Goal: Task Accomplishment & Management: Manage account settings

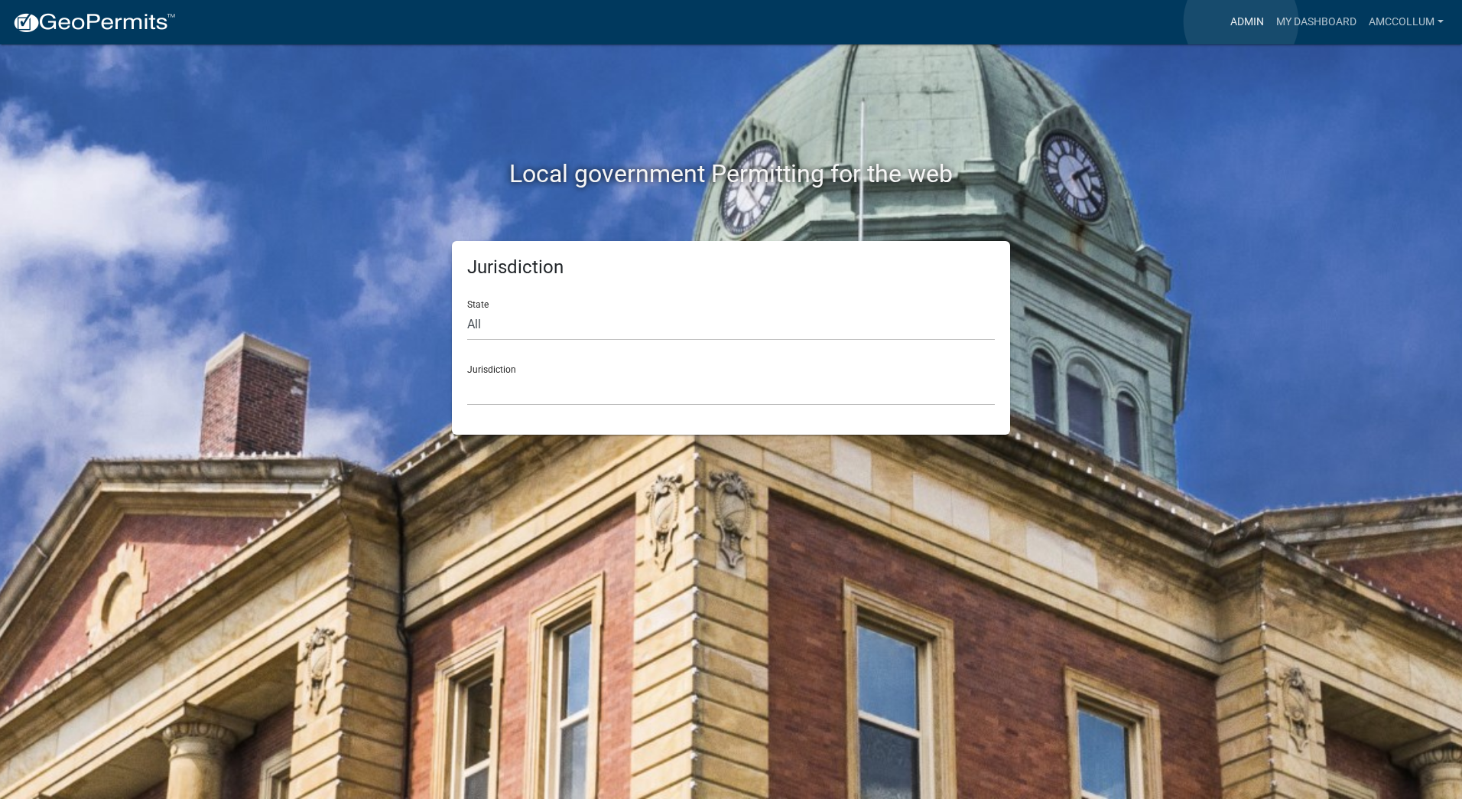
click at [1241, 21] on link "Admin" at bounding box center [1248, 22] width 46 height 29
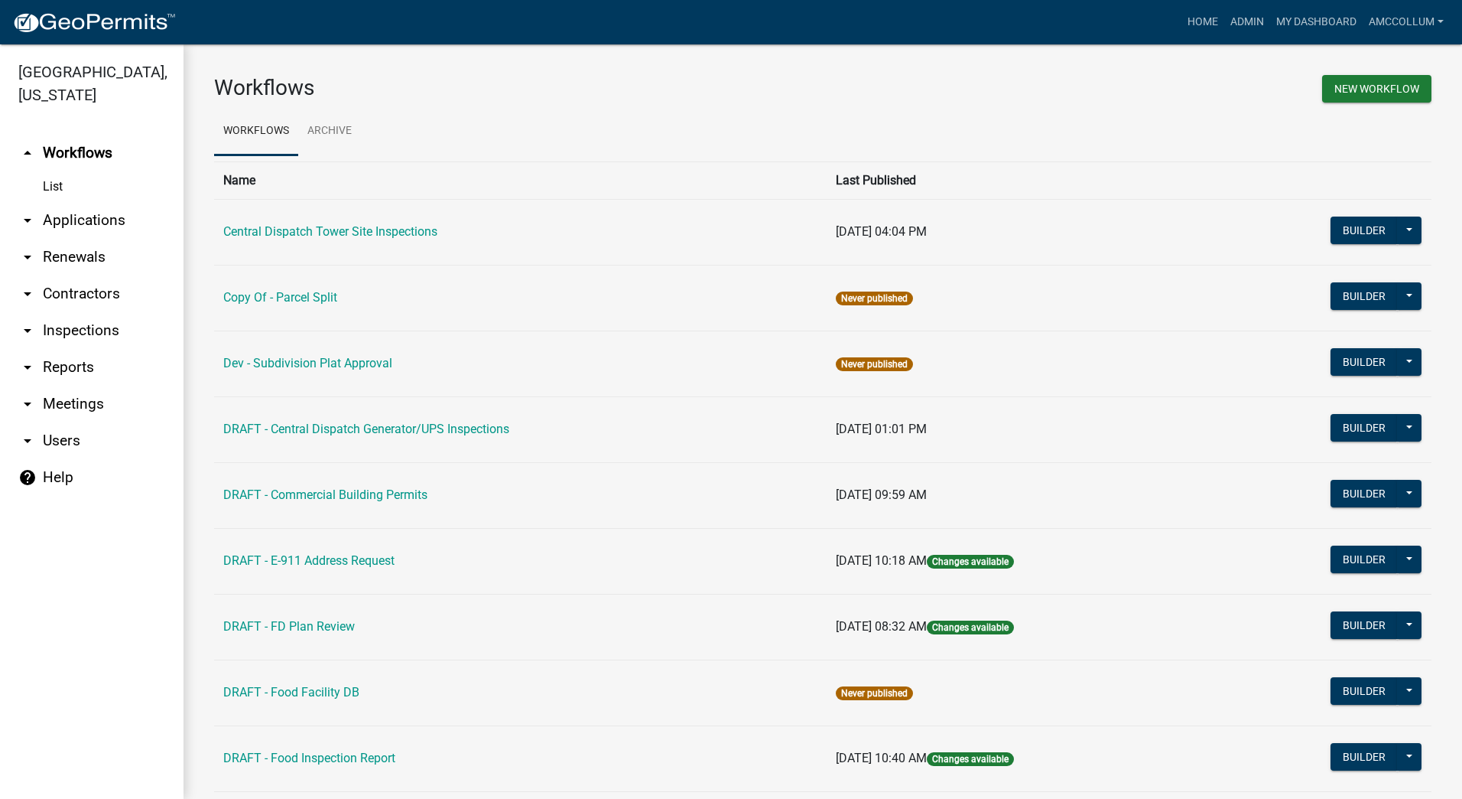
click at [50, 171] on link "List" at bounding box center [92, 186] width 184 height 31
click at [60, 202] on link "arrow_drop_down Applications" at bounding box center [92, 220] width 184 height 37
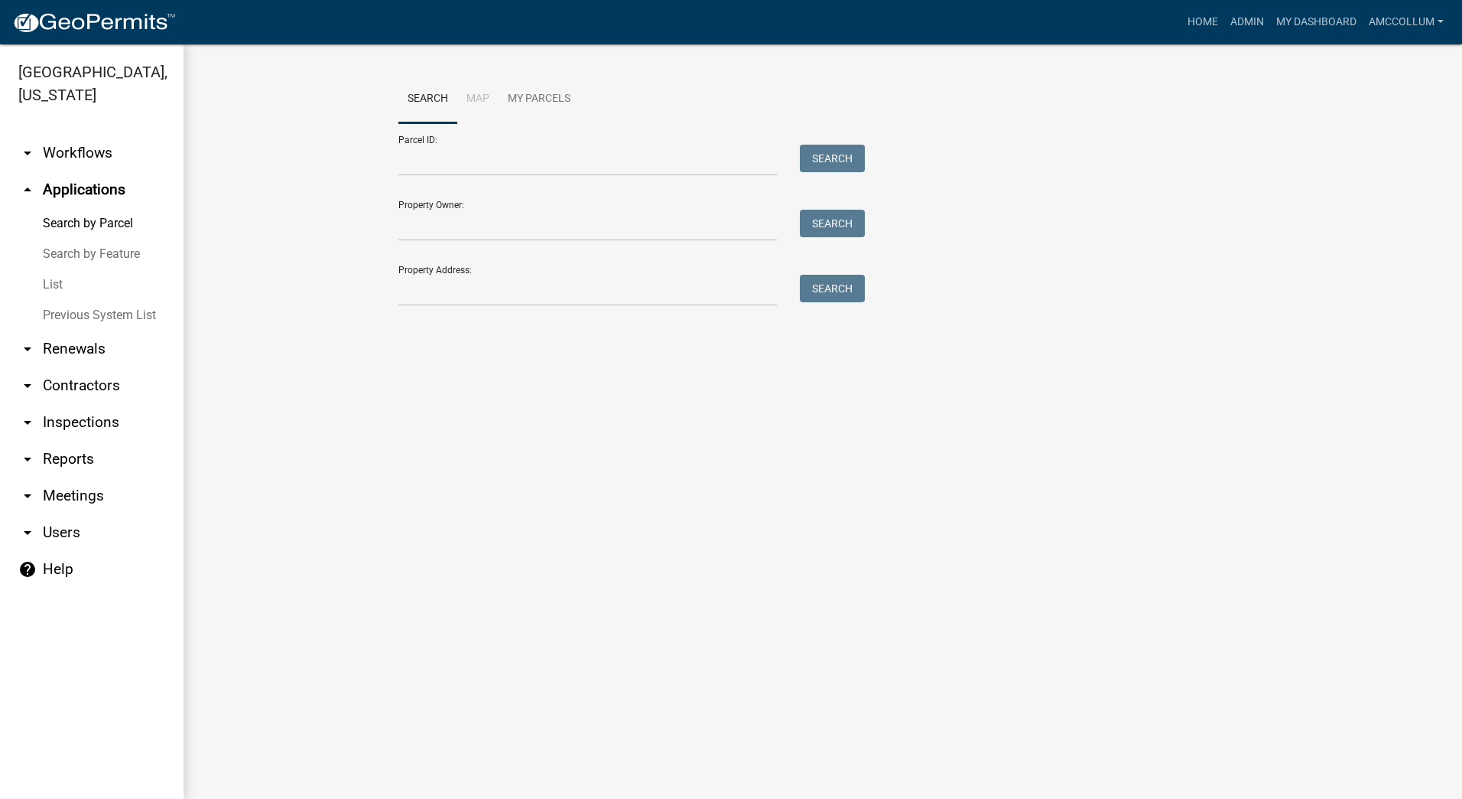
click at [48, 269] on link "List" at bounding box center [92, 284] width 184 height 31
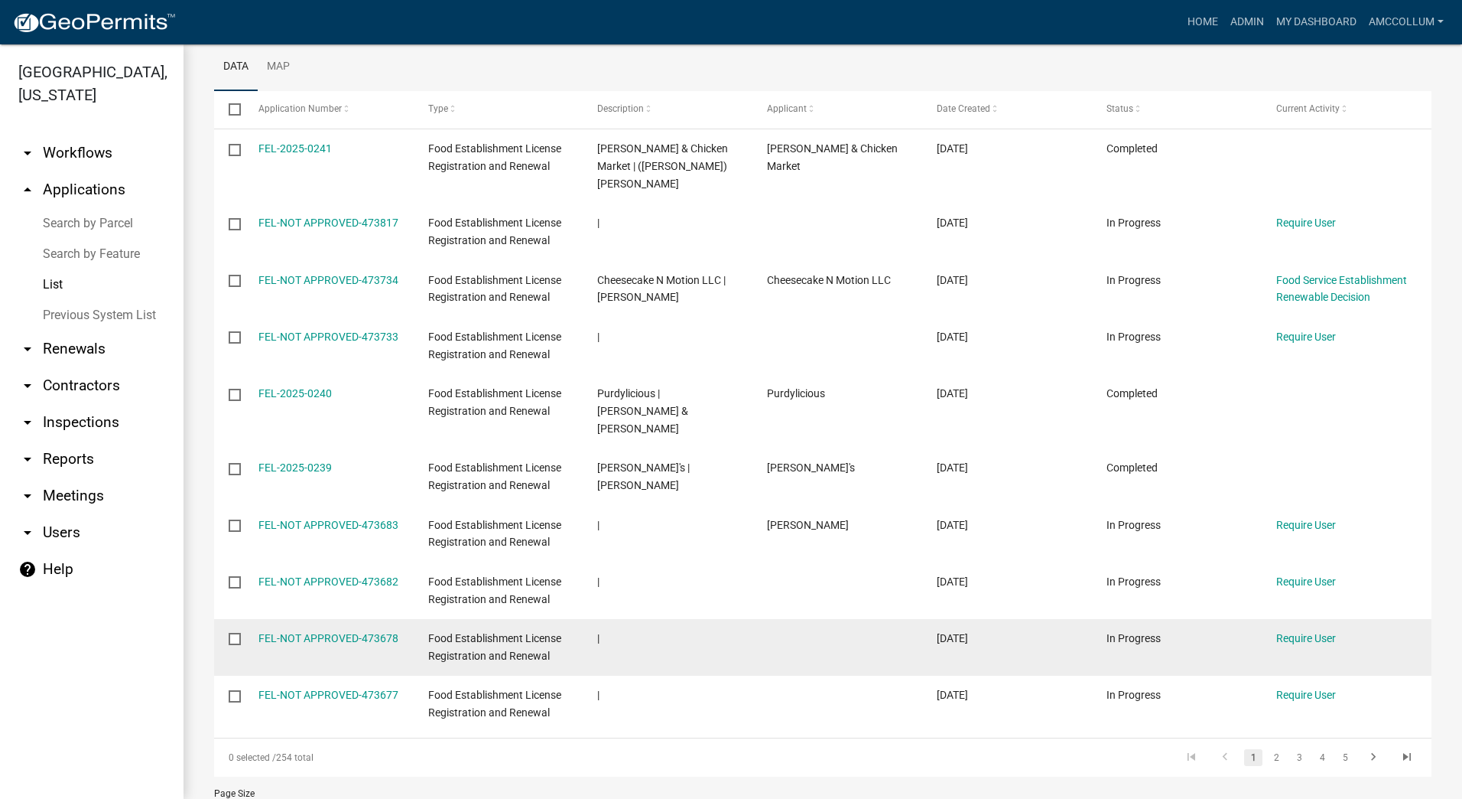
scroll to position [263, 0]
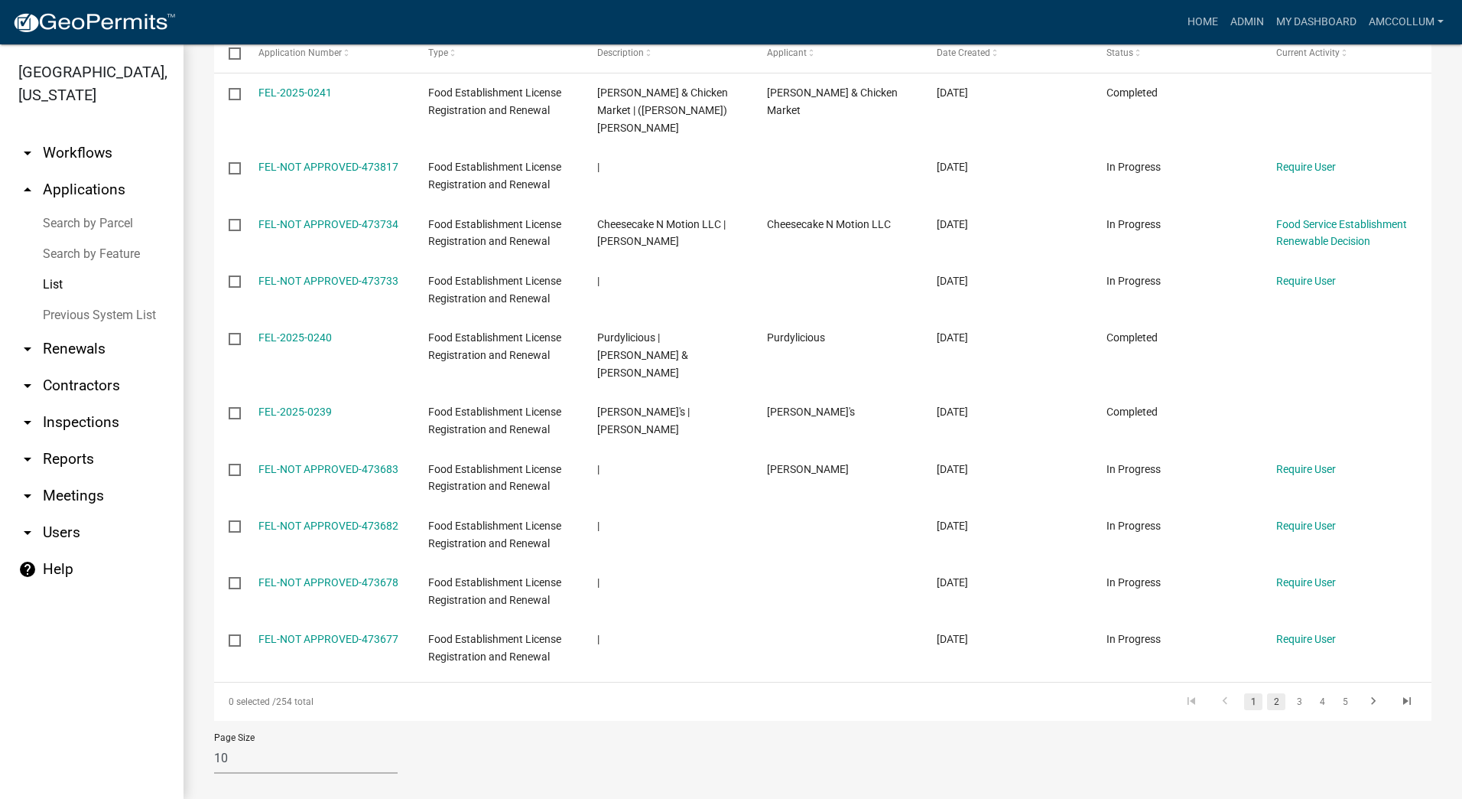
click at [1267, 693] on link "2" at bounding box center [1276, 701] width 18 height 17
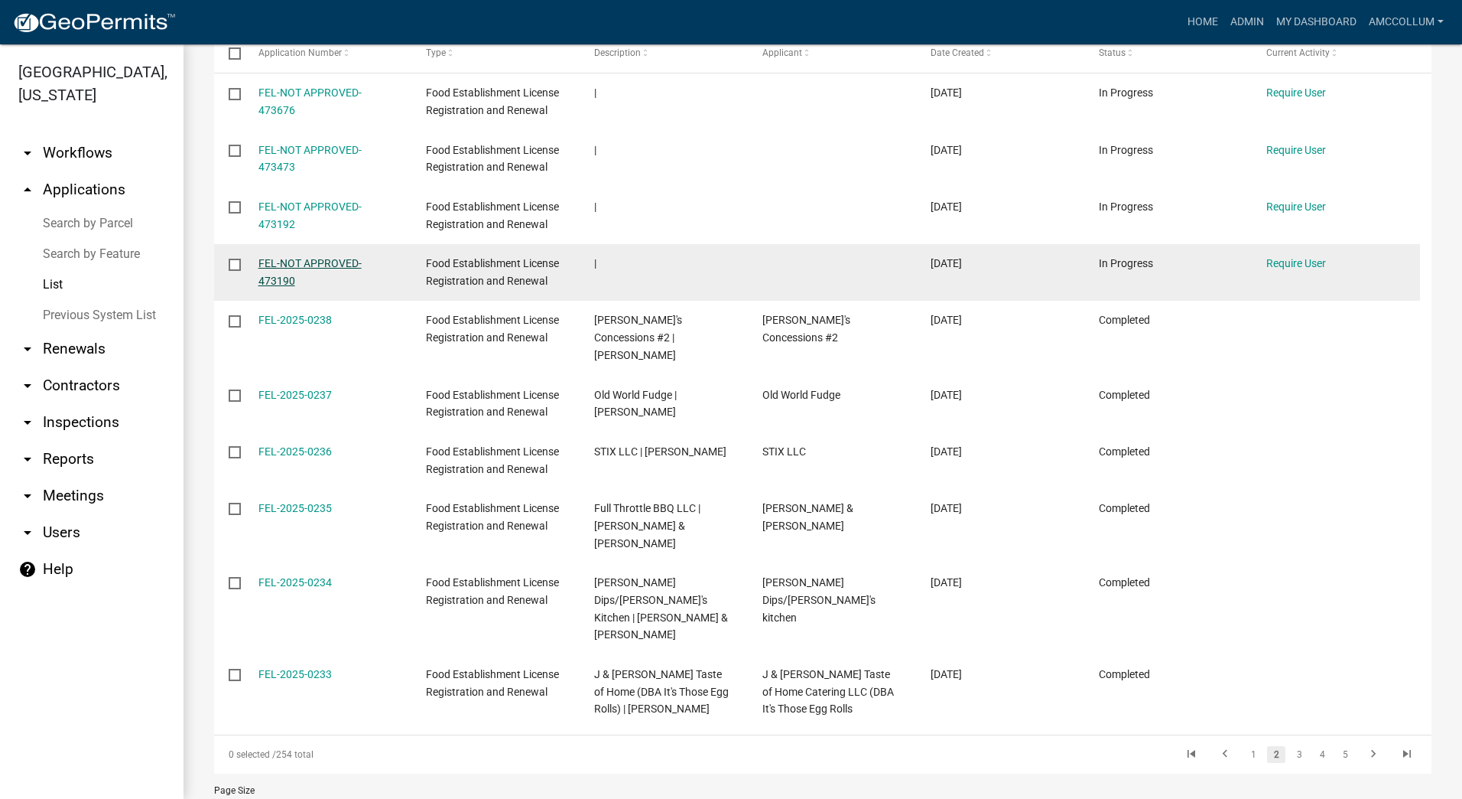
click at [306, 262] on link "FEL-NOT APPROVED-473190" at bounding box center [310, 272] width 103 height 30
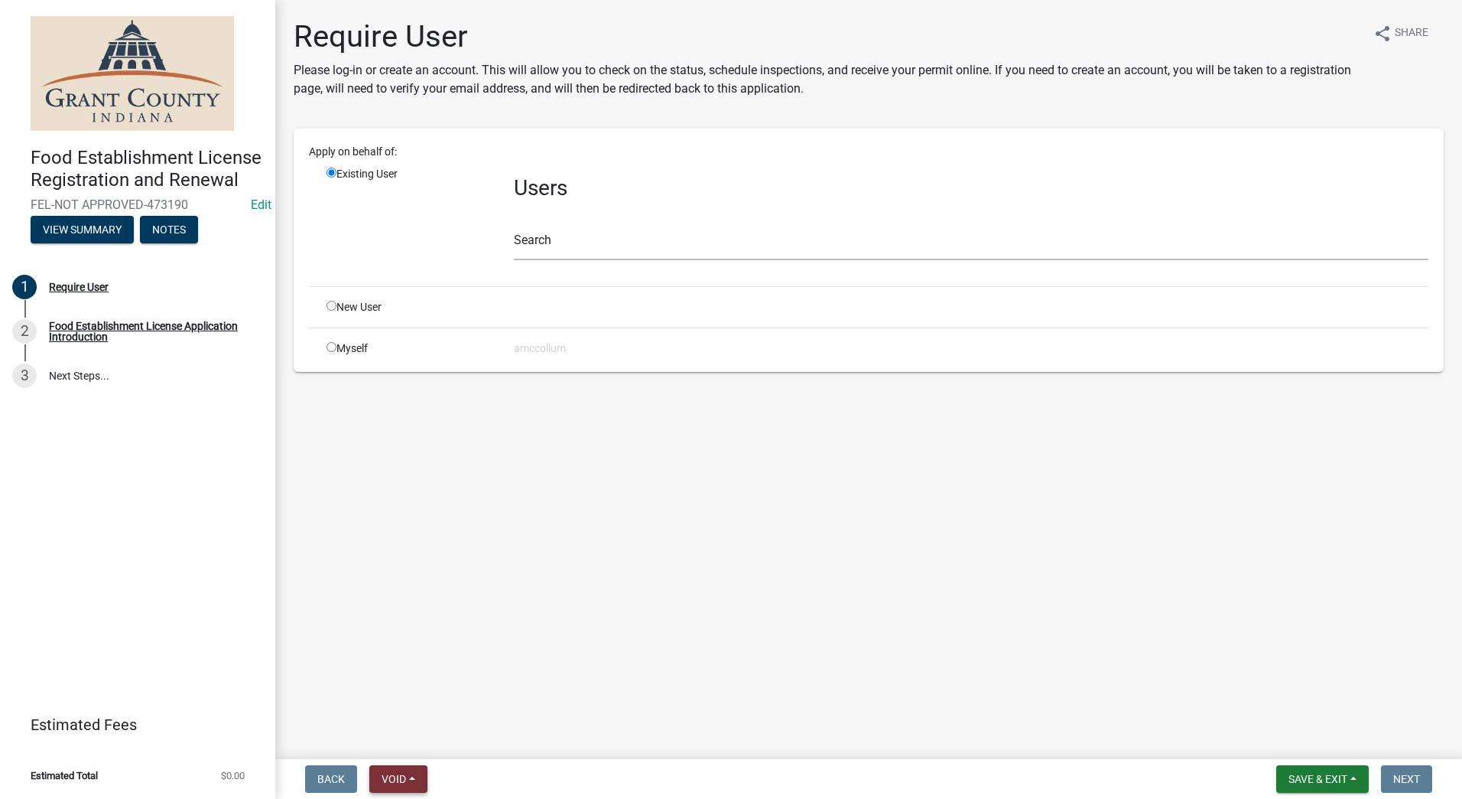
click at [394, 773] on span "Void" at bounding box center [394, 778] width 24 height 12
click at [408, 740] on button "Void" at bounding box center [430, 738] width 122 height 37
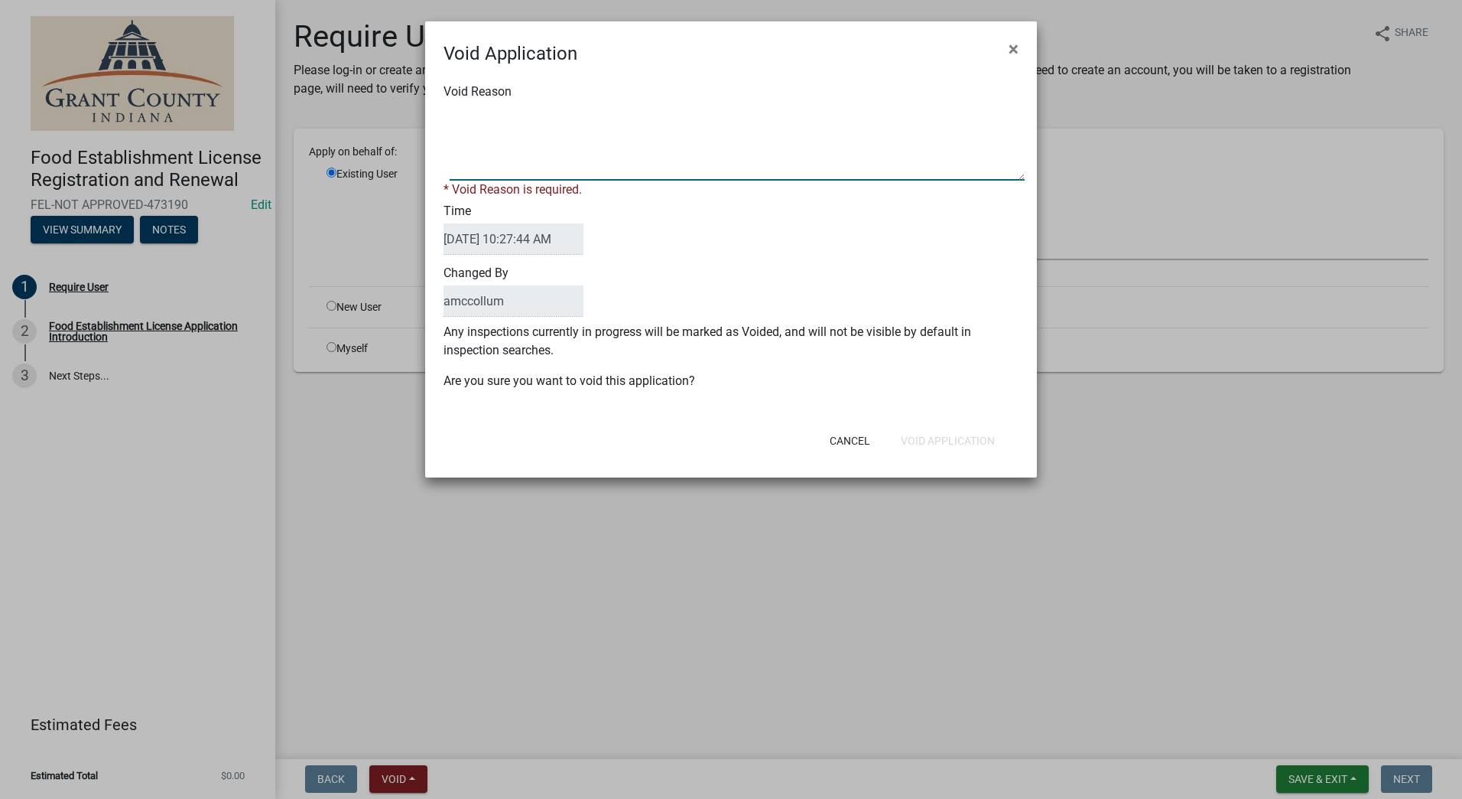
click at [571, 125] on textarea "Void Reason" at bounding box center [737, 142] width 575 height 76
type textarea "Unkown"
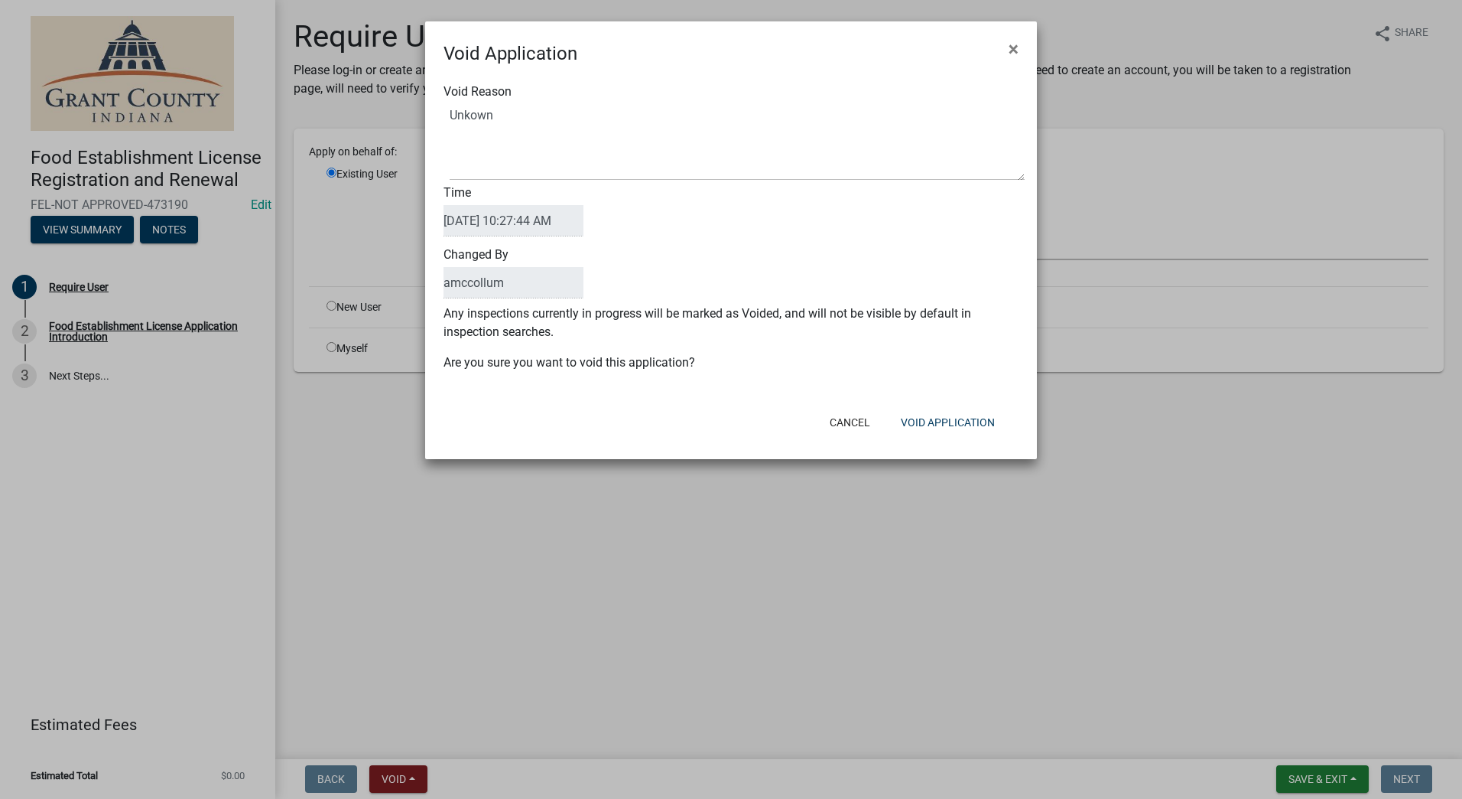
click at [823, 424] on div "Cancel Void Application" at bounding box center [830, 422] width 377 height 40
click at [940, 415] on button "Void Application" at bounding box center [948, 422] width 119 height 28
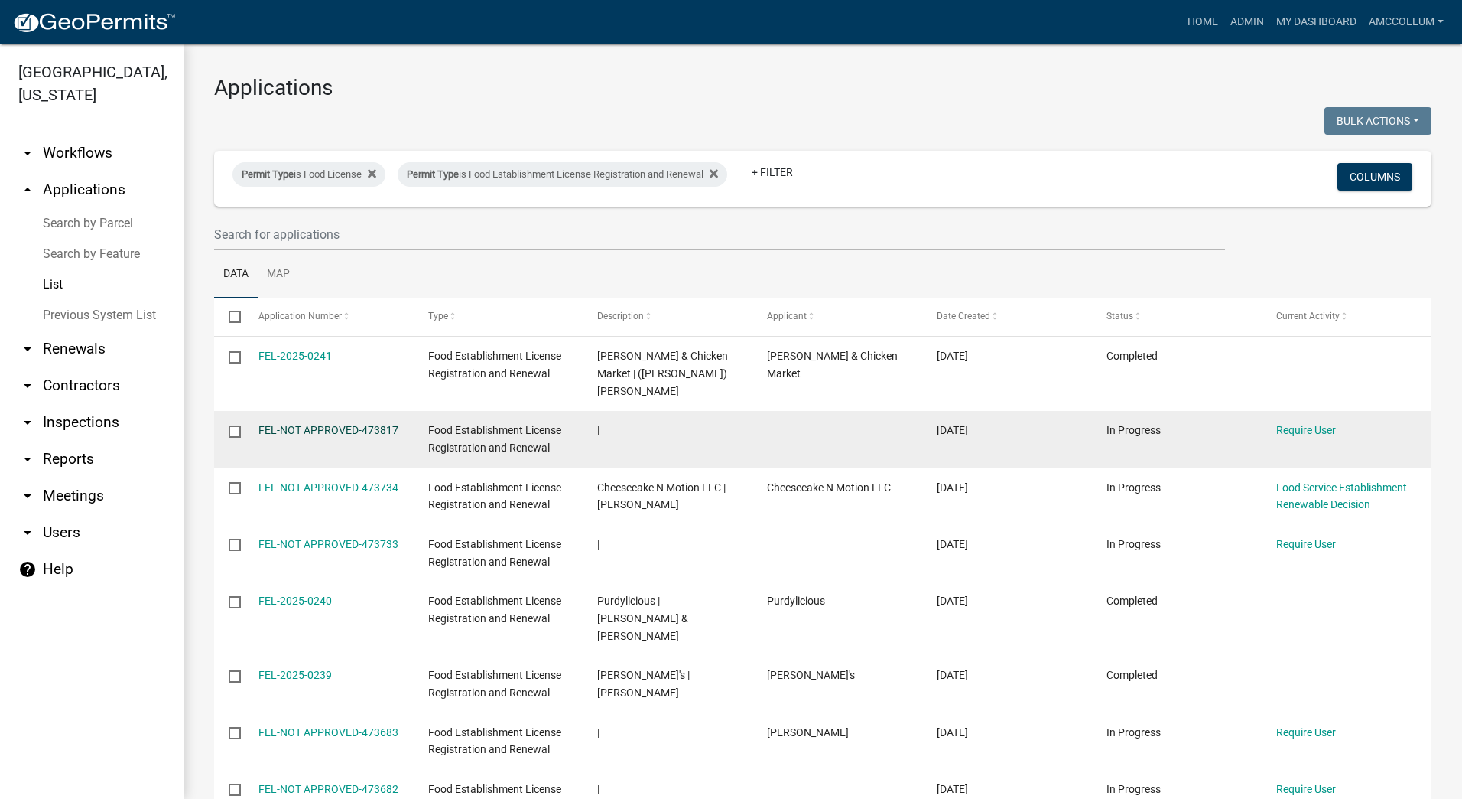
click at [341, 424] on link "FEL-NOT APPROVED-473817" at bounding box center [329, 430] width 140 height 12
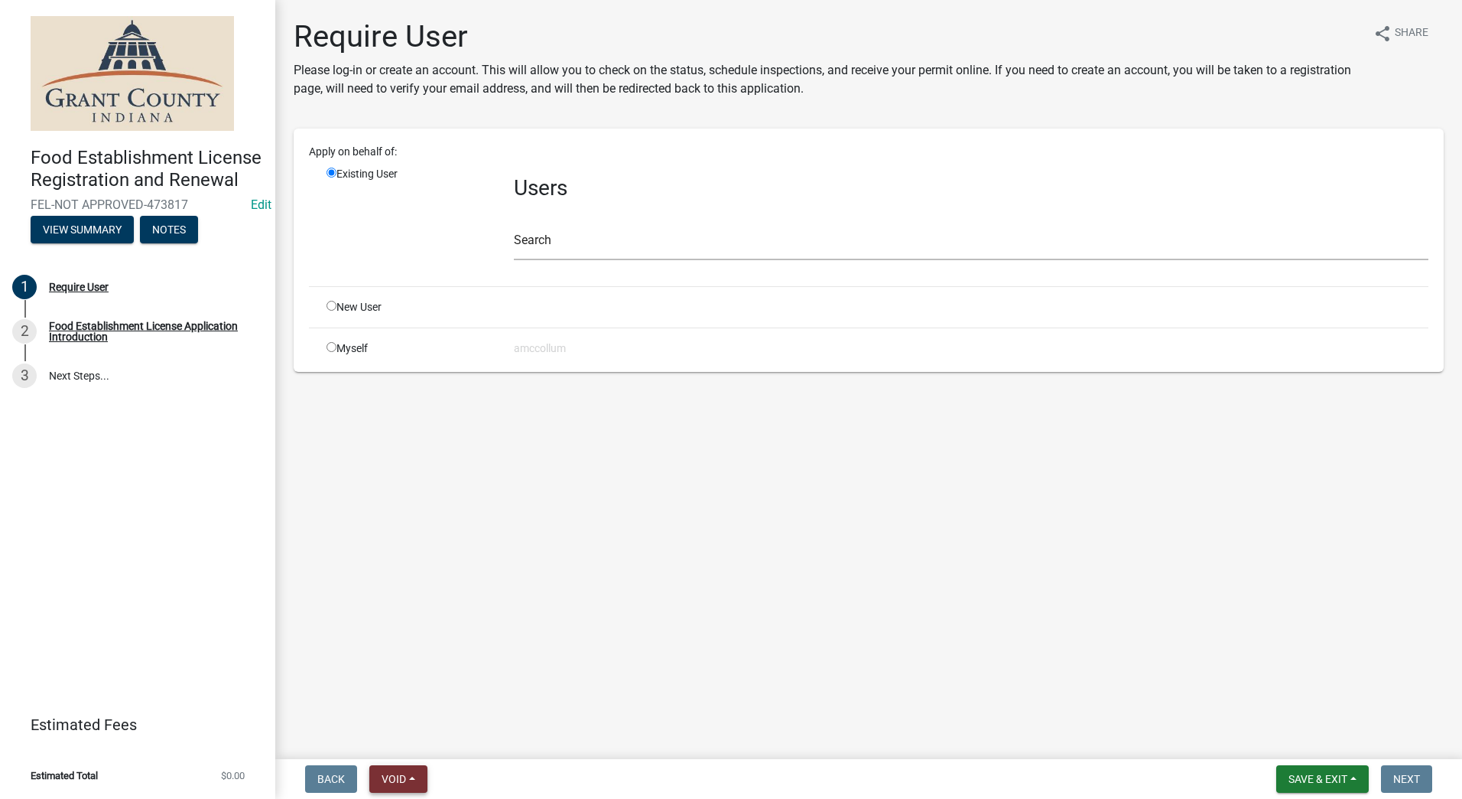
click at [398, 781] on span "Void" at bounding box center [394, 778] width 24 height 12
click at [395, 736] on button "Void" at bounding box center [430, 738] width 122 height 37
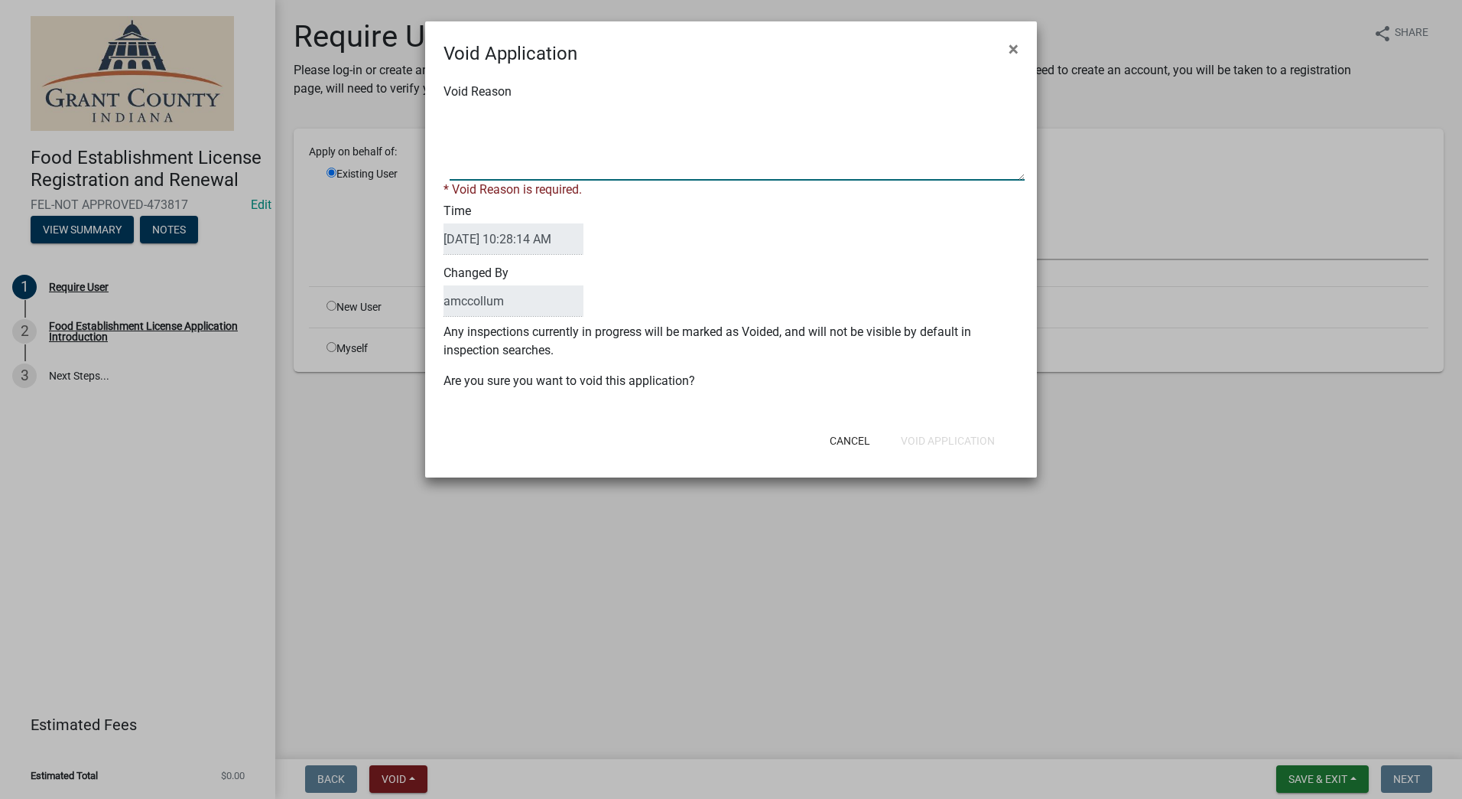
click at [537, 125] on textarea "Void Reason" at bounding box center [737, 142] width 575 height 76
type textarea "Unkown"
click at [621, 447] on div "Void Application × Void Reason * Void Reason is required. Time [DATE] 10:28:14 …" at bounding box center [731, 249] width 612 height 456
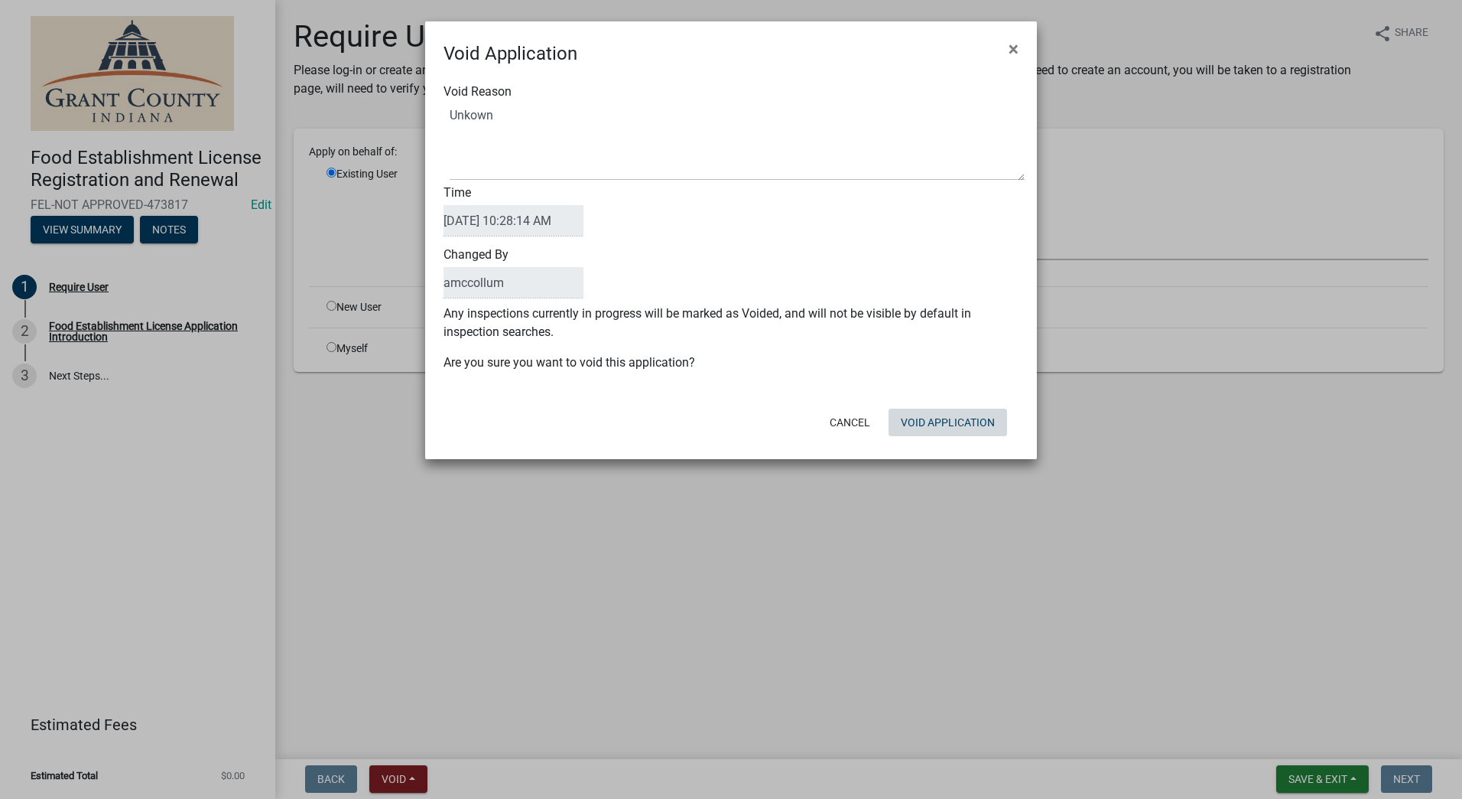
click at [919, 421] on button "Void Application" at bounding box center [948, 422] width 119 height 28
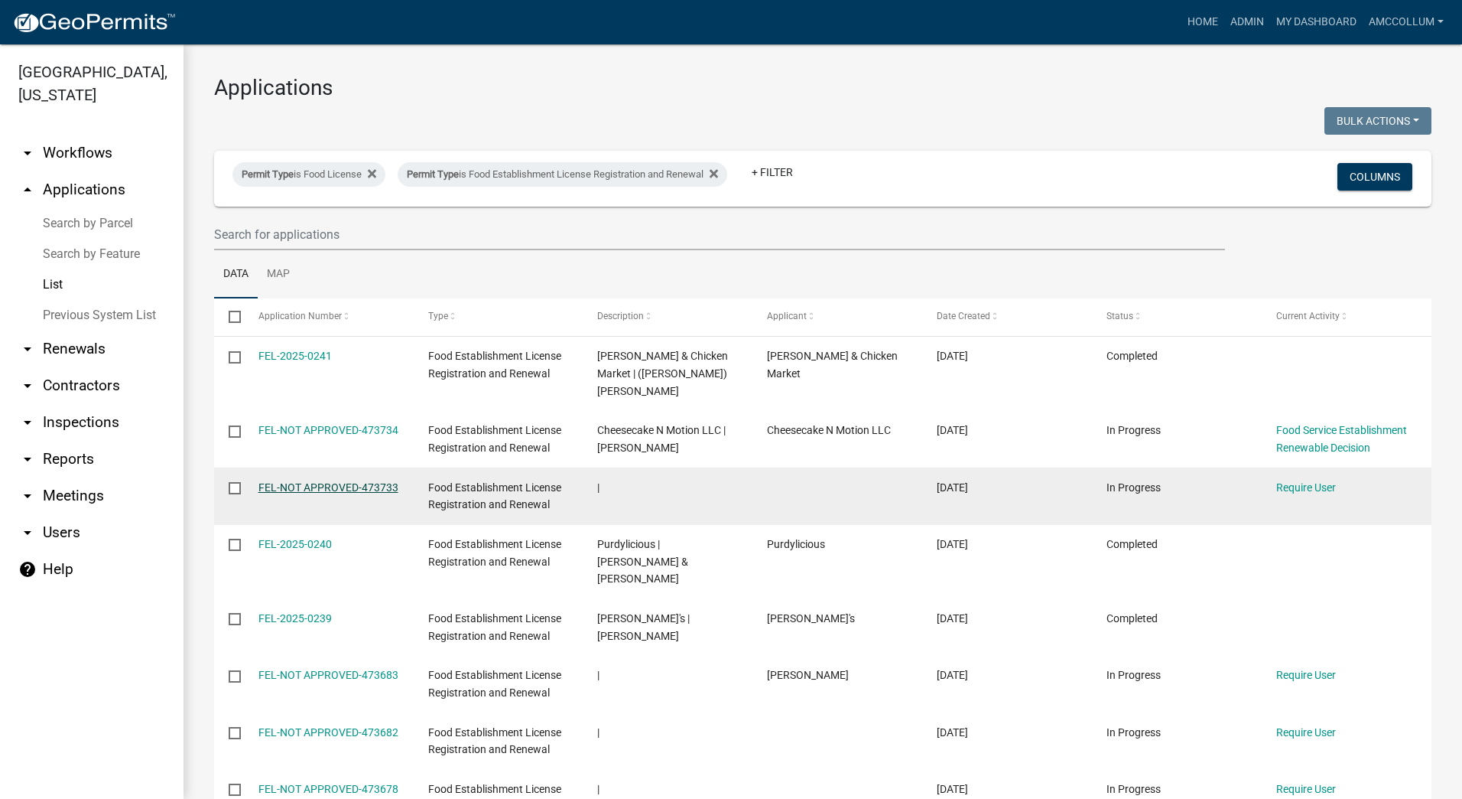
click at [357, 481] on link "FEL-NOT APPROVED-473733" at bounding box center [329, 487] width 140 height 12
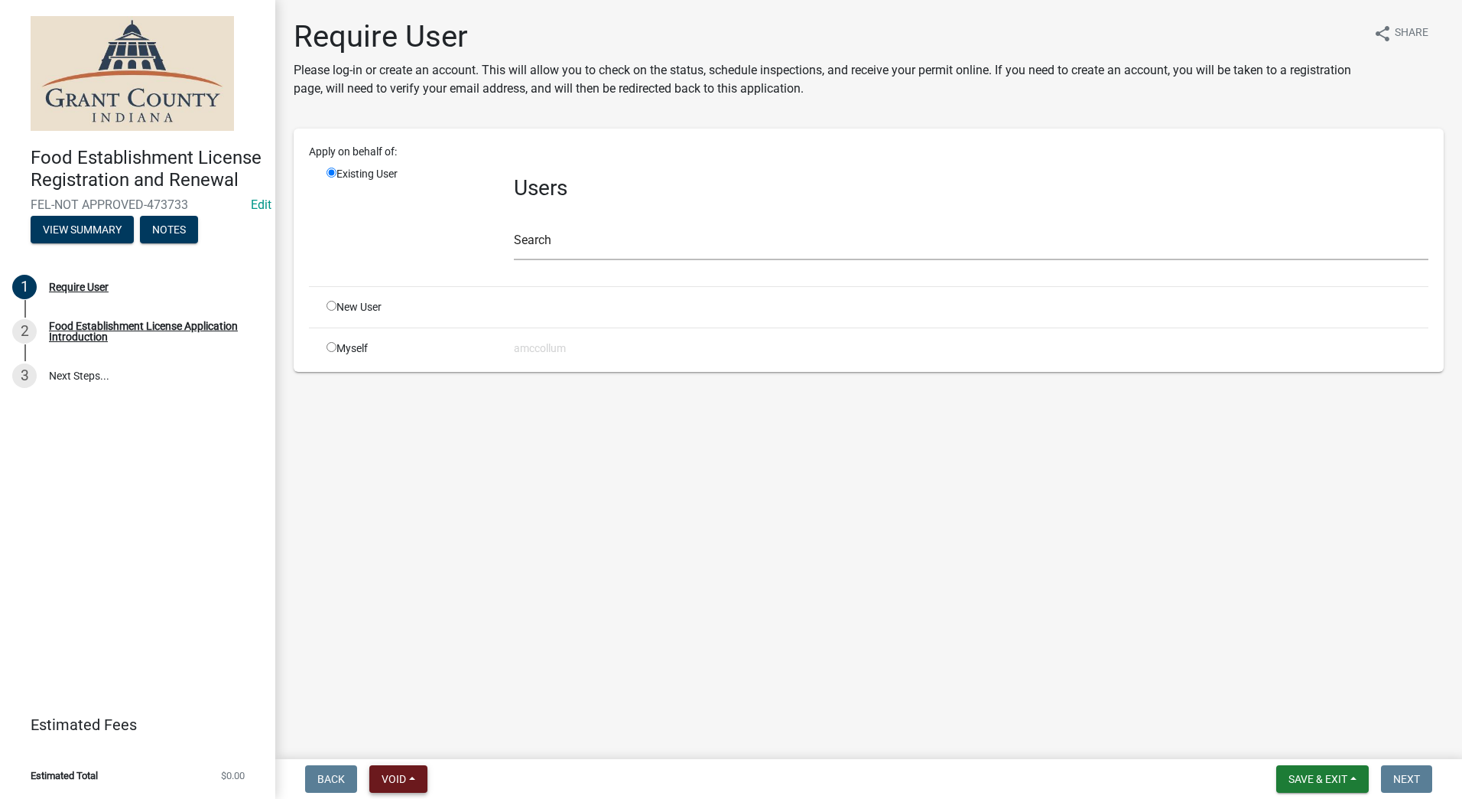
click at [398, 776] on span "Void" at bounding box center [394, 778] width 24 height 12
click at [401, 734] on button "Void" at bounding box center [430, 738] width 122 height 37
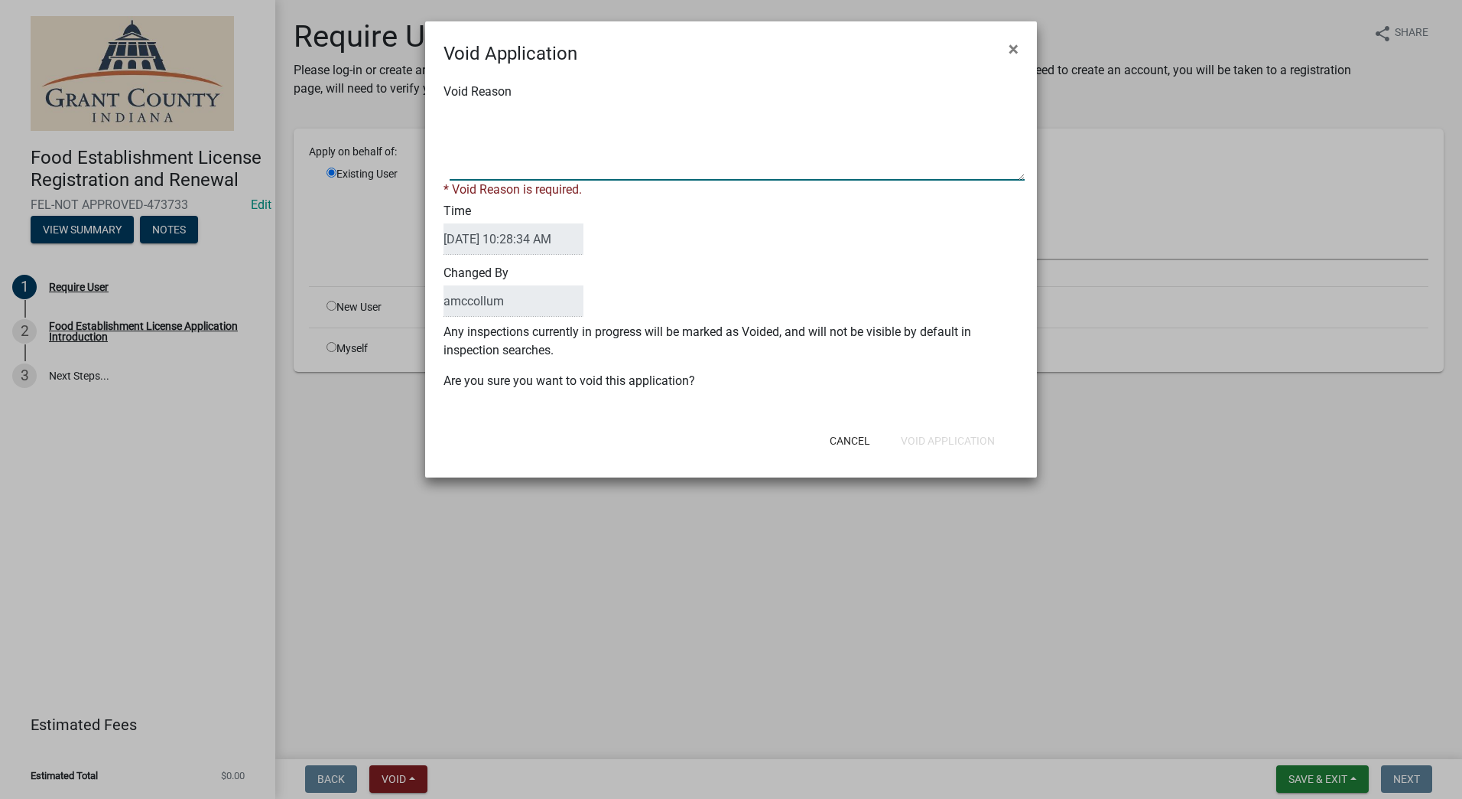
click at [562, 122] on textarea "Void Reason" at bounding box center [737, 142] width 575 height 76
type textarea "Unkown"
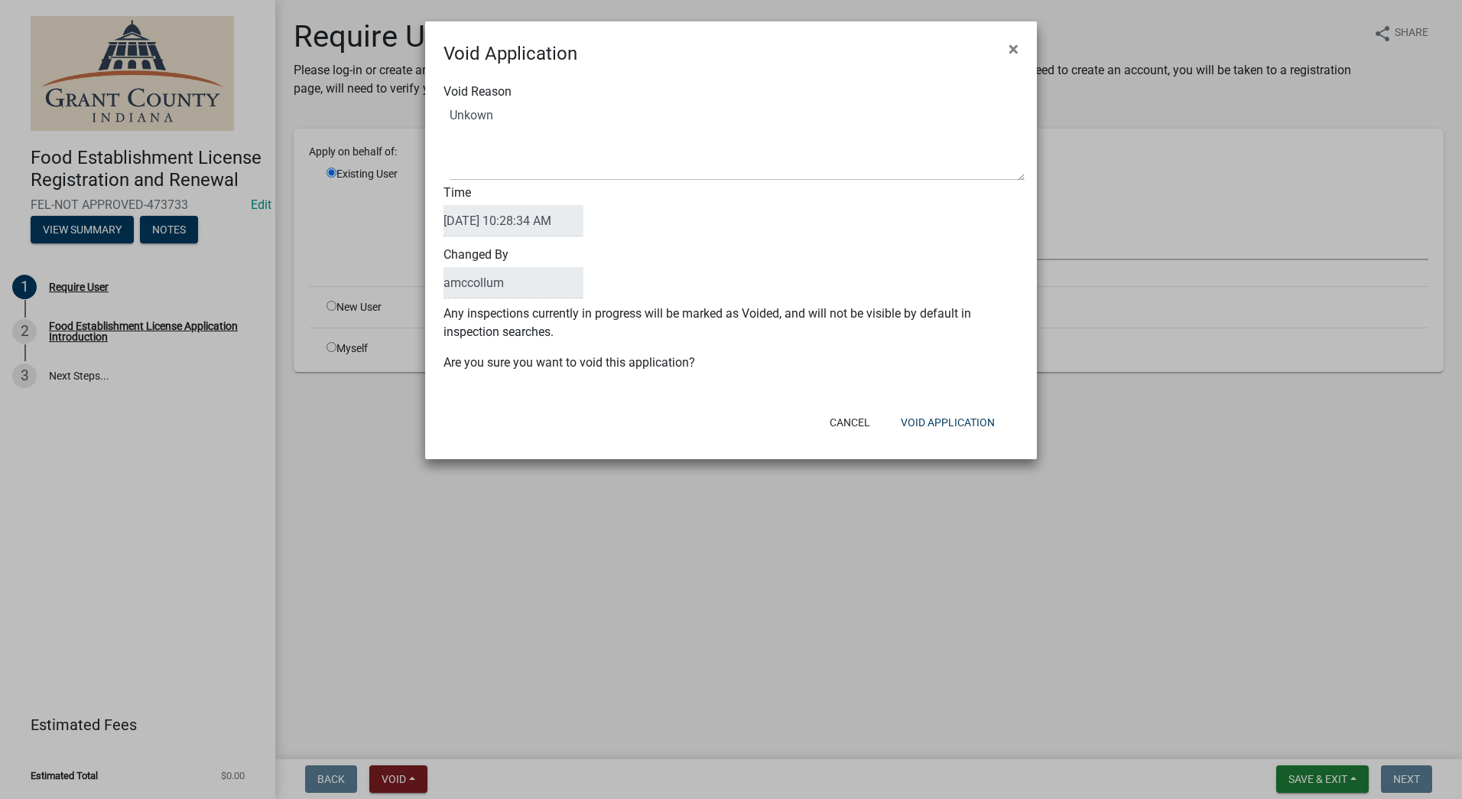
click at [918, 405] on form "Void Application × Void Reason Time [DATE] 10:28:34 AM Changed By amccollum Any…" at bounding box center [731, 233] width 612 height 424
click at [924, 424] on button "Void Application" at bounding box center [948, 422] width 119 height 28
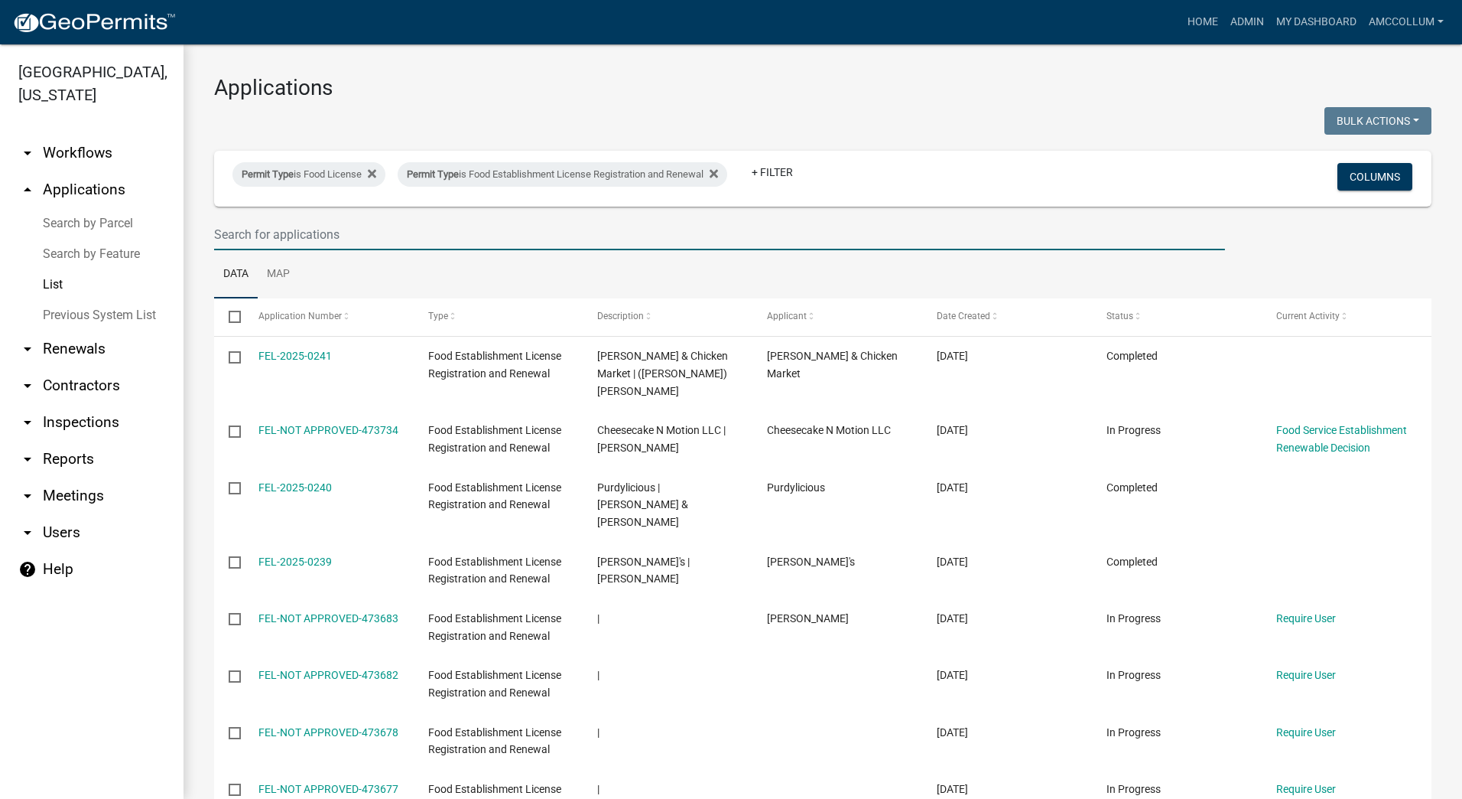
click at [290, 227] on input "text" at bounding box center [719, 234] width 1011 height 31
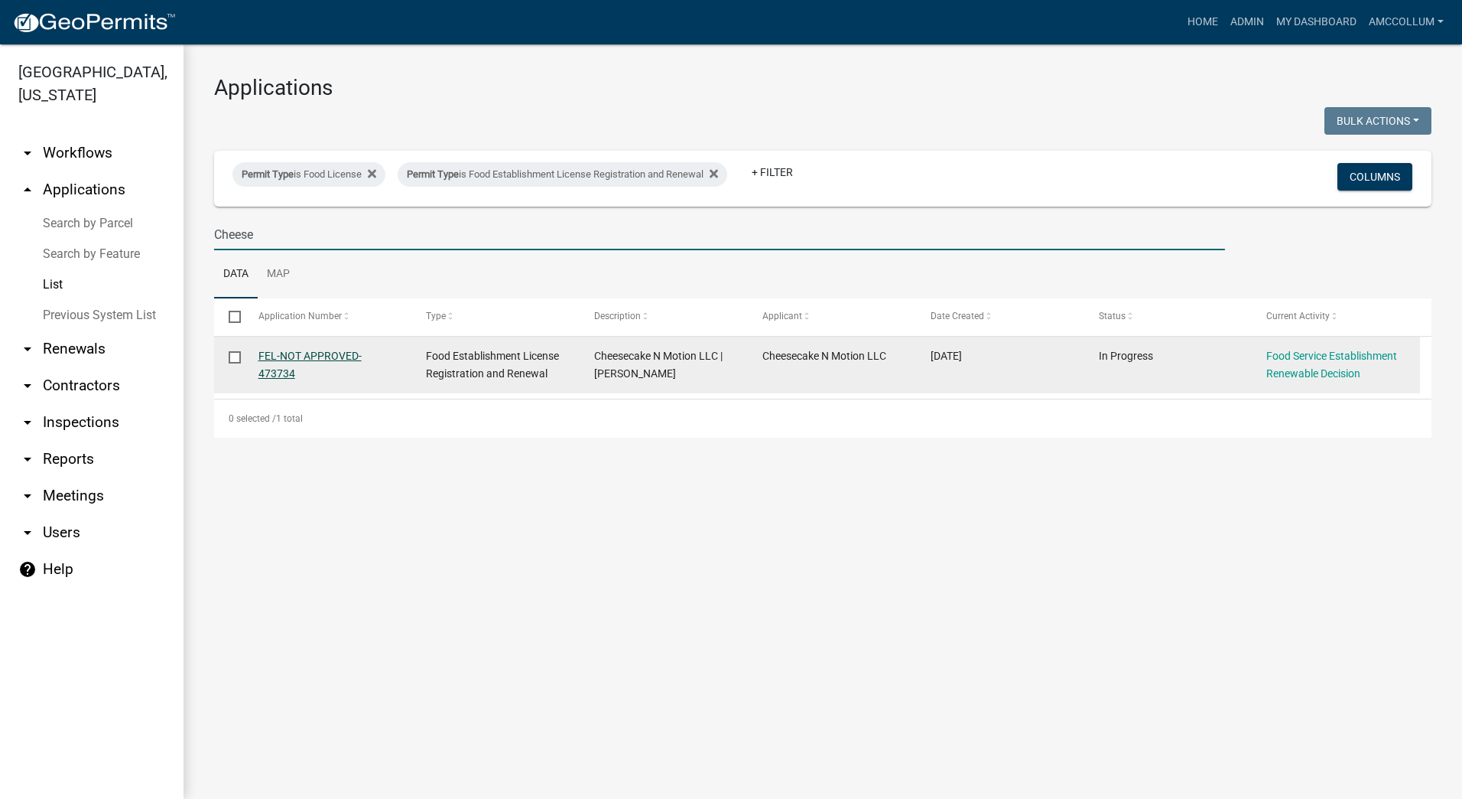
type input "Cheese"
click at [330, 353] on link "FEL-NOT APPROVED-473734" at bounding box center [310, 365] width 103 height 30
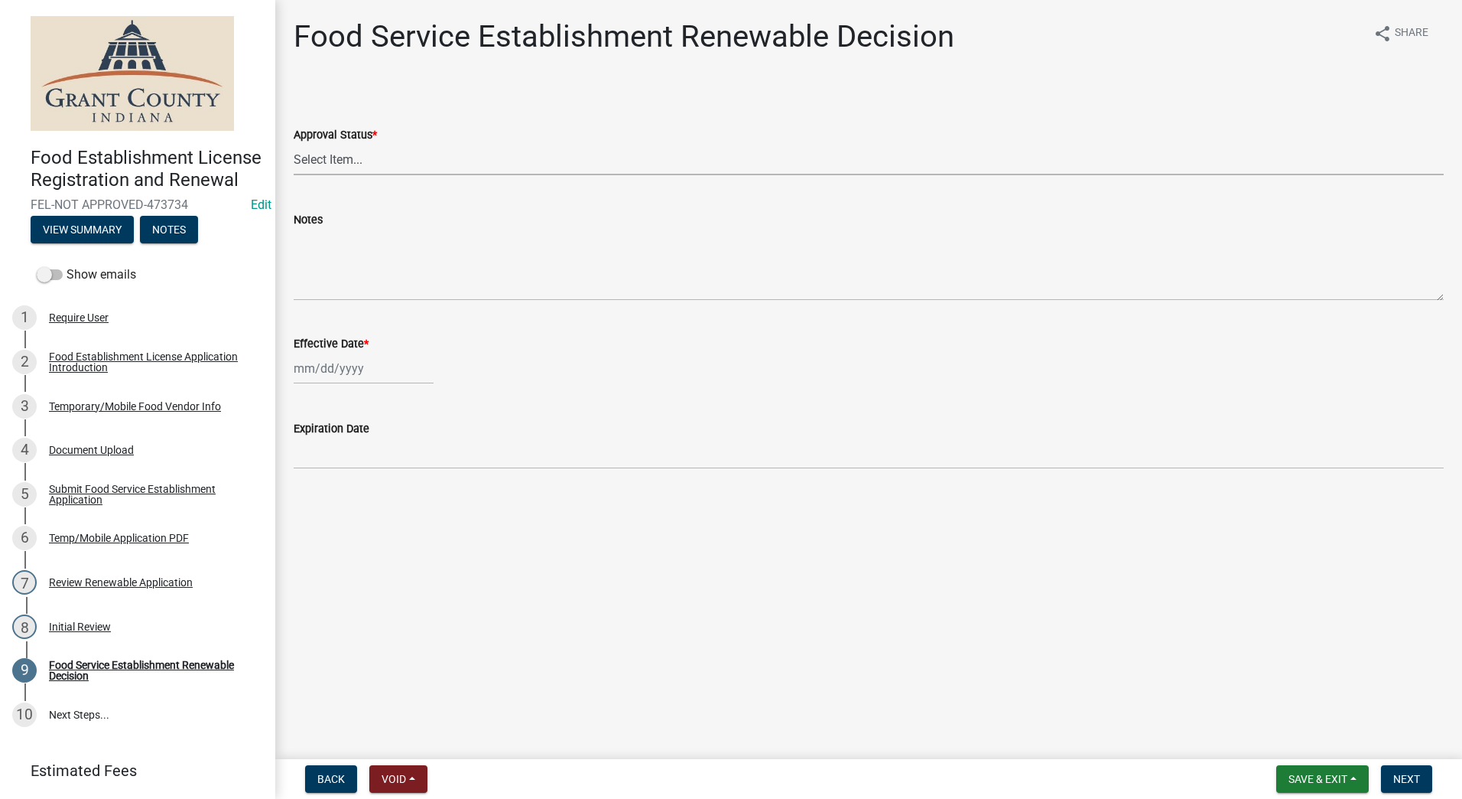
click at [372, 158] on select "Select Item... Approved Denied" at bounding box center [869, 159] width 1150 height 31
click at [294, 144] on select "Select Item... Approved Denied" at bounding box center [869, 159] width 1150 height 31
select select "f8bc5ebe-de22-4857-900a-5f4c078c3457"
select select "9"
select select "2025"
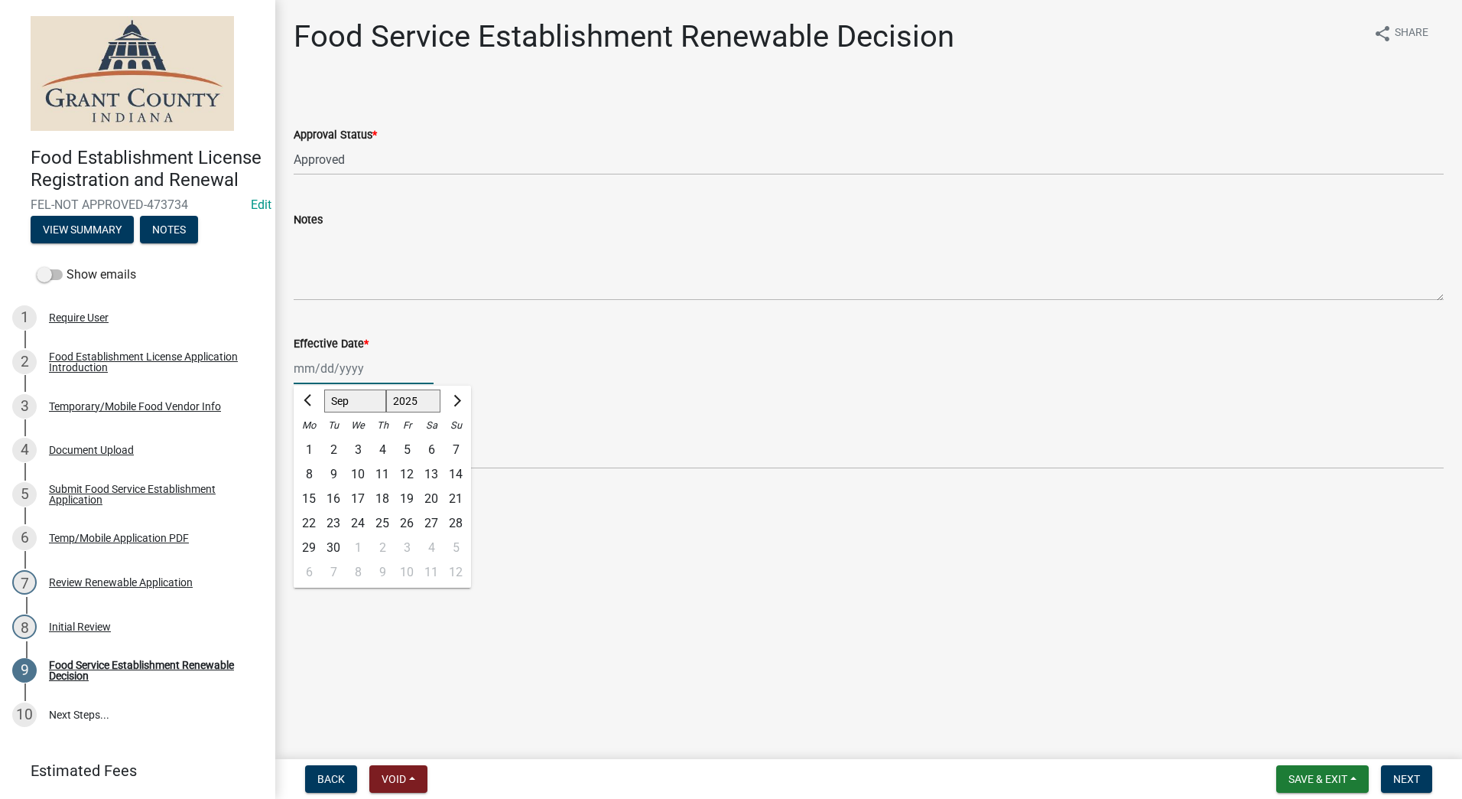
click at [327, 369] on div "[PERSON_NAME] Feb Mar Apr [PERSON_NAME][DATE] Oct Nov [DATE] 1526 1527 1528 152…" at bounding box center [364, 368] width 140 height 31
click at [444, 334] on div "Effective Date *" at bounding box center [869, 343] width 1150 height 18
click at [384, 152] on select "Select Item... Approved Denied" at bounding box center [869, 159] width 1150 height 31
click at [398, 157] on select "Select Item... Approved Denied" at bounding box center [869, 159] width 1150 height 31
click at [471, 578] on main "Food Service Establishment Renewable Decision share Share Approval Status * Sel…" at bounding box center [868, 376] width 1187 height 753
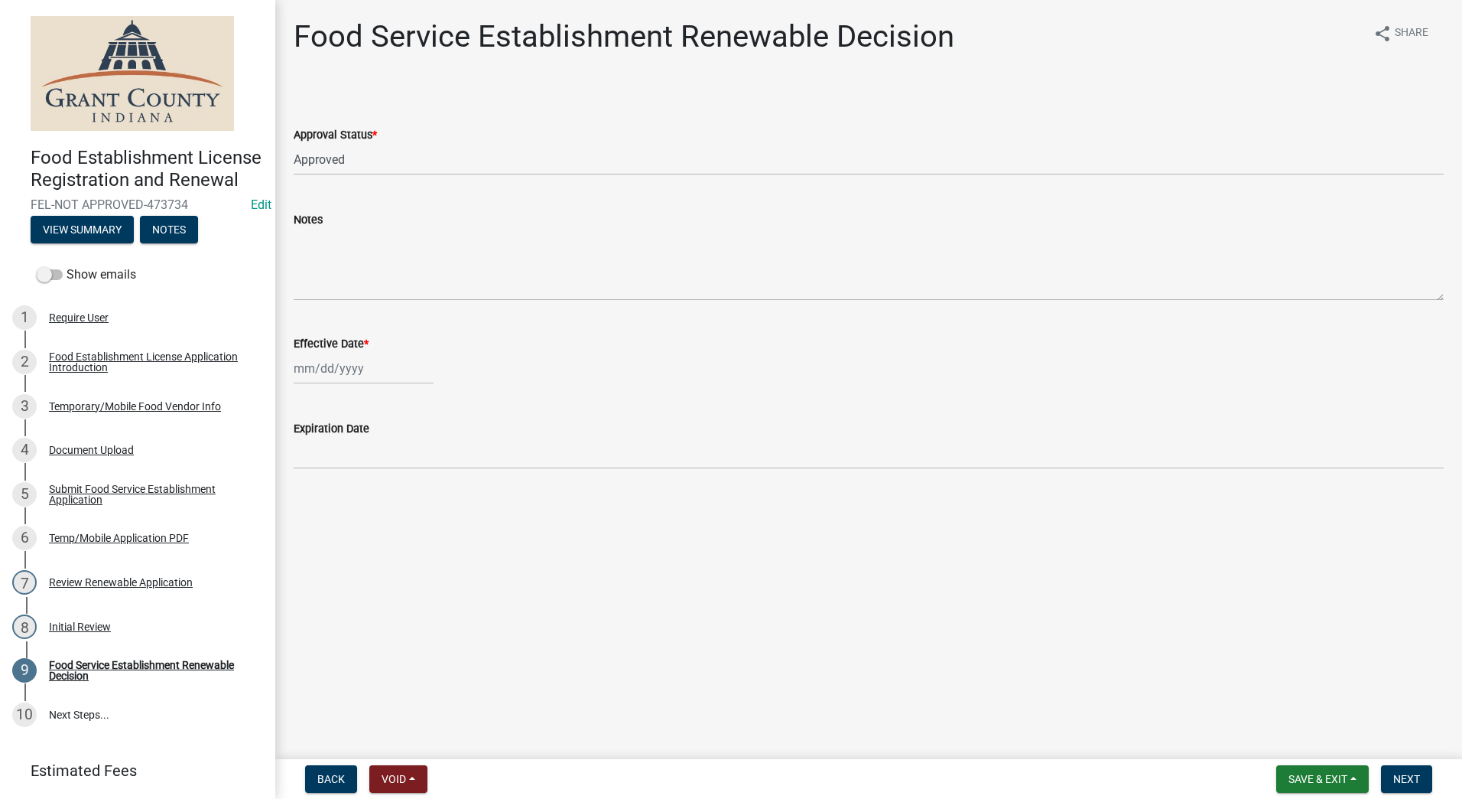
select select "9"
select select "2025"
click at [337, 370] on div "[PERSON_NAME] Feb Mar Apr [PERSON_NAME][DATE] Oct Nov [DATE] 1526 1527 1528 152…" at bounding box center [364, 368] width 140 height 31
click at [399, 445] on div "5" at bounding box center [407, 449] width 24 height 24
type input "[DATE]"
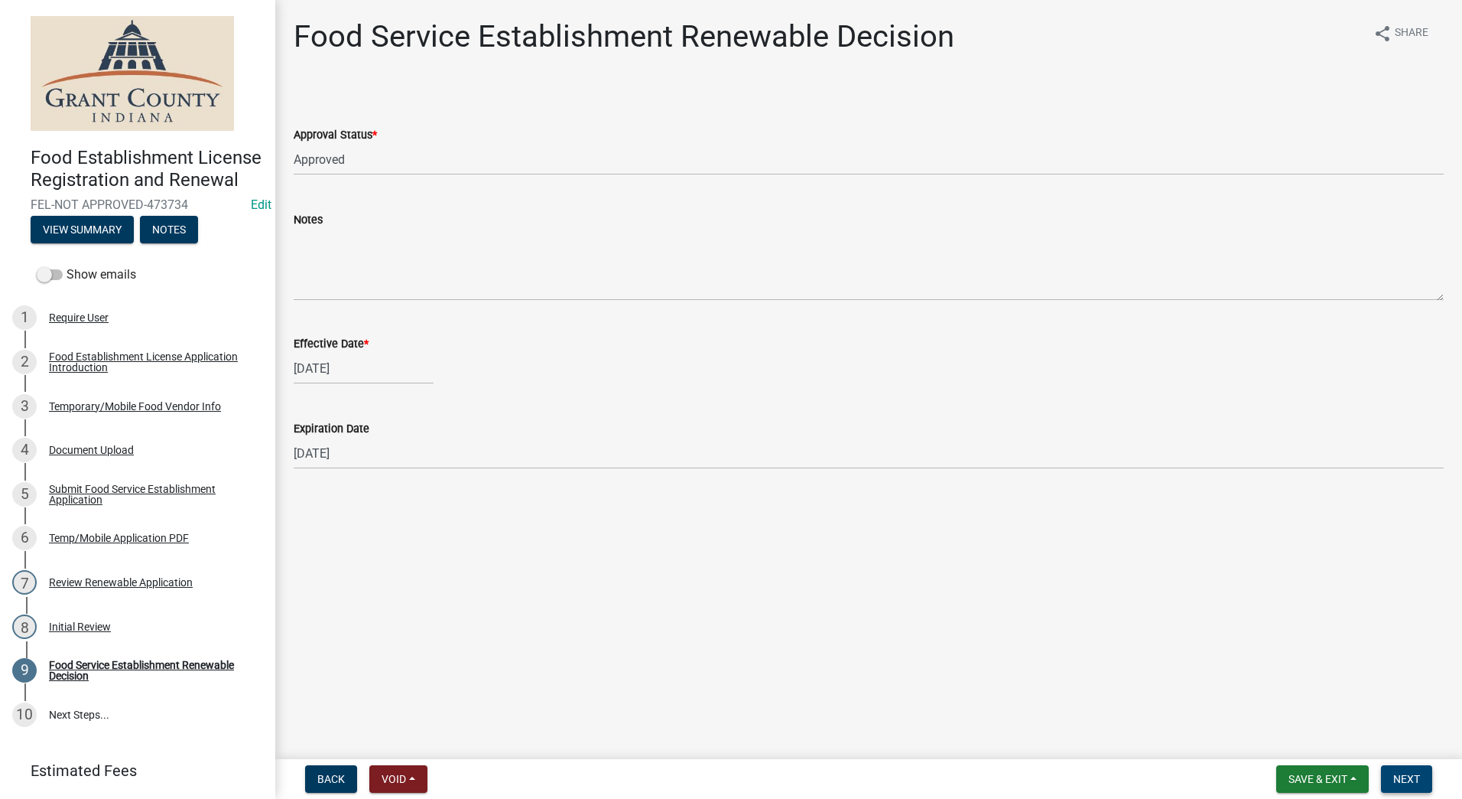
click at [1398, 776] on span "Next" at bounding box center [1407, 778] width 27 height 12
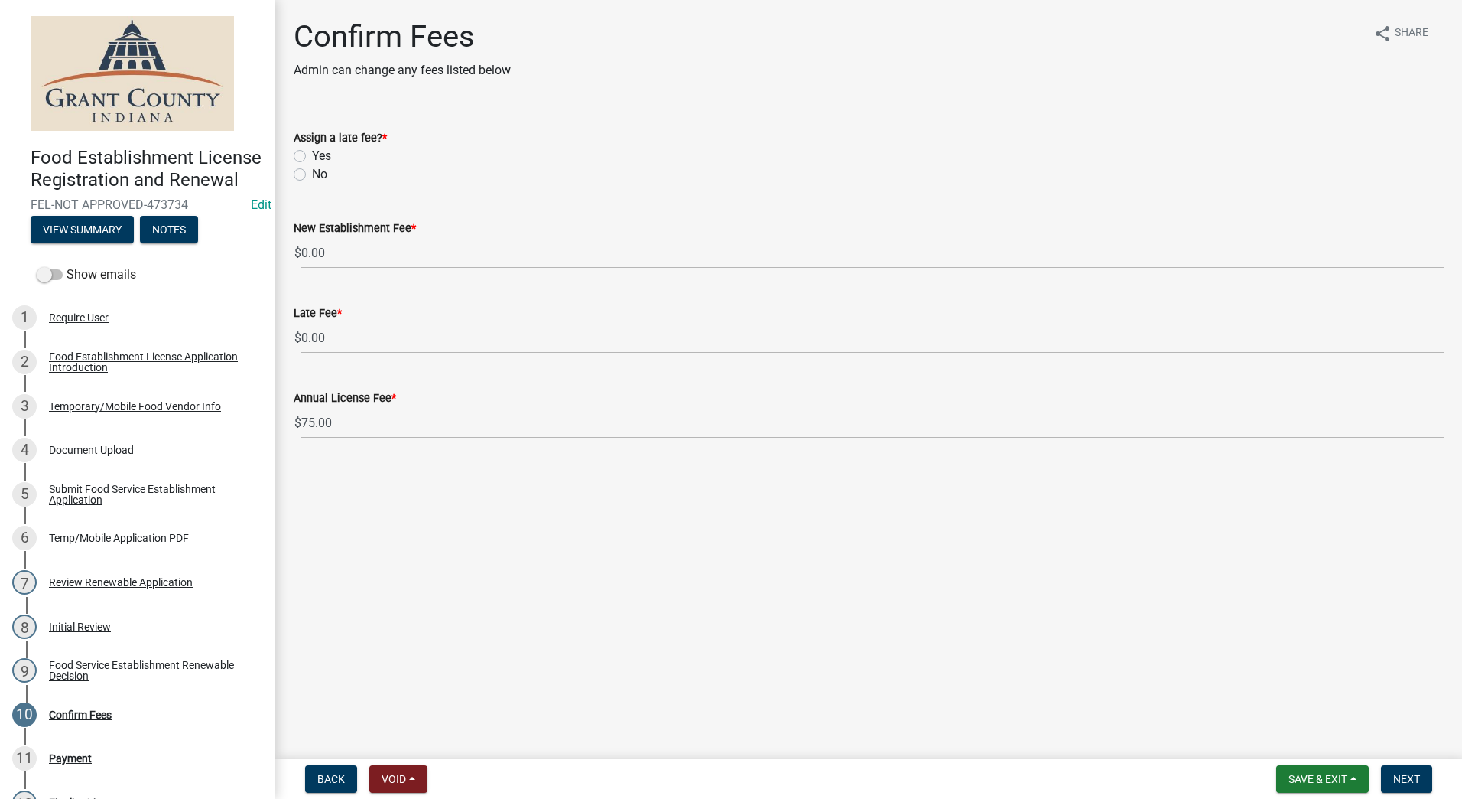
click at [312, 171] on label "No" at bounding box center [319, 174] width 15 height 18
click at [312, 171] on input "No" at bounding box center [317, 170] width 10 height 10
radio input "true"
click at [1407, 776] on span "Next" at bounding box center [1407, 778] width 27 height 12
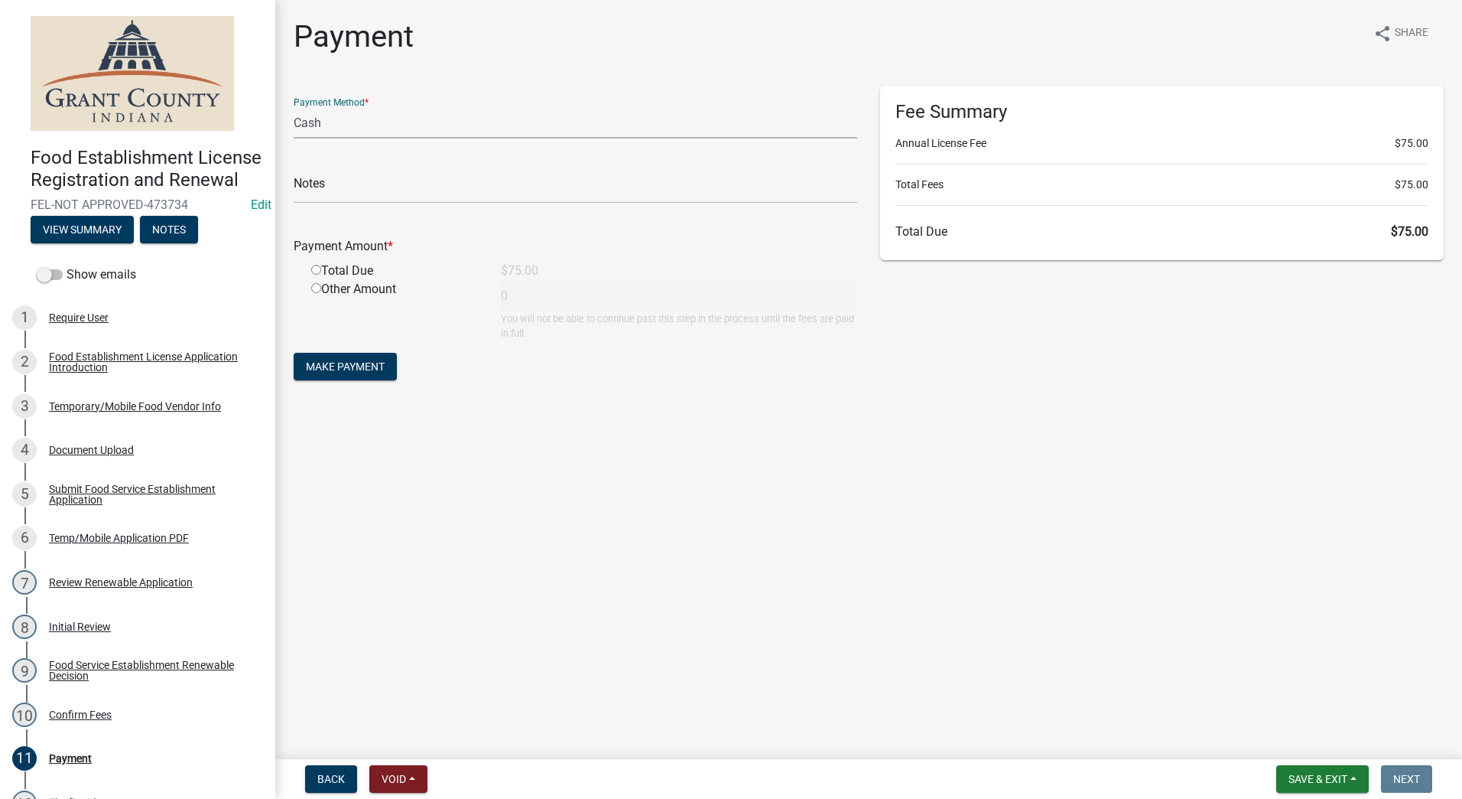
click at [352, 115] on select "Credit Card POS Check Cash" at bounding box center [576, 122] width 564 height 31
select select "0: 2"
click at [294, 107] on select "Credit Card POS Check Cash" at bounding box center [576, 122] width 564 height 31
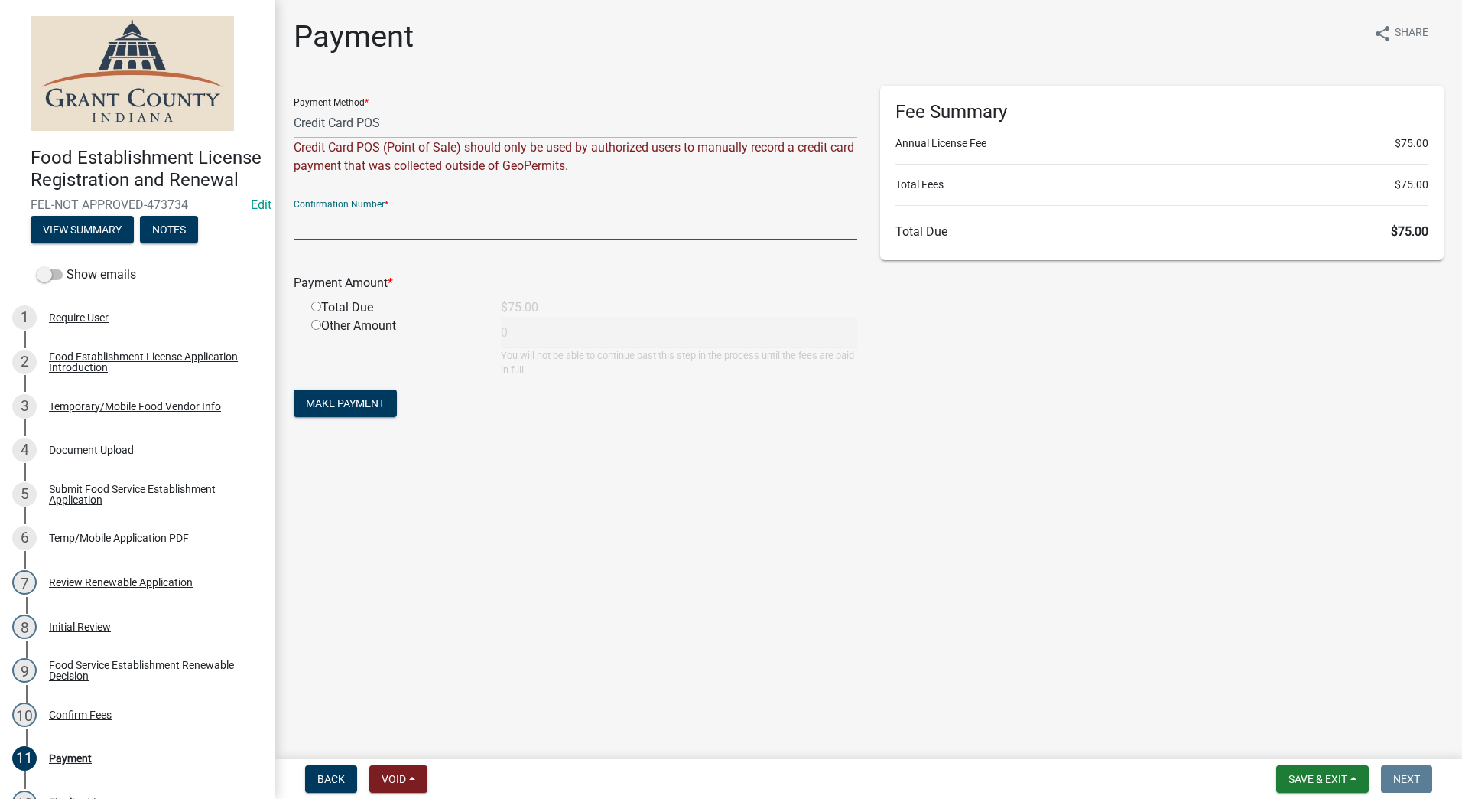
click at [466, 213] on input "text" at bounding box center [576, 224] width 564 height 31
type input "14927423"
click at [313, 304] on input "radio" at bounding box center [316, 306] width 10 height 10
radio input "true"
type input "75"
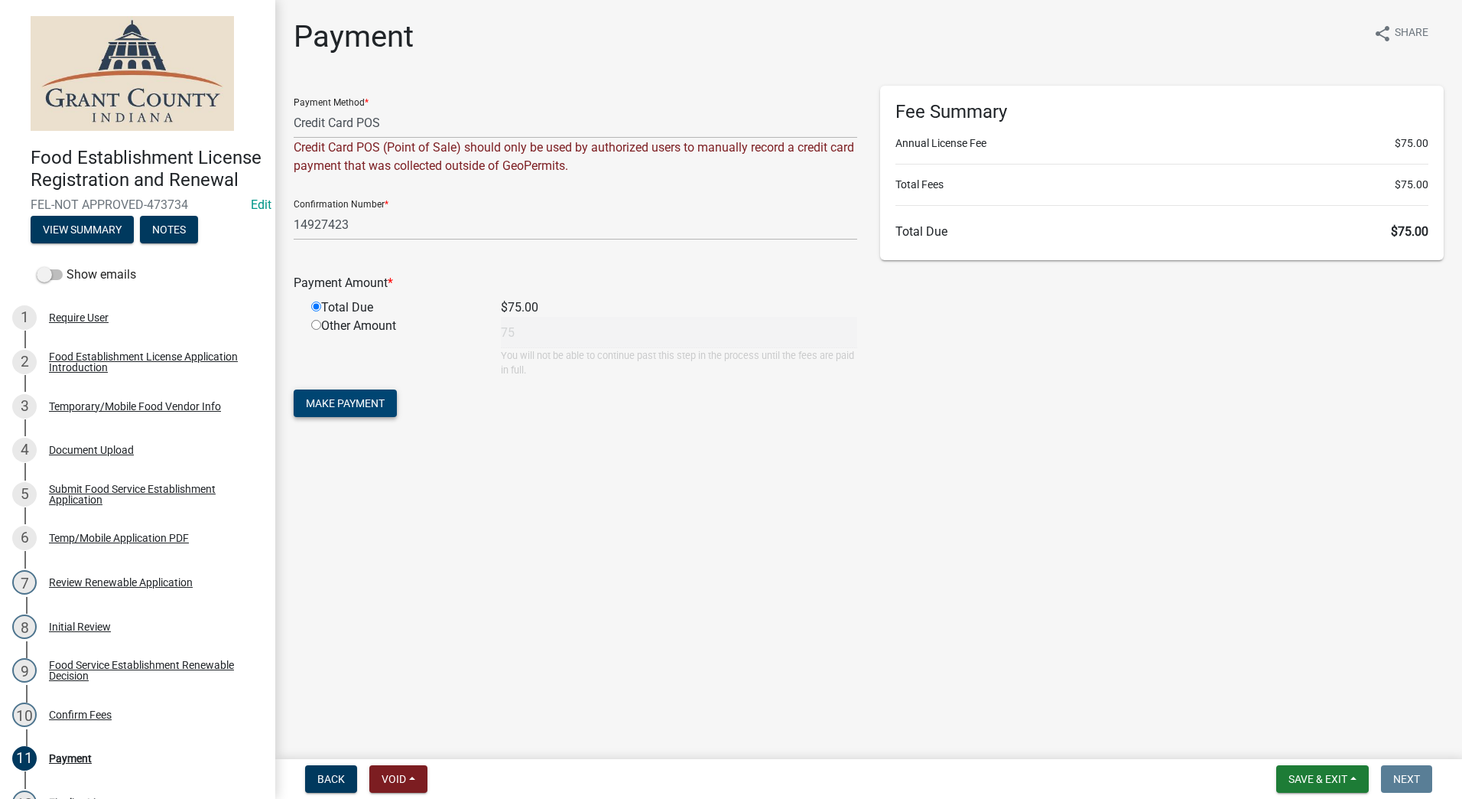
click at [336, 395] on button "Make Payment" at bounding box center [345, 403] width 103 height 28
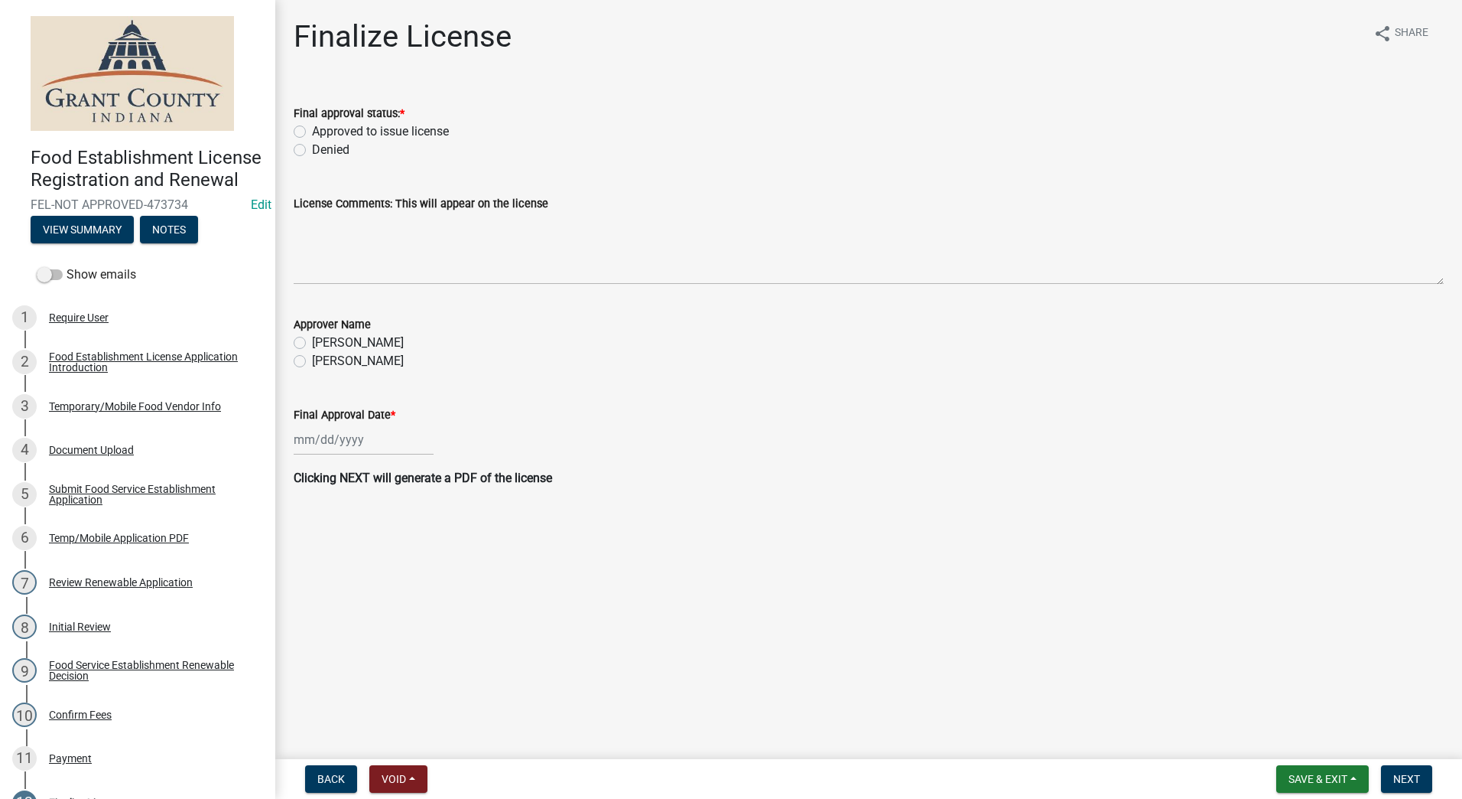
click at [312, 131] on label "Approved to issue license" at bounding box center [380, 131] width 137 height 18
click at [312, 131] on input "Approved to issue license" at bounding box center [317, 127] width 10 height 10
radio input "true"
click at [312, 356] on label "[PERSON_NAME]" at bounding box center [358, 361] width 92 height 18
click at [312, 356] on input "[PERSON_NAME]" at bounding box center [317, 357] width 10 height 10
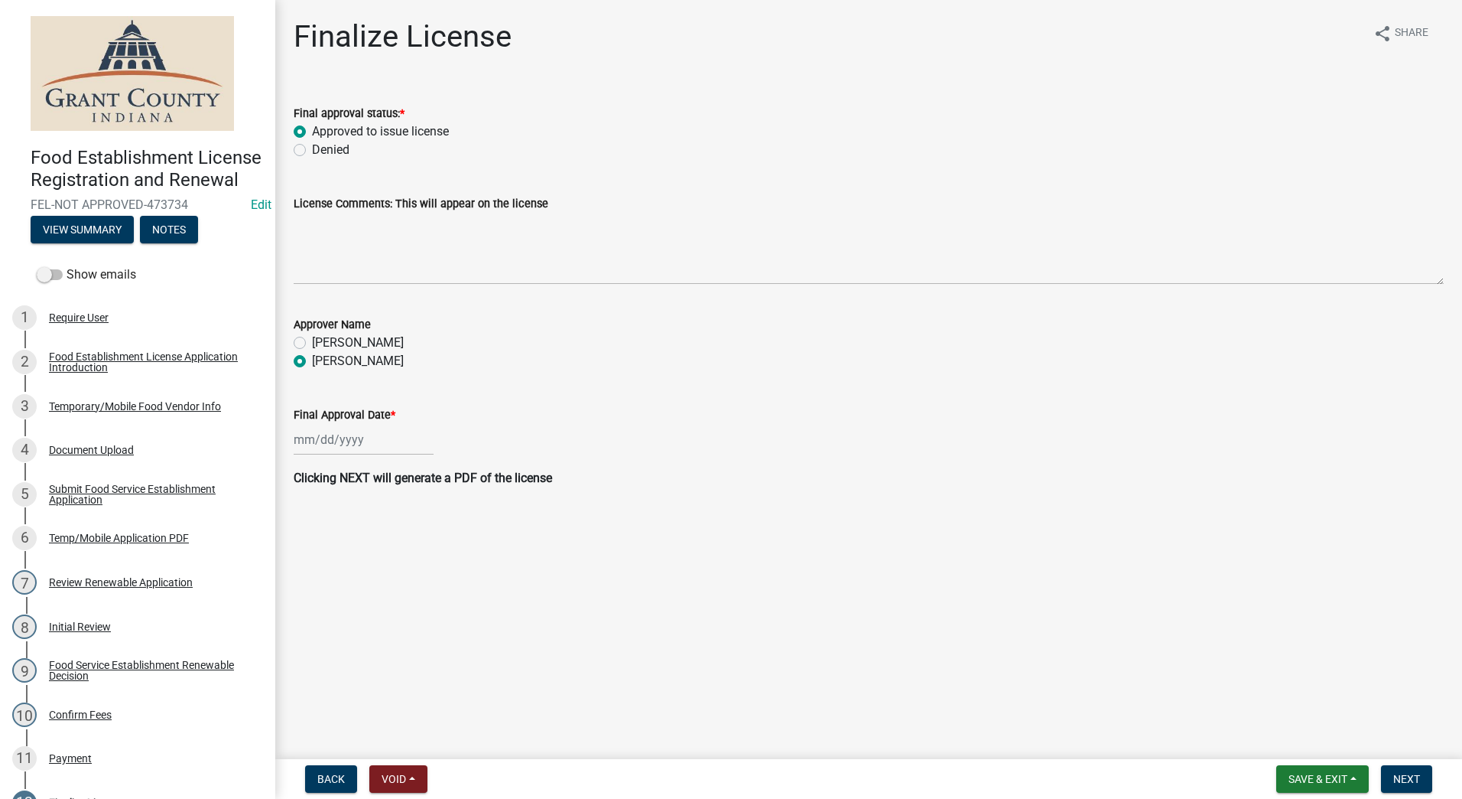
radio input "true"
select select "9"
select select "2025"
click at [354, 429] on div "[PERSON_NAME] Feb Mar Apr [PERSON_NAME][DATE] Oct Nov [DATE] 1526 1527 1528 152…" at bounding box center [364, 439] width 140 height 31
click at [405, 519] on div "5" at bounding box center [407, 521] width 24 height 24
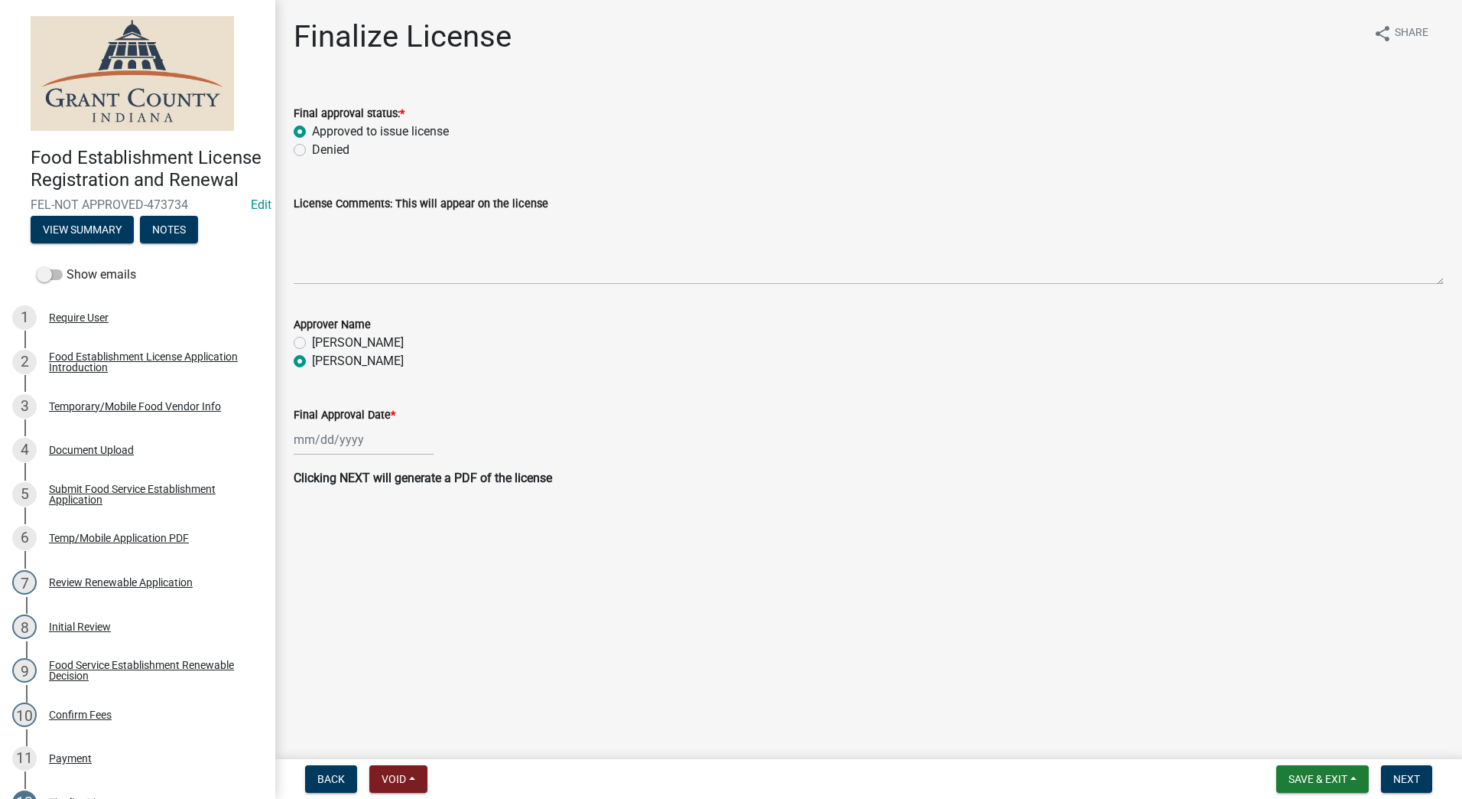
type input "[DATE]"
click at [884, 685] on main "Finalize License share Share Final approval status: * Approved to issue license…" at bounding box center [868, 376] width 1187 height 753
click at [1422, 774] on button "Next" at bounding box center [1406, 779] width 51 height 28
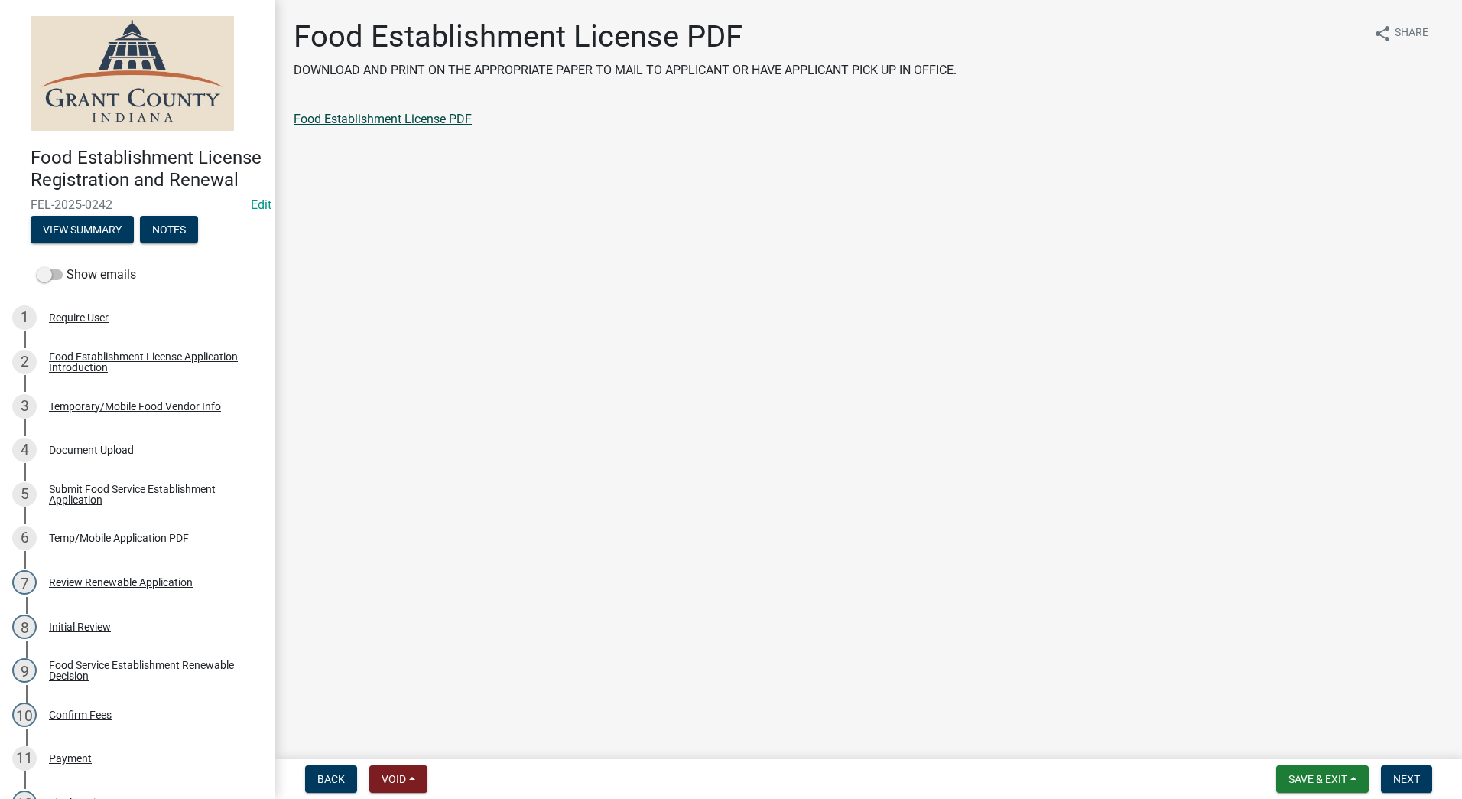
click at [410, 118] on link "Food Establishment License PDF" at bounding box center [383, 119] width 178 height 15
click at [1404, 776] on span "Next" at bounding box center [1407, 778] width 27 height 12
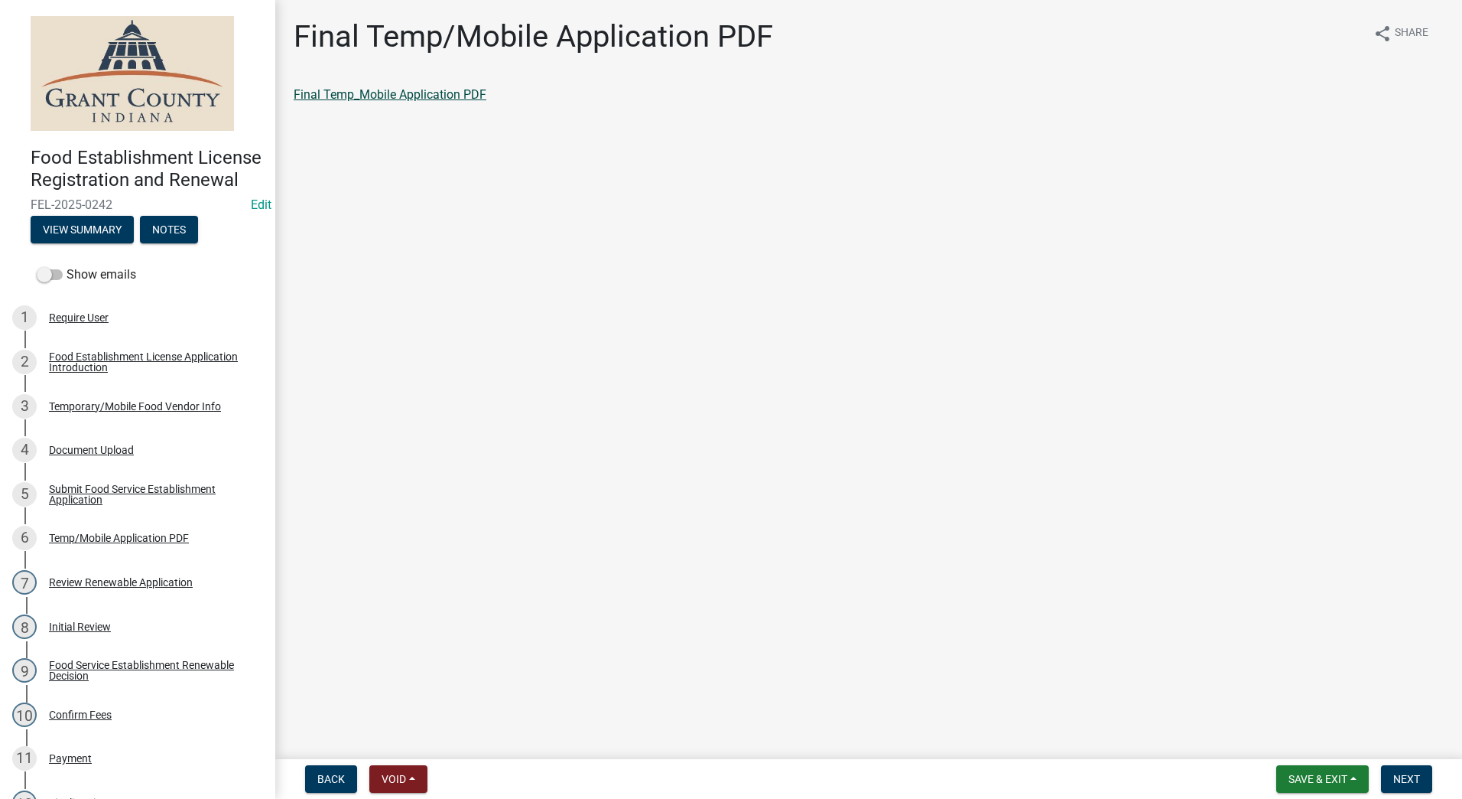
click at [402, 95] on link "Final Temp_Mobile Application PDF" at bounding box center [390, 94] width 193 height 15
click at [1394, 768] on button "Next" at bounding box center [1406, 779] width 51 height 28
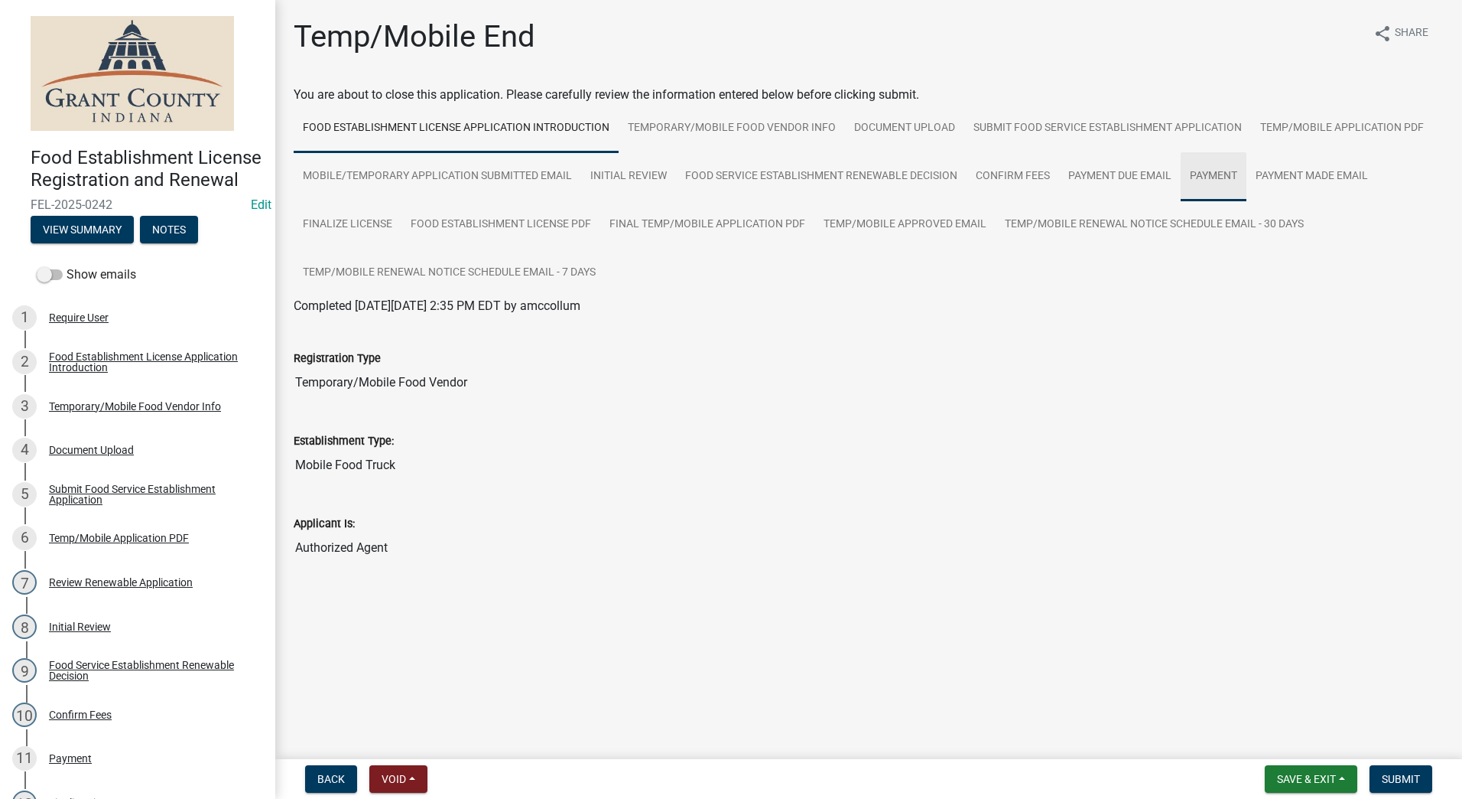
click at [1200, 173] on link "Payment" at bounding box center [1214, 176] width 66 height 49
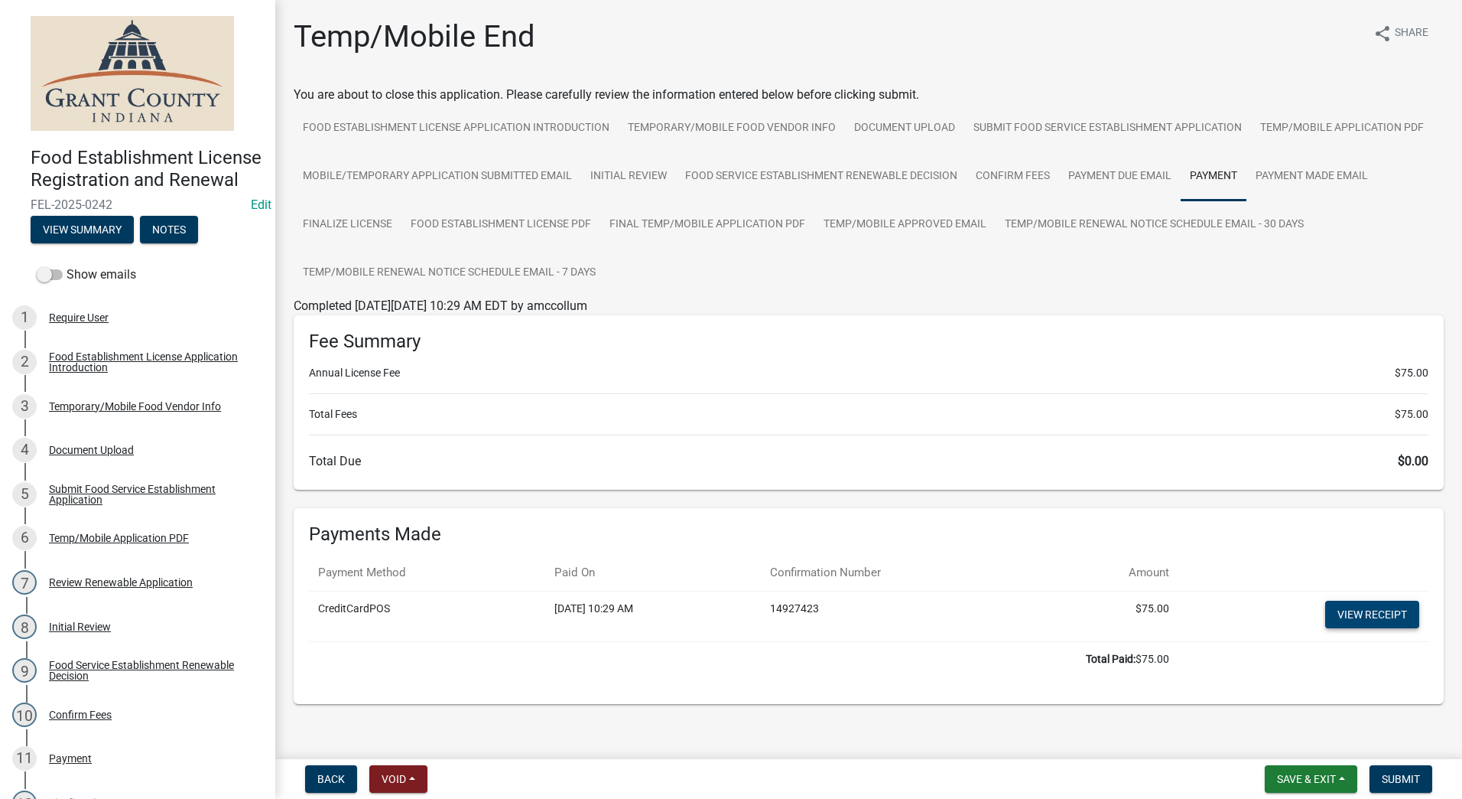
click at [1360, 612] on link "View receipt" at bounding box center [1372, 614] width 94 height 28
click at [1397, 780] on span "Submit" at bounding box center [1401, 778] width 38 height 12
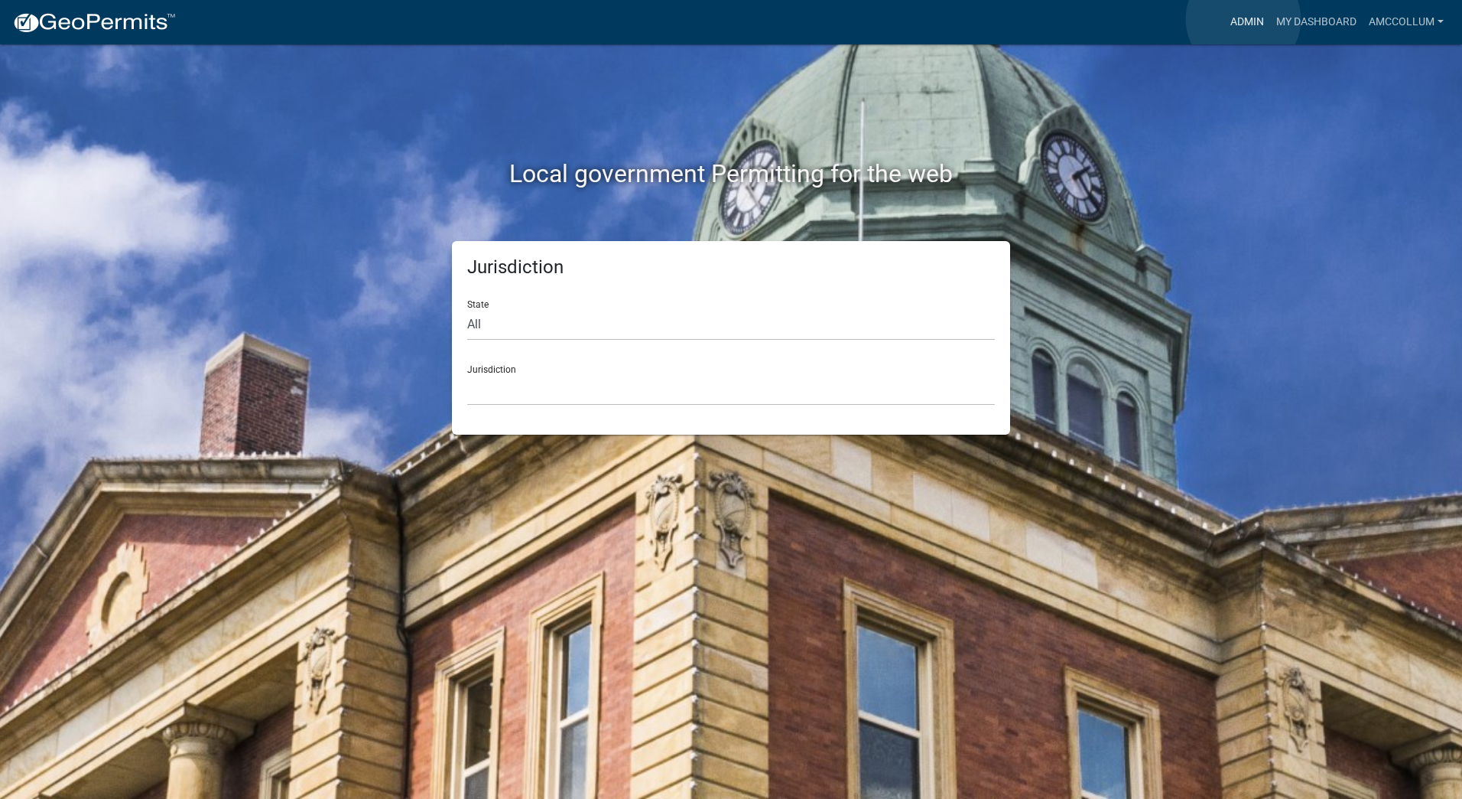
click at [1244, 19] on link "Admin" at bounding box center [1248, 22] width 46 height 29
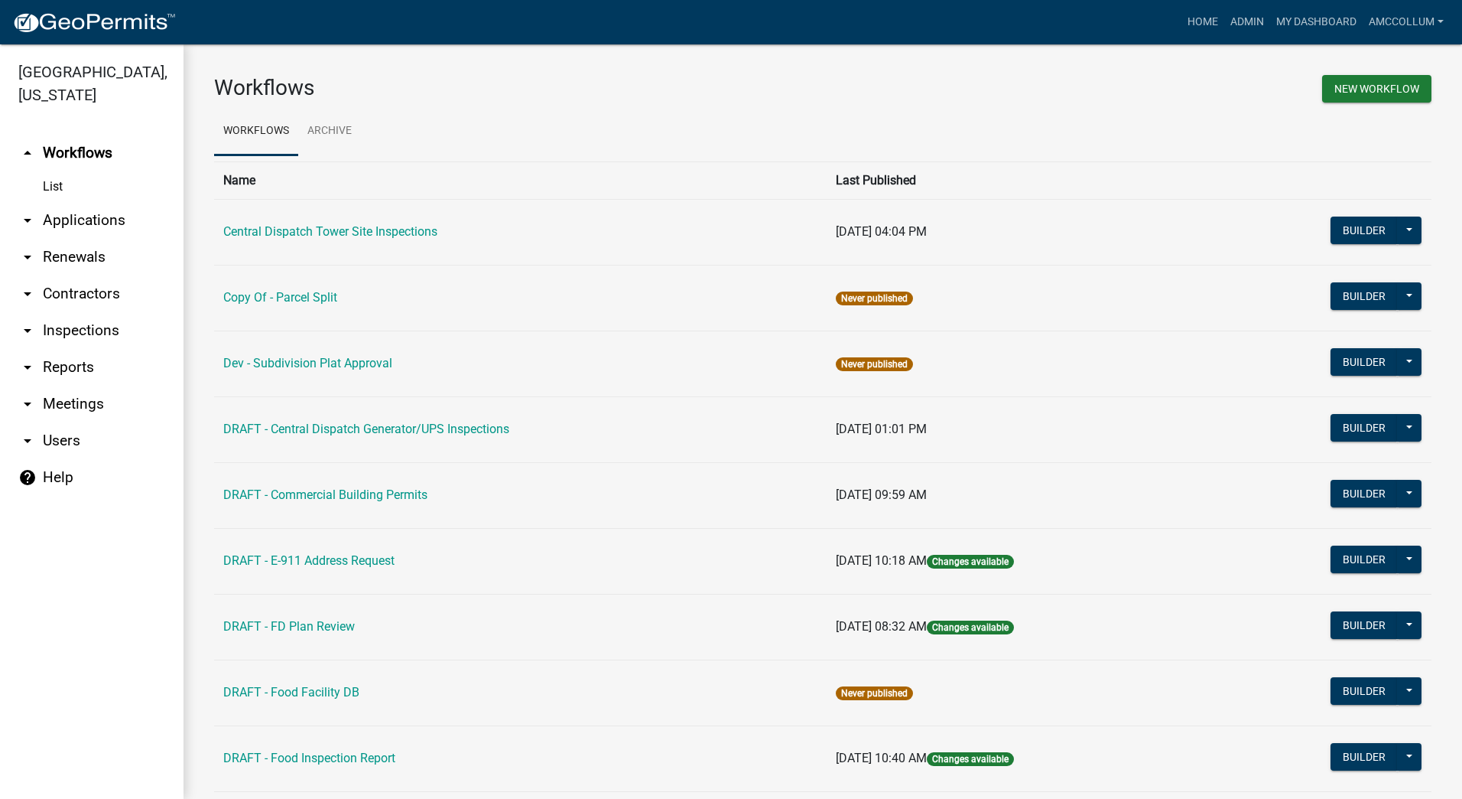
click at [119, 202] on link "arrow_drop_down Applications" at bounding box center [92, 220] width 184 height 37
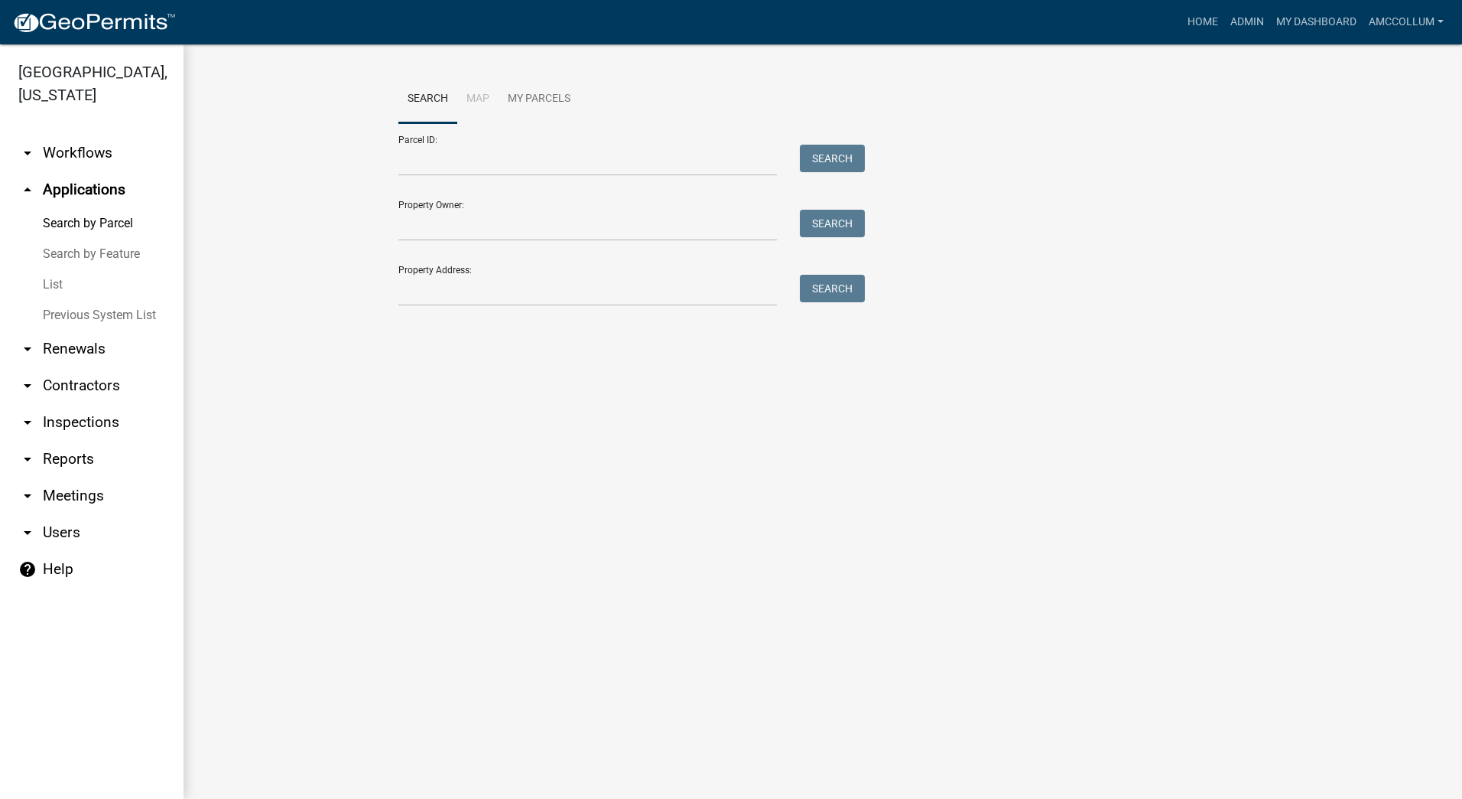
click at [48, 269] on link "List" at bounding box center [92, 284] width 184 height 31
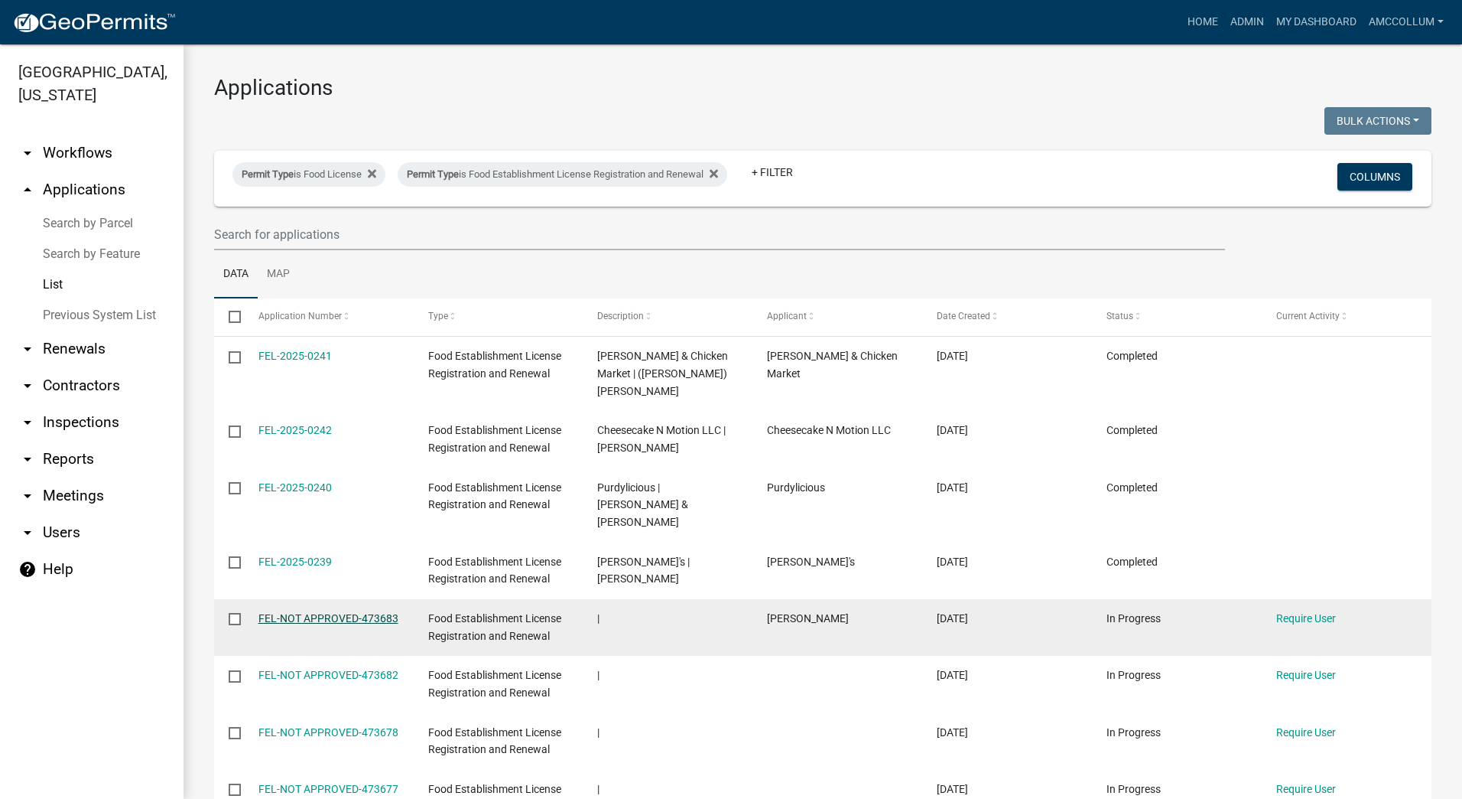
click at [294, 612] on link "FEL-NOT APPROVED-473683" at bounding box center [329, 618] width 140 height 12
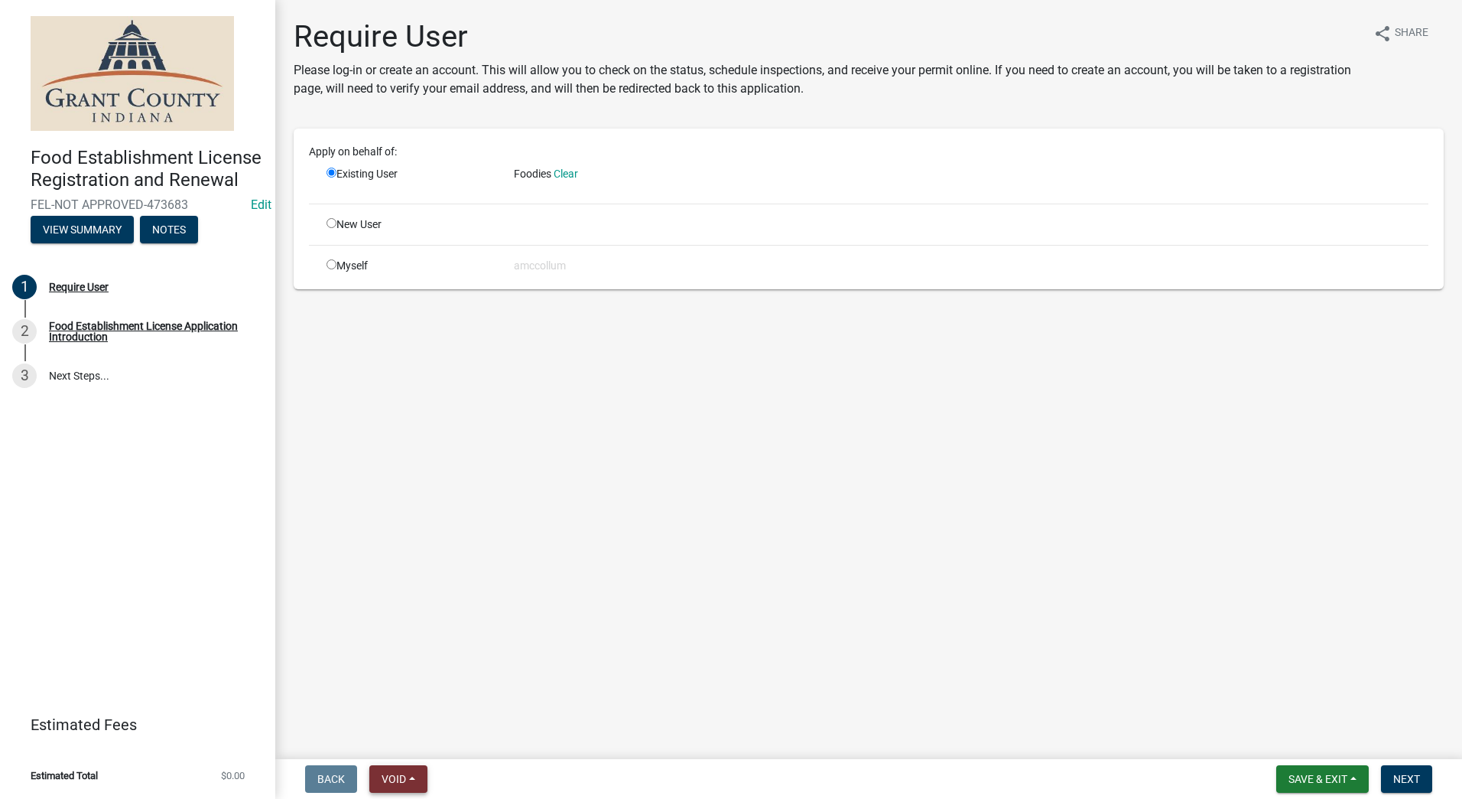
click at [410, 776] on button "Void" at bounding box center [398, 779] width 58 height 28
click at [416, 743] on button "Void" at bounding box center [430, 738] width 122 height 37
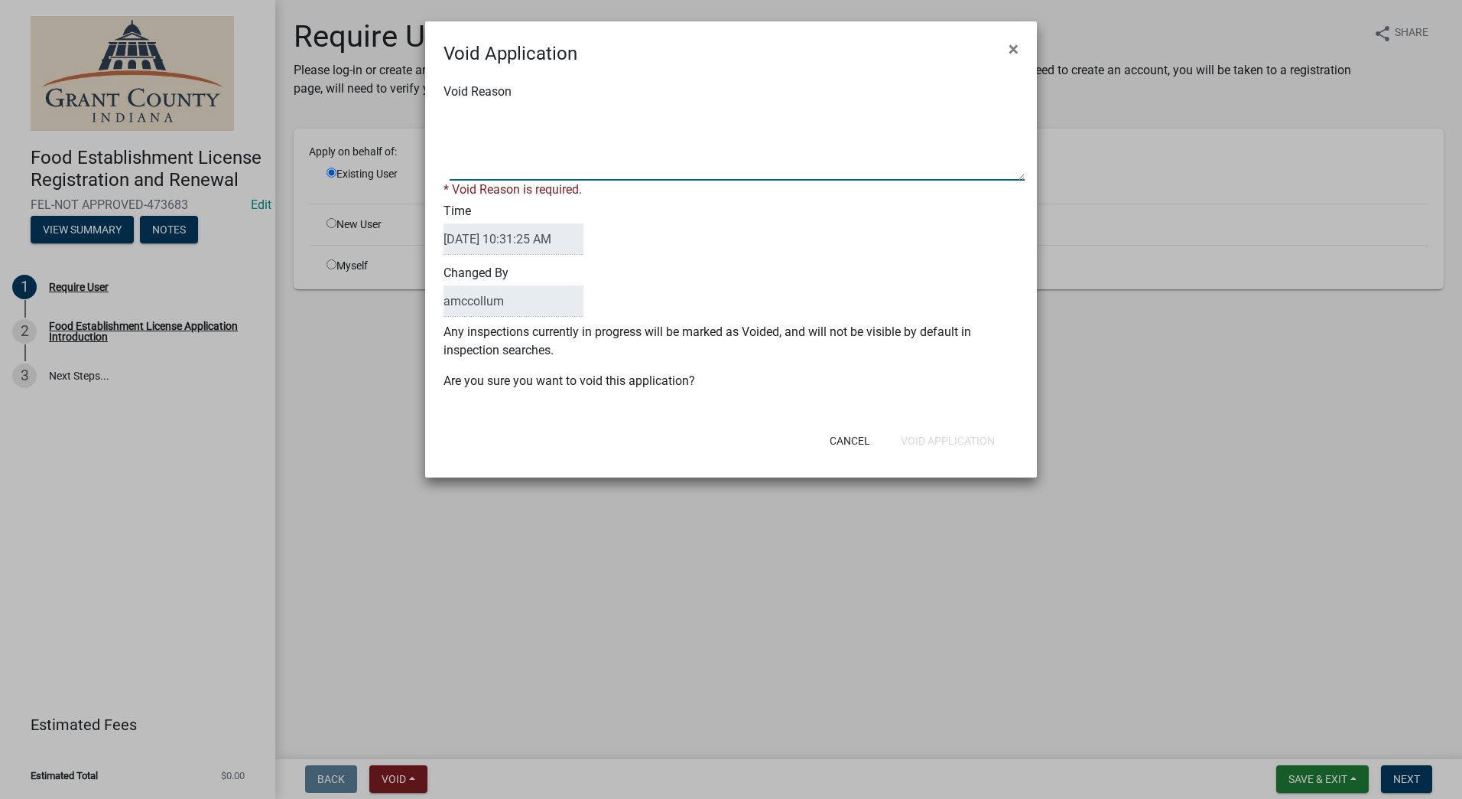
click at [505, 120] on textarea "Void Reason" at bounding box center [737, 142] width 575 height 76
type textarea "Unkown"
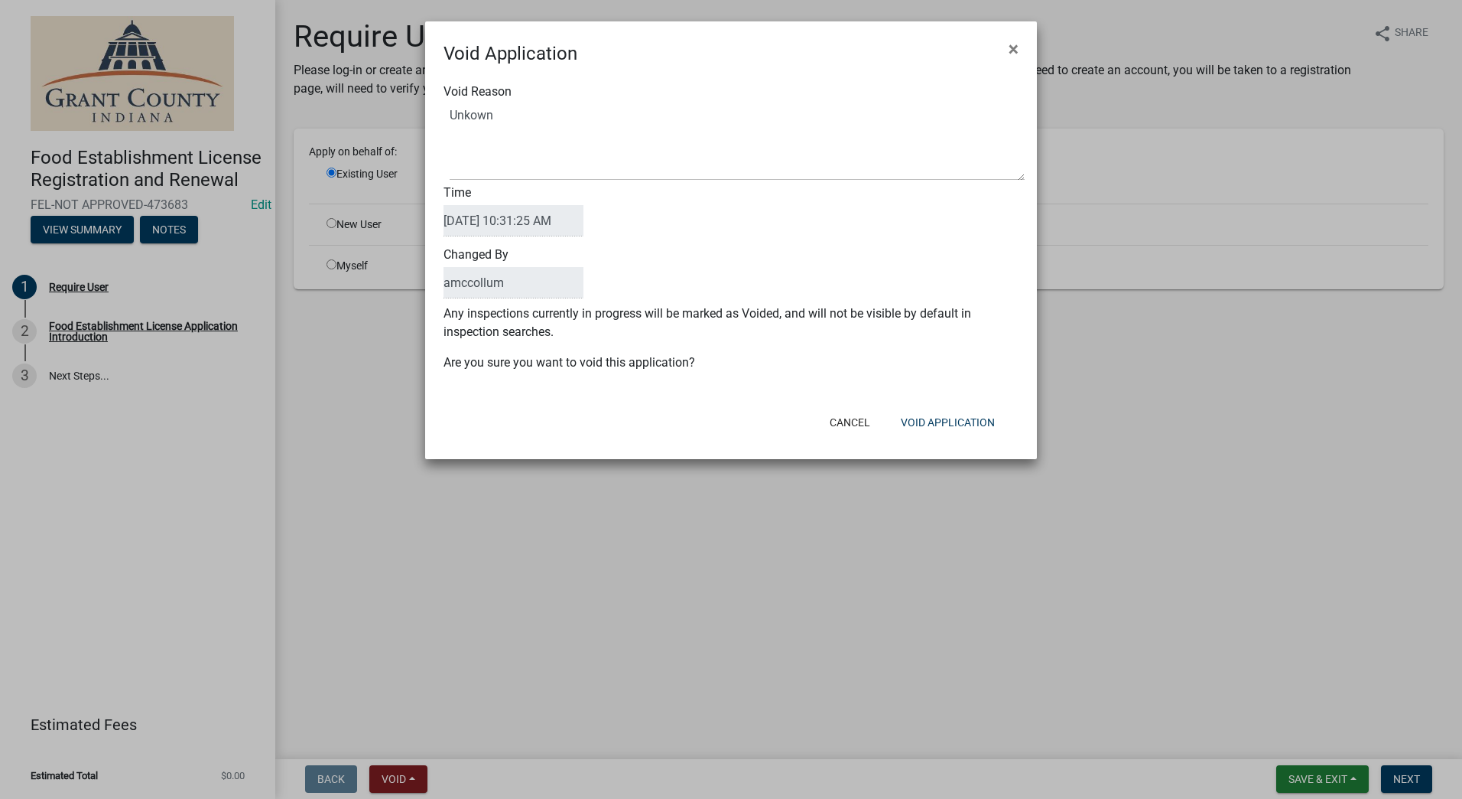
click at [955, 392] on div "Void Reason Time 09/05/2025 10:31:25 AM Changed By amccollum Any inspections cu…" at bounding box center [731, 234] width 612 height 335
click at [932, 424] on button "Void Application" at bounding box center [948, 422] width 119 height 28
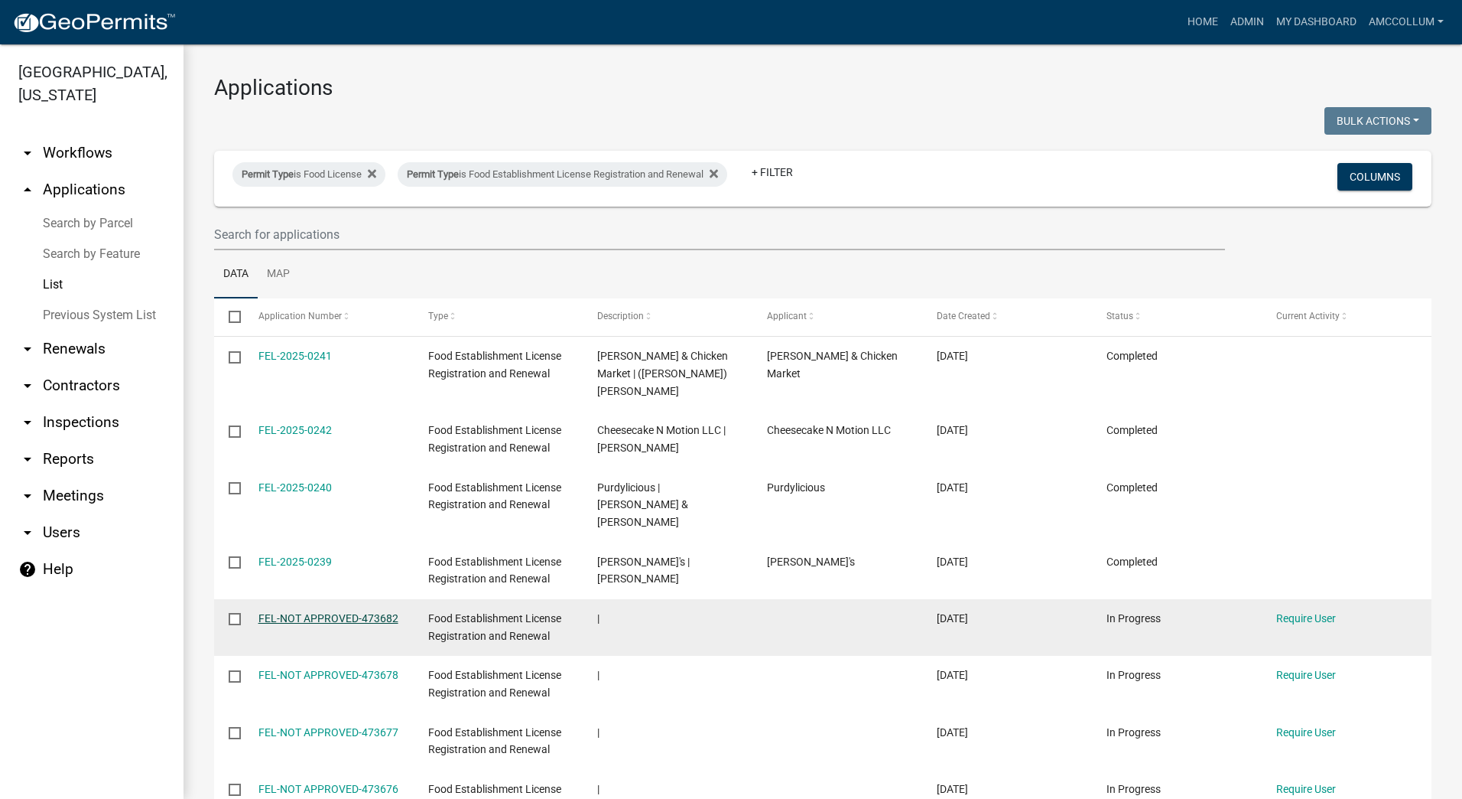
click at [275, 612] on link "FEL-NOT APPROVED-473682" at bounding box center [329, 618] width 140 height 12
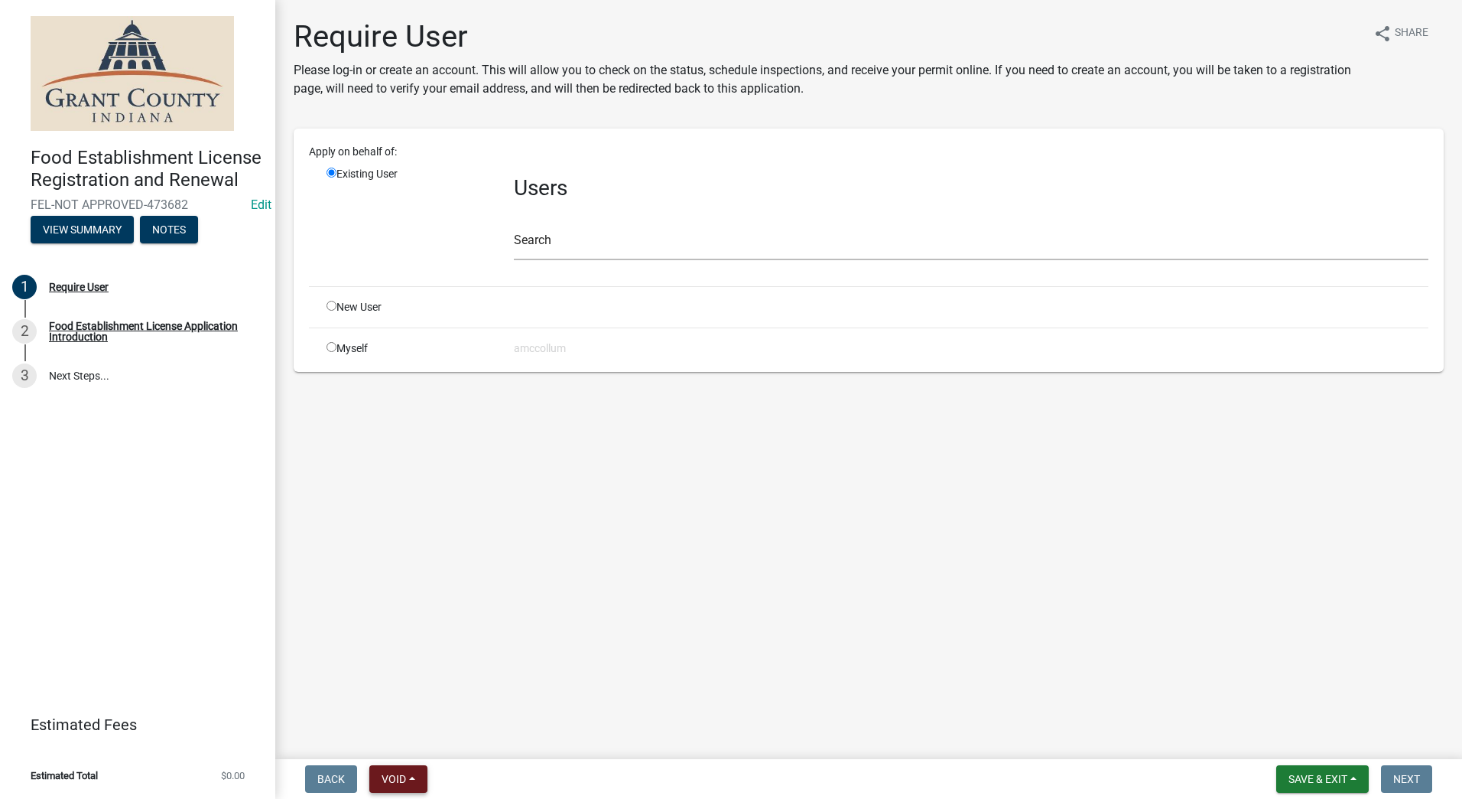
click at [391, 772] on span "Void" at bounding box center [394, 778] width 24 height 12
click at [417, 751] on button "Void" at bounding box center [430, 738] width 122 height 37
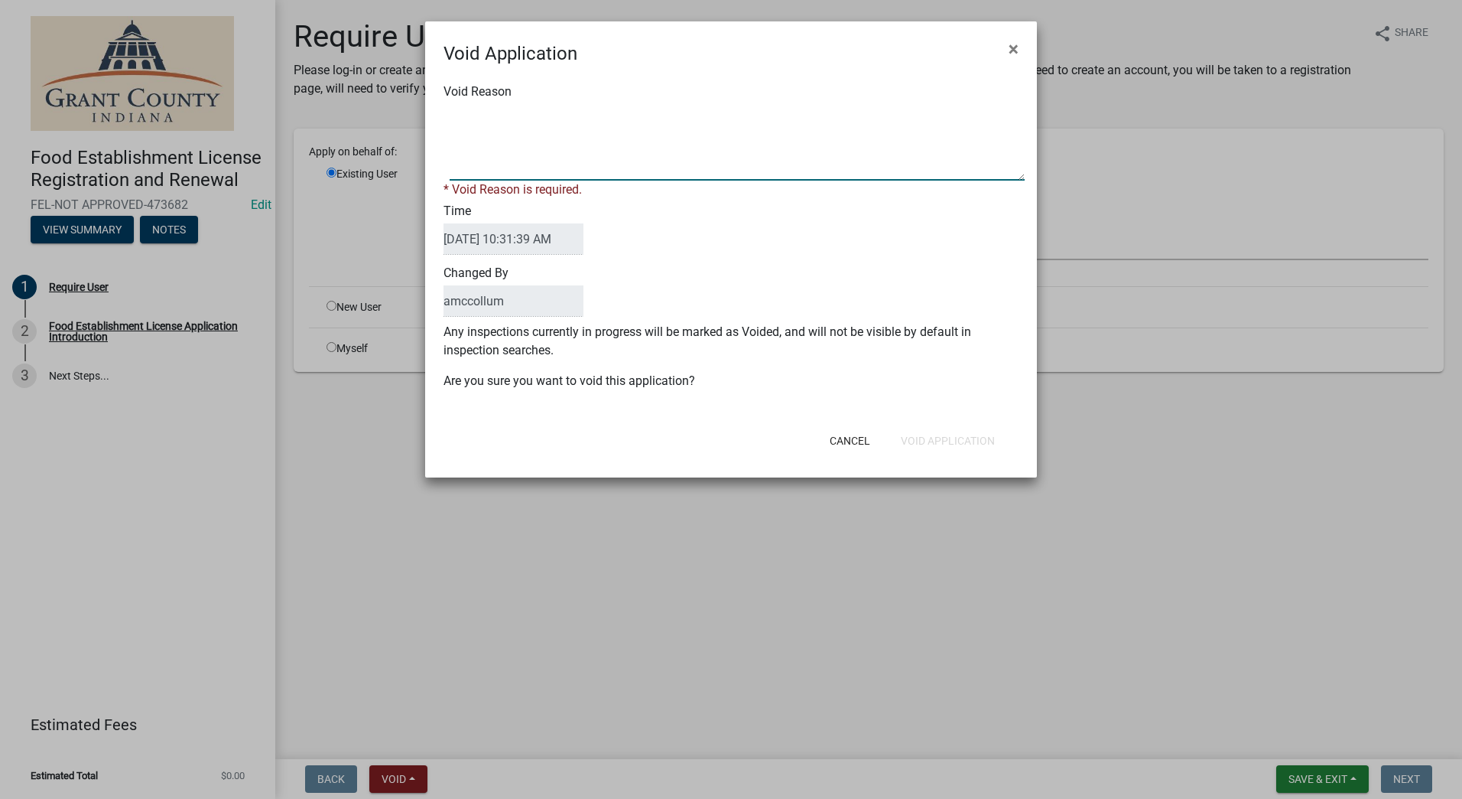
click at [759, 110] on textarea "Void Reason" at bounding box center [737, 142] width 575 height 76
type textarea "Unkown"
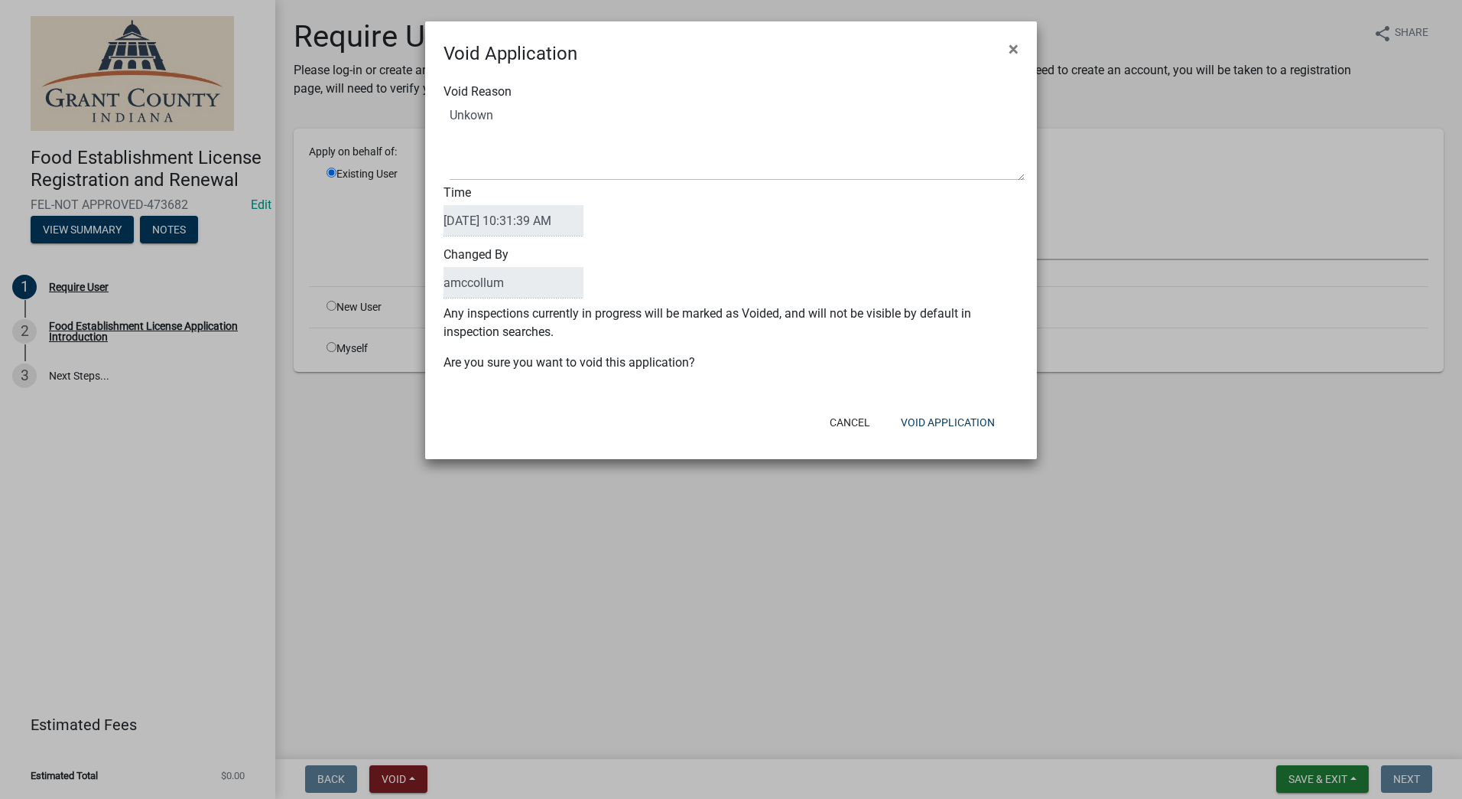
click at [960, 415] on form "Void Application × Void Reason Time 09/05/2025 10:31:39 AM Changed By amccollum…" at bounding box center [731, 233] width 612 height 424
click at [960, 415] on button "Void Application" at bounding box center [948, 422] width 119 height 28
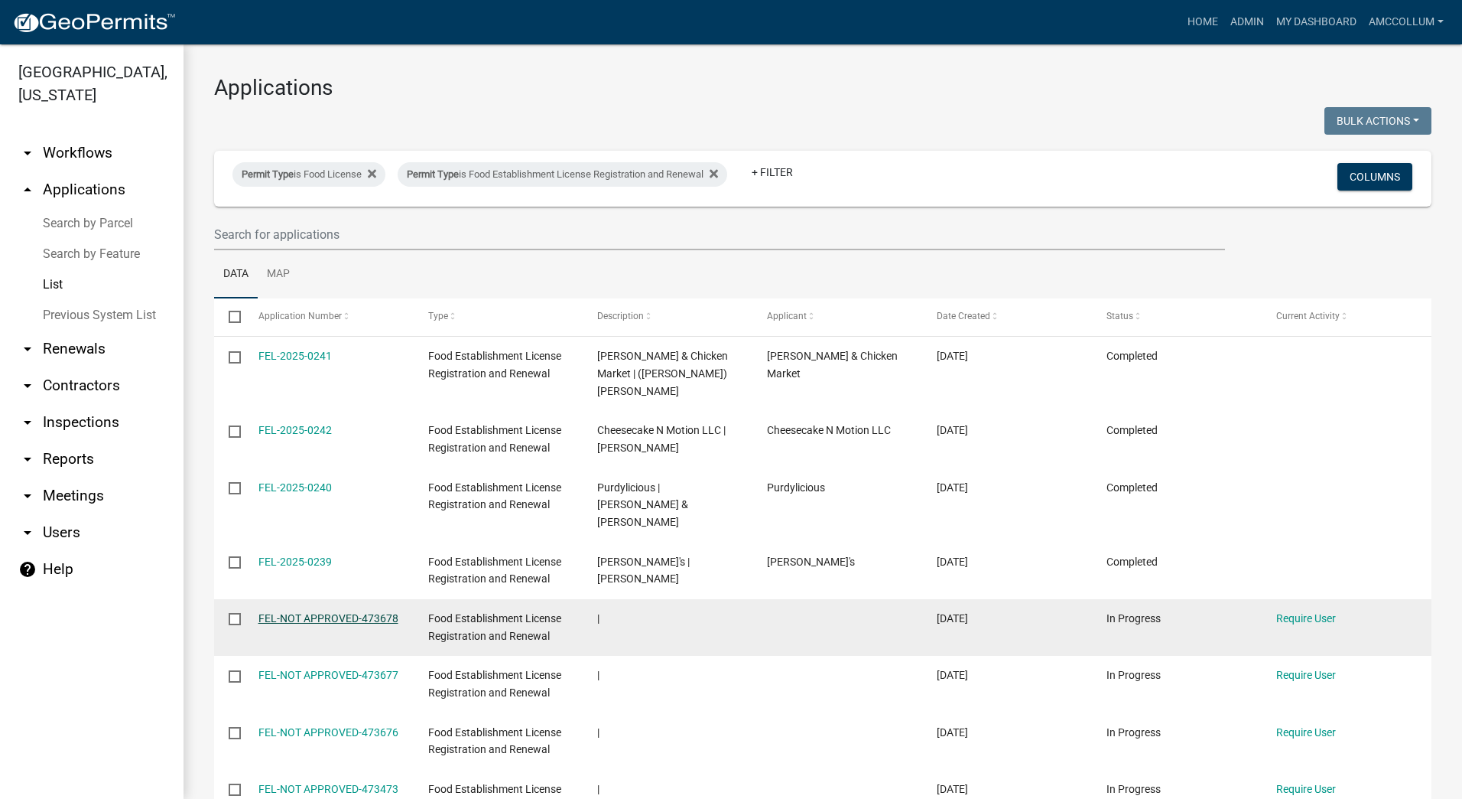
click at [333, 612] on link "FEL-NOT APPROVED-473678" at bounding box center [329, 618] width 140 height 12
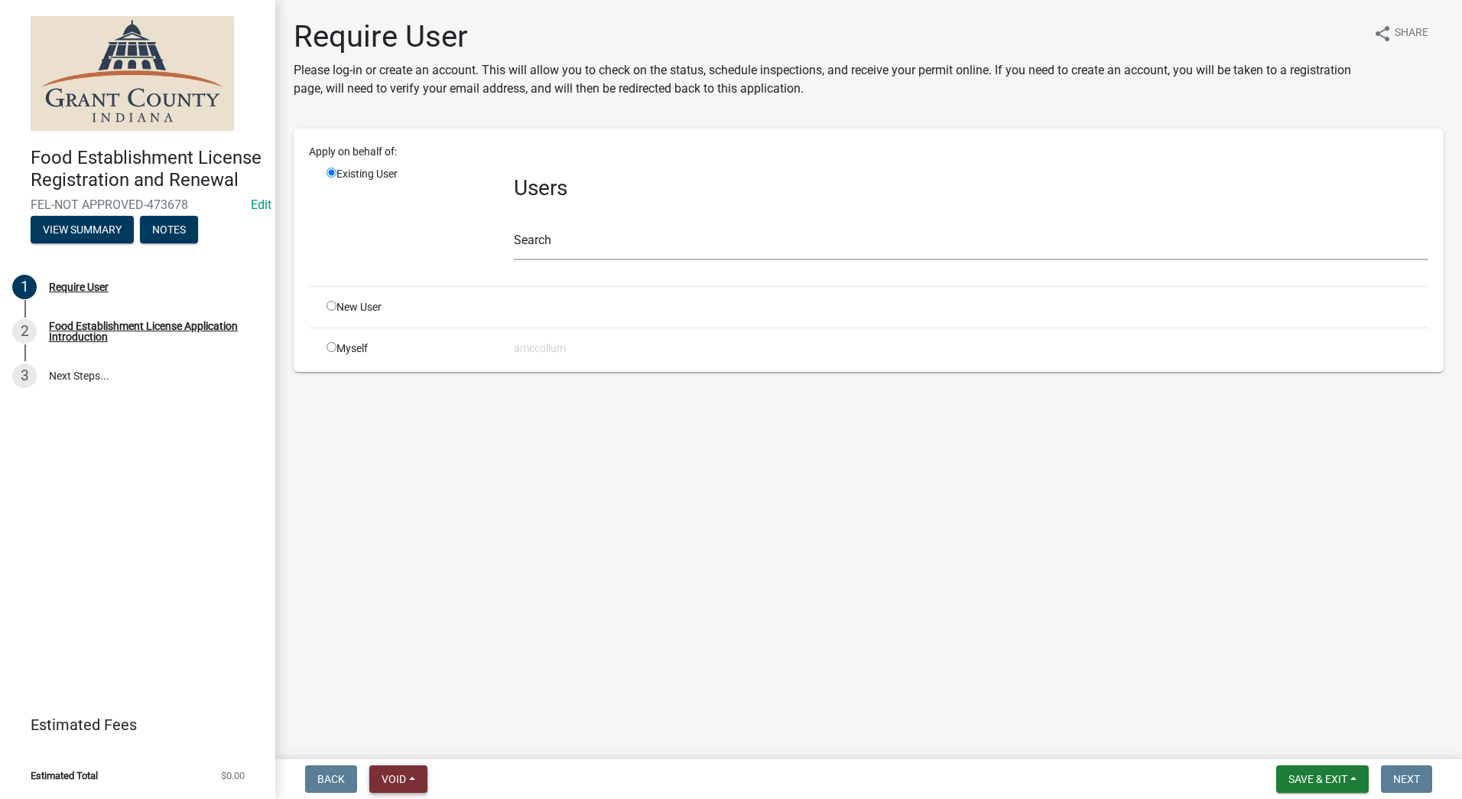
click at [396, 772] on span "Void" at bounding box center [394, 778] width 24 height 12
click at [397, 730] on button "Void" at bounding box center [430, 738] width 122 height 37
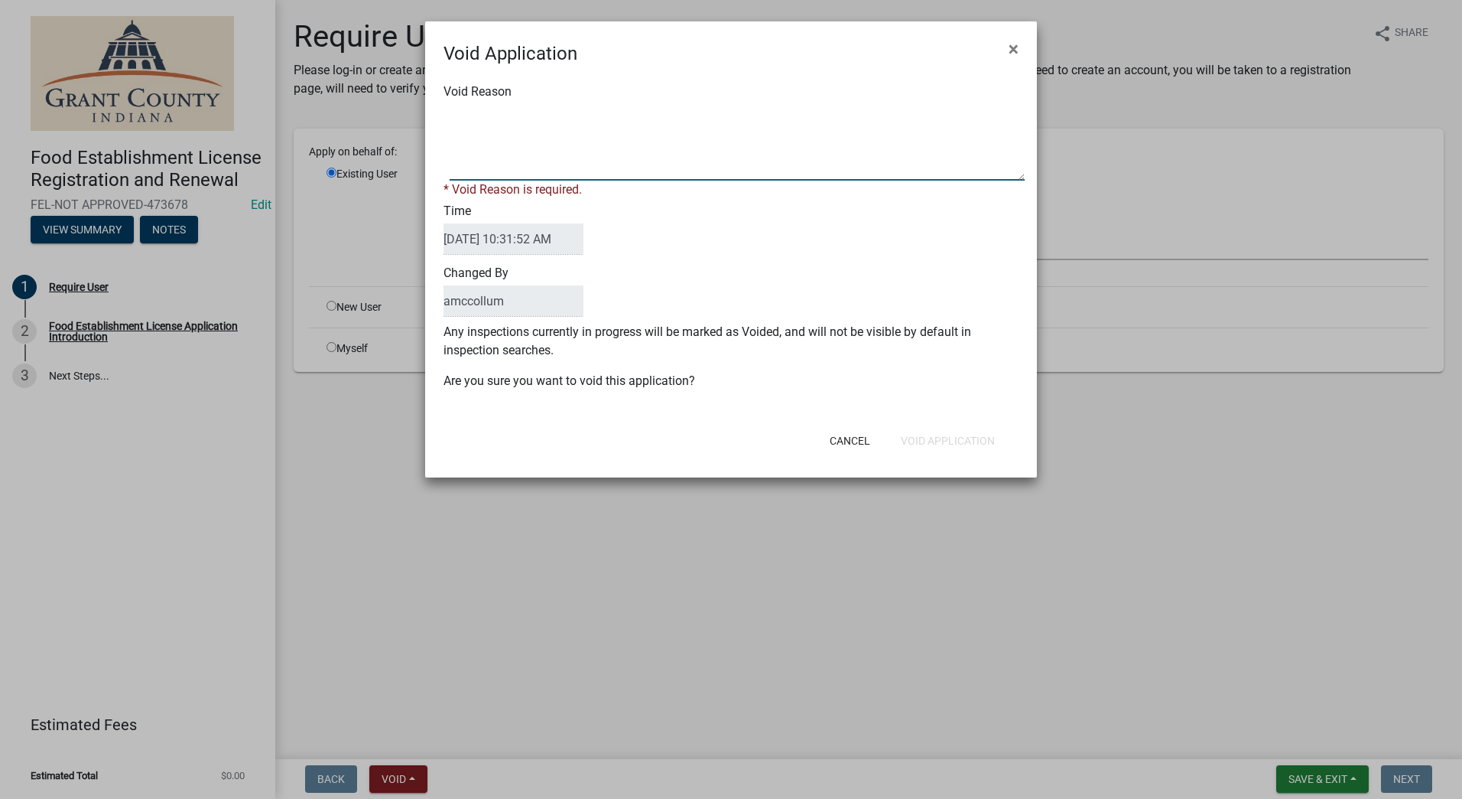
click at [577, 115] on textarea "Void Reason" at bounding box center [737, 142] width 575 height 76
type textarea "Unkown"
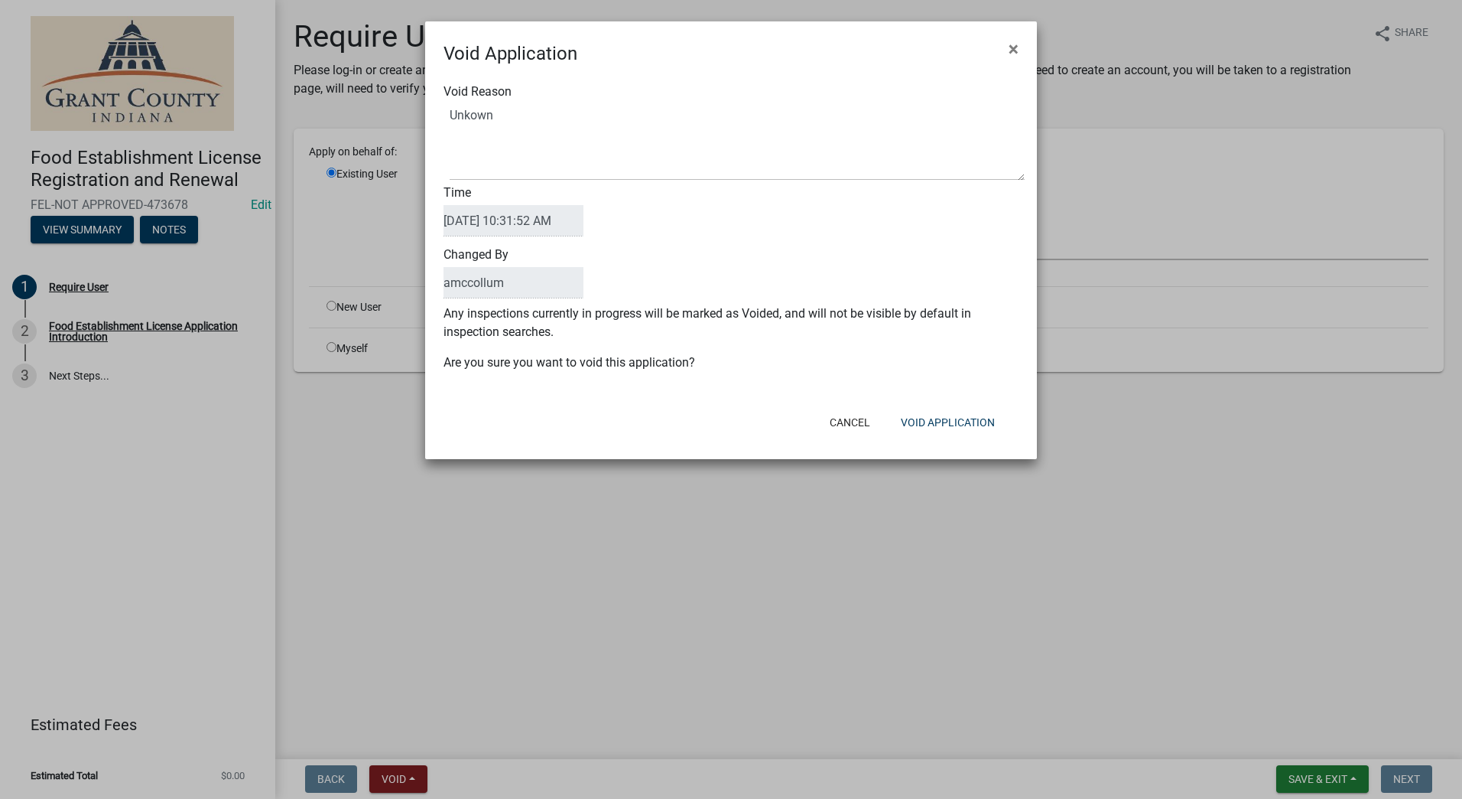
click at [922, 395] on div "Void Reason Time 09/05/2025 10:31:52 AM Changed By amccollum Any inspections cu…" at bounding box center [731, 234] width 612 height 335
click at [942, 419] on button "Void Application" at bounding box center [948, 422] width 119 height 28
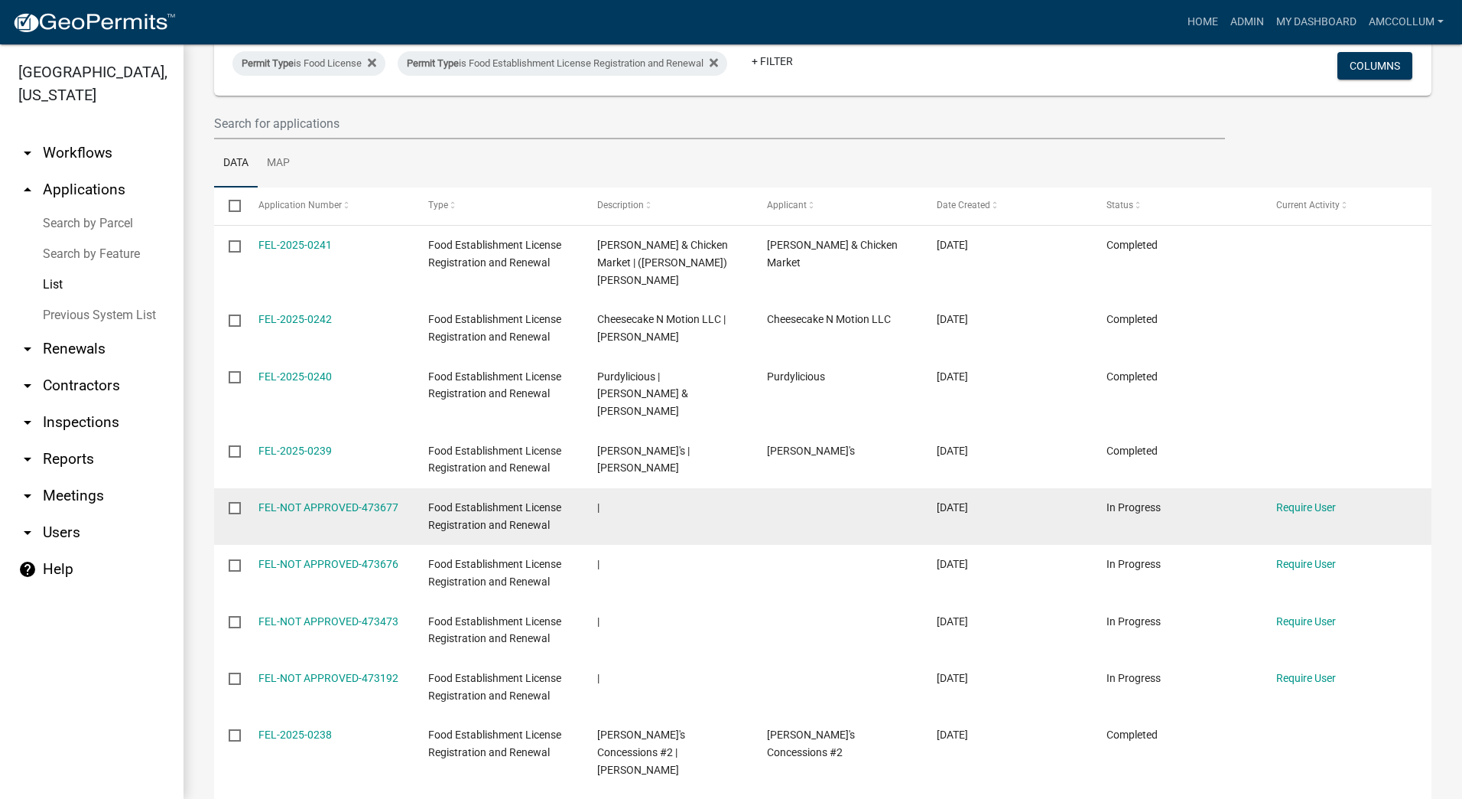
scroll to position [229, 0]
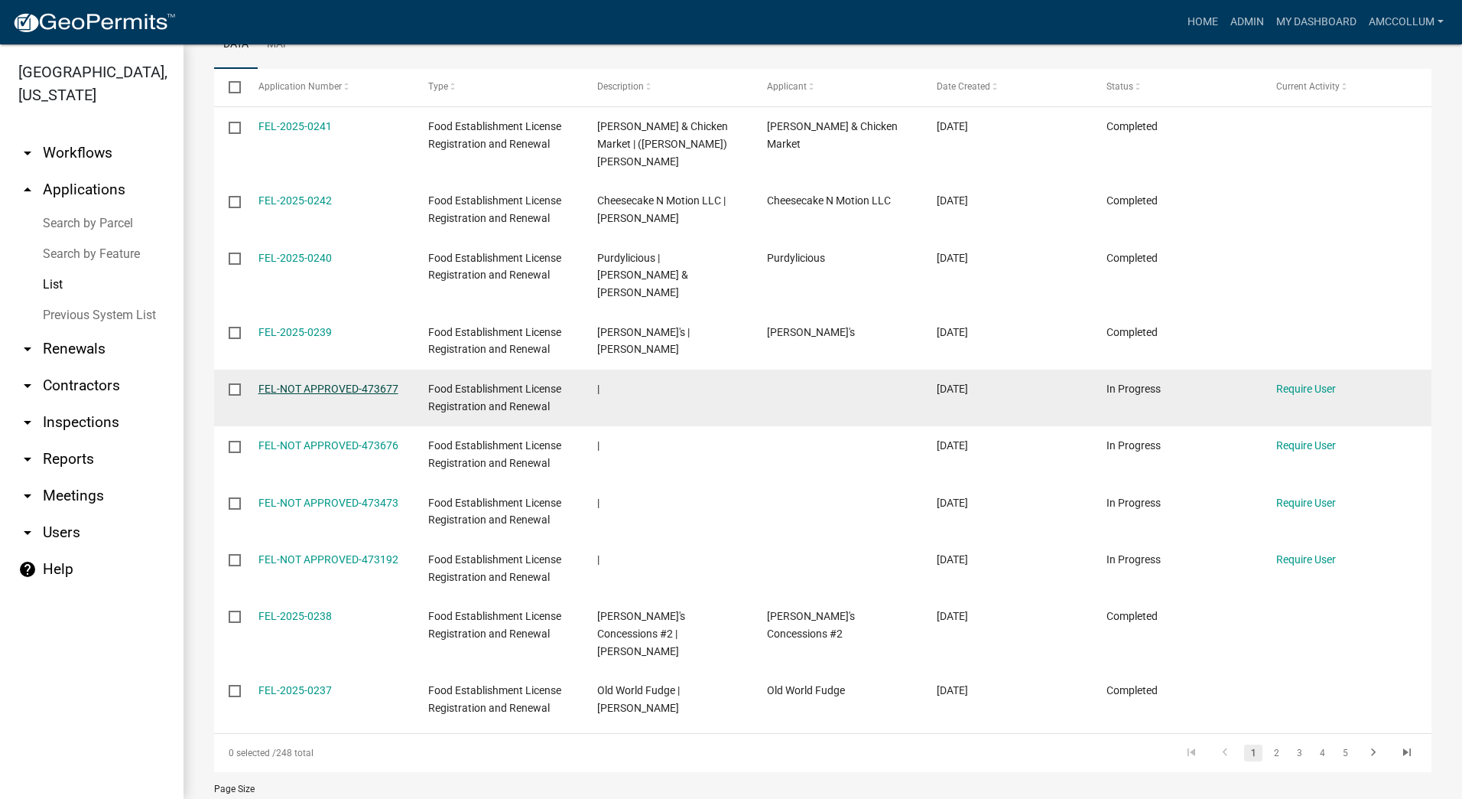
click at [326, 382] on link "FEL-NOT APPROVED-473677" at bounding box center [329, 388] width 140 height 12
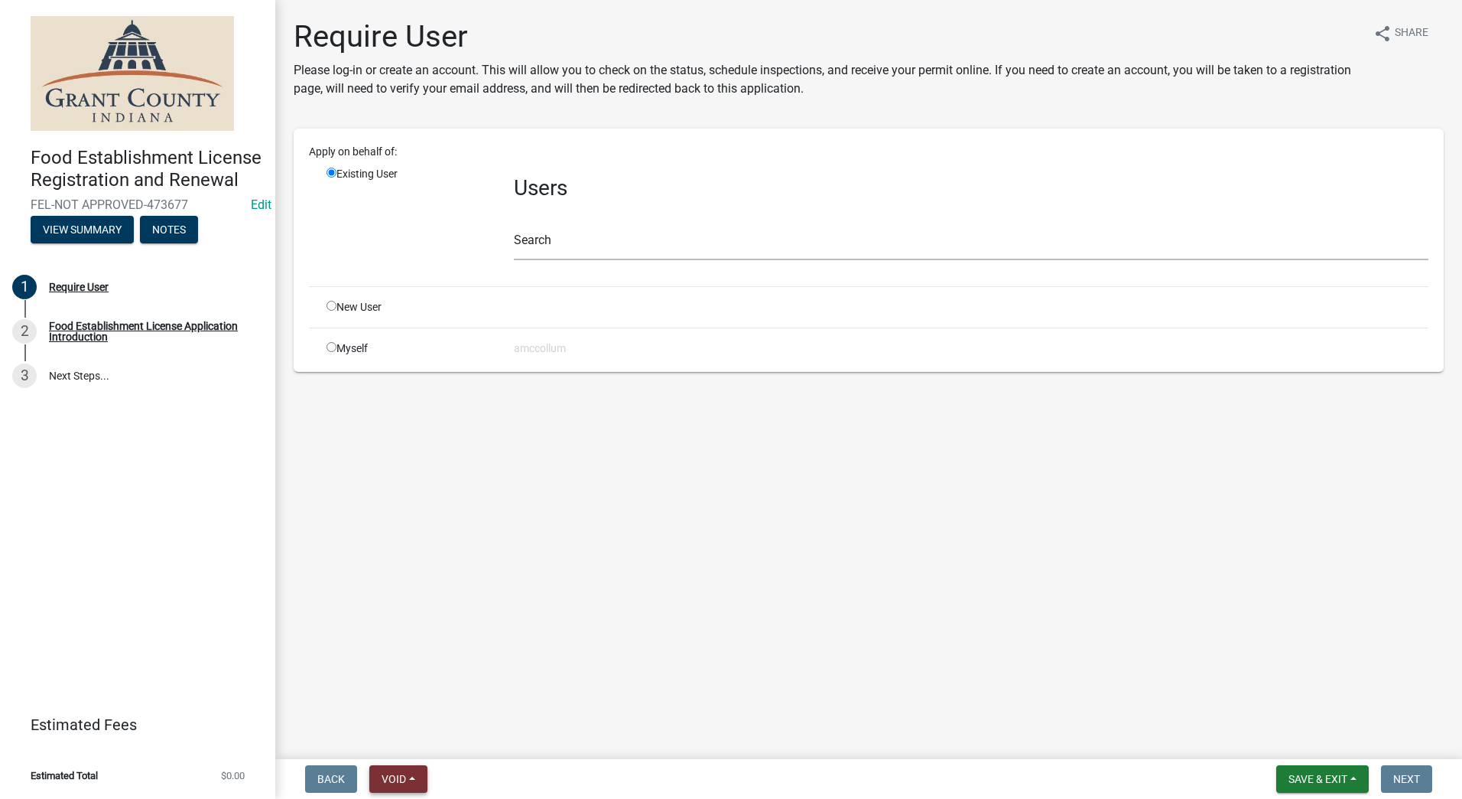
click at [395, 769] on button "Void" at bounding box center [398, 779] width 58 height 28
click at [412, 750] on button "Void" at bounding box center [430, 738] width 122 height 37
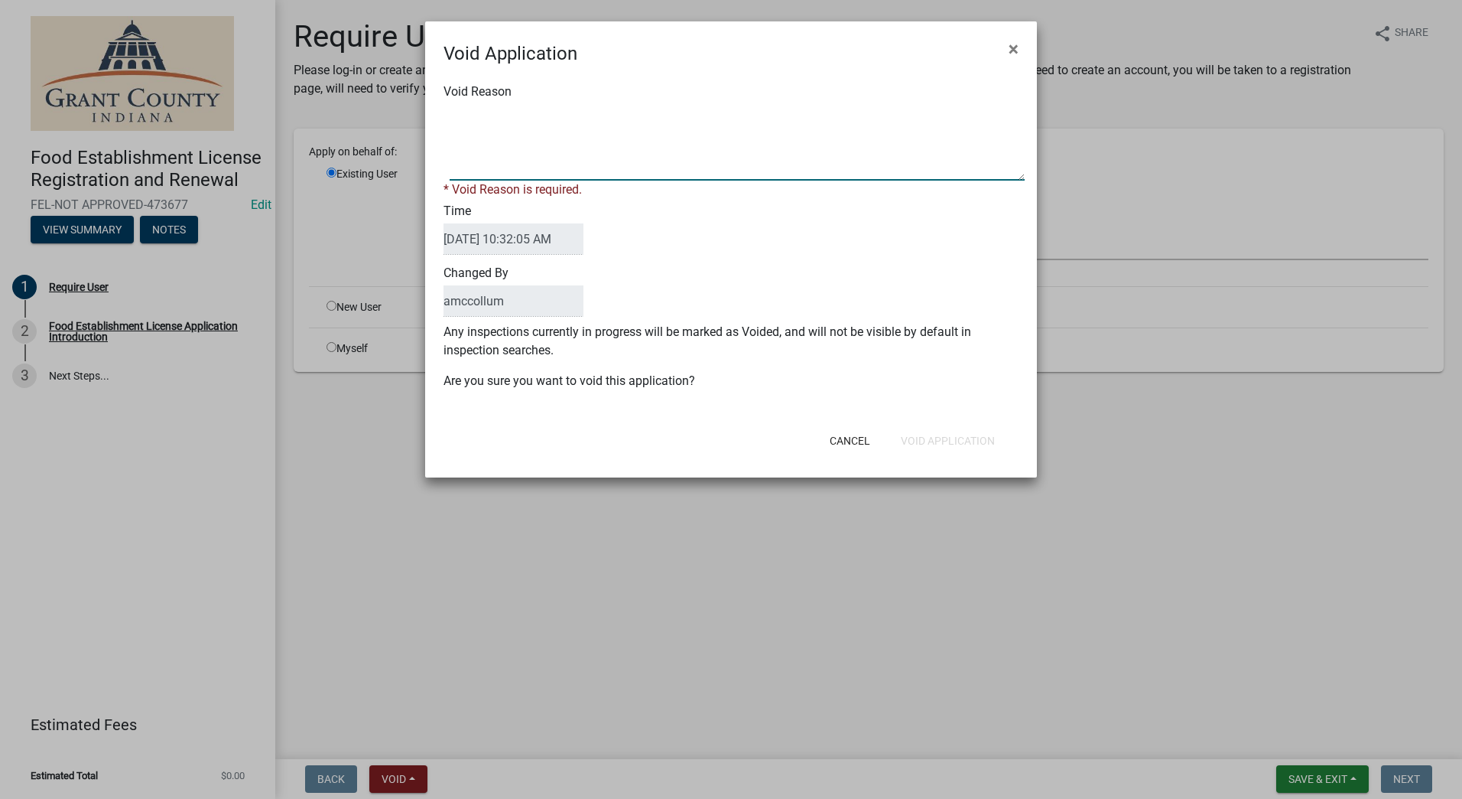
click at [562, 120] on textarea "Void Reason" at bounding box center [737, 142] width 575 height 76
type textarea "Unkown"
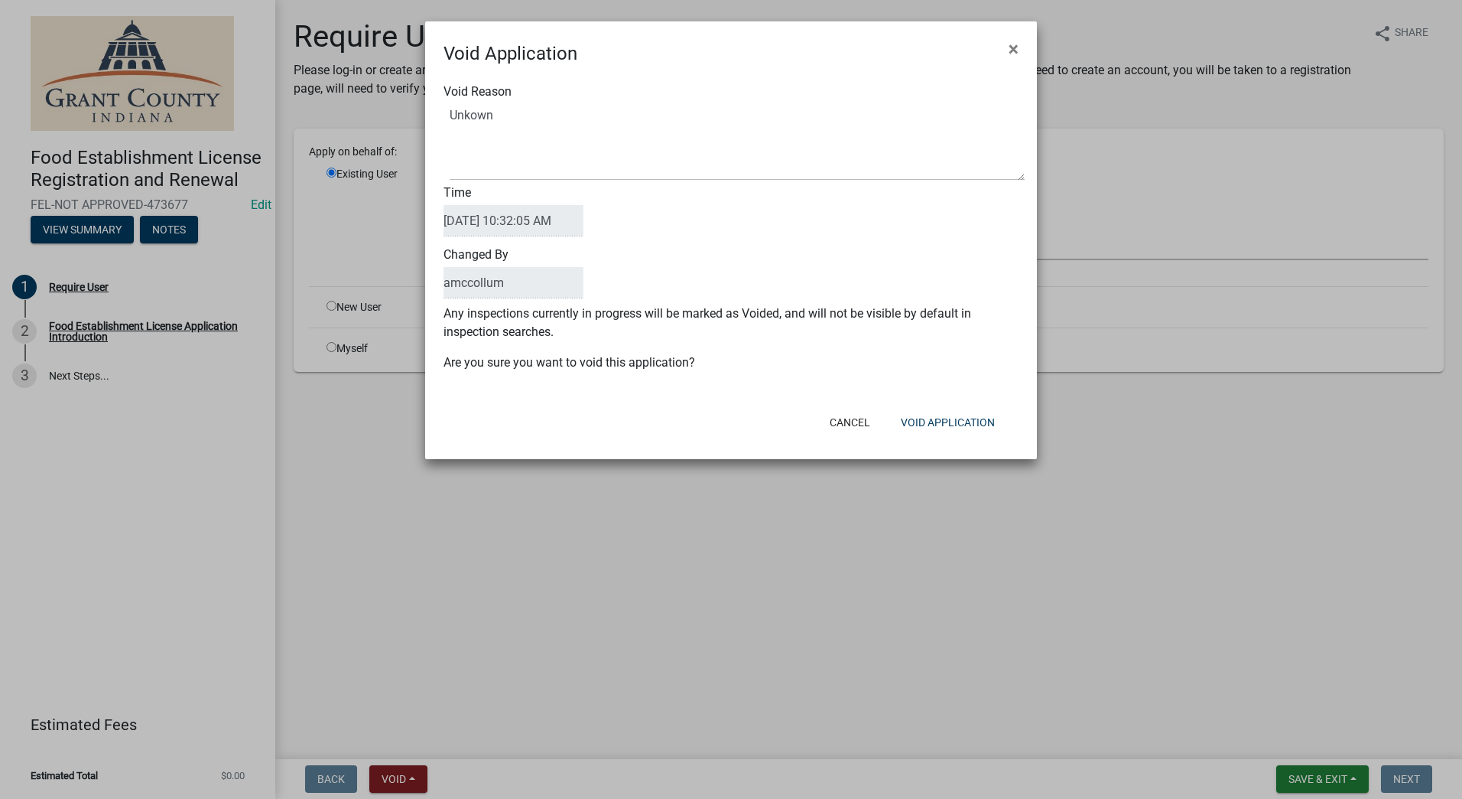
click at [909, 398] on div "Void Reason Time 09/05/2025 10:32:05 AM Changed By amccollum Any inspections cu…" at bounding box center [731, 234] width 612 height 335
click at [924, 421] on button "Void Application" at bounding box center [948, 422] width 119 height 28
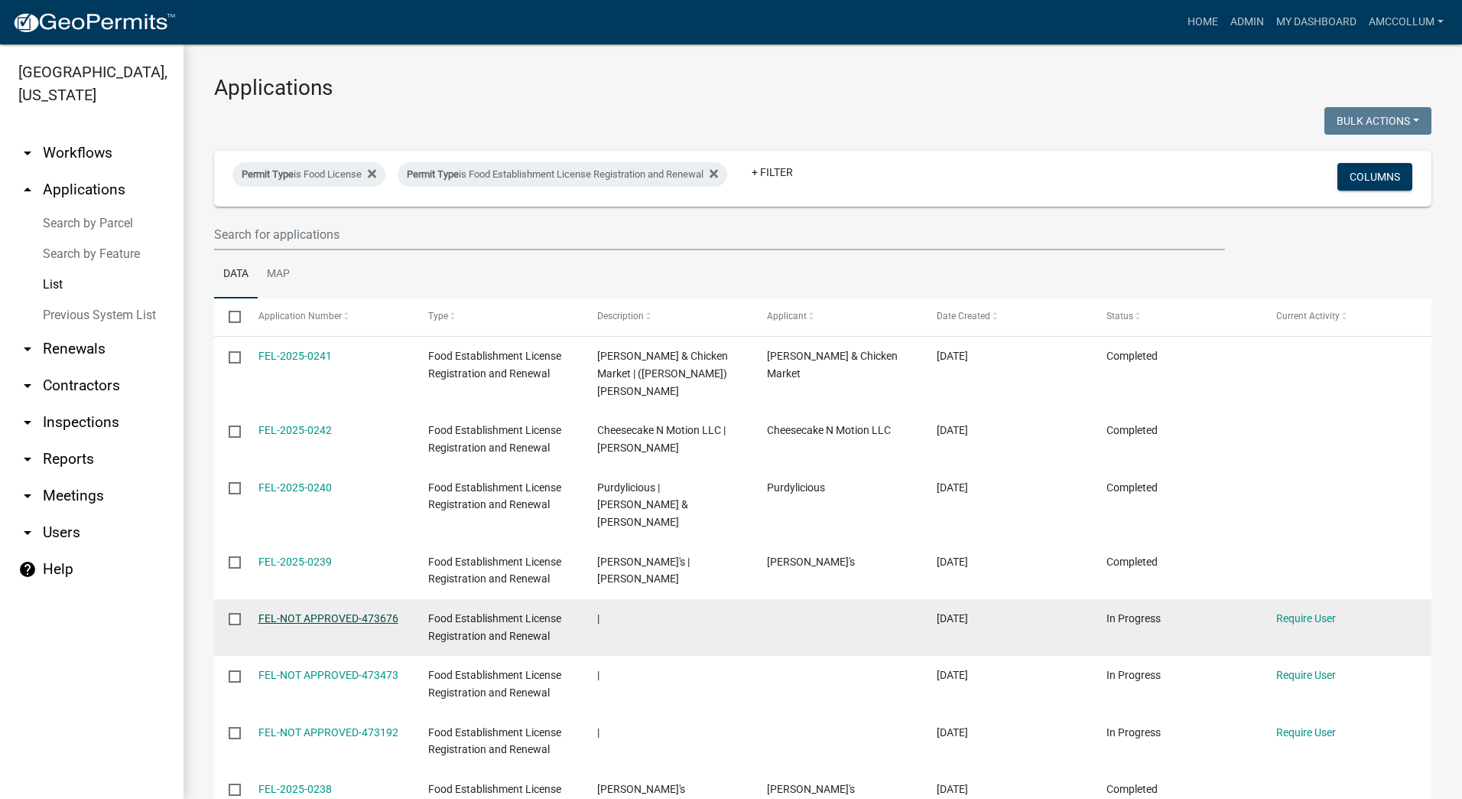
click at [369, 612] on link "FEL-NOT APPROVED-473676" at bounding box center [329, 618] width 140 height 12
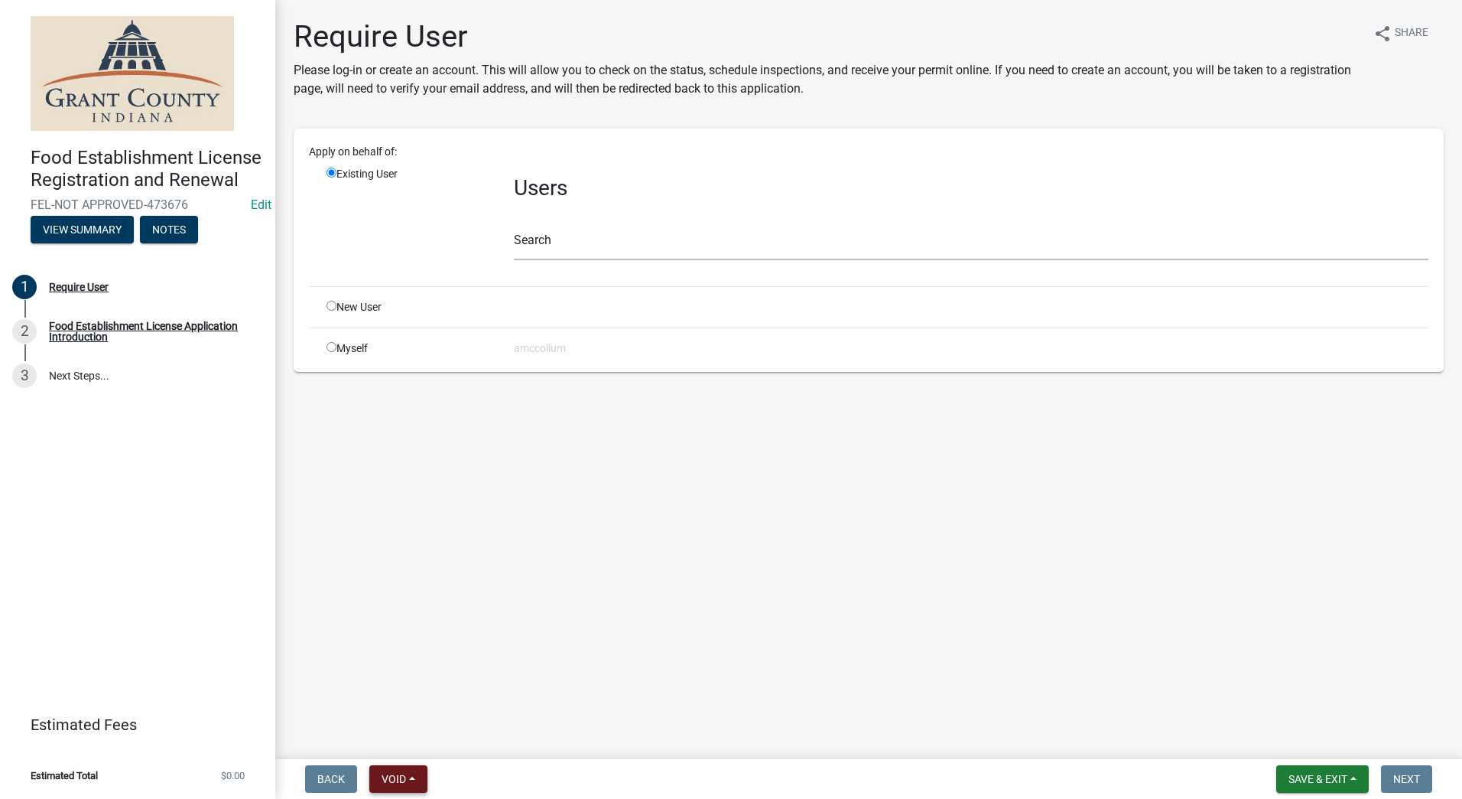
click at [393, 769] on button "Void" at bounding box center [398, 779] width 58 height 28
click at [402, 744] on button "Void" at bounding box center [430, 738] width 122 height 37
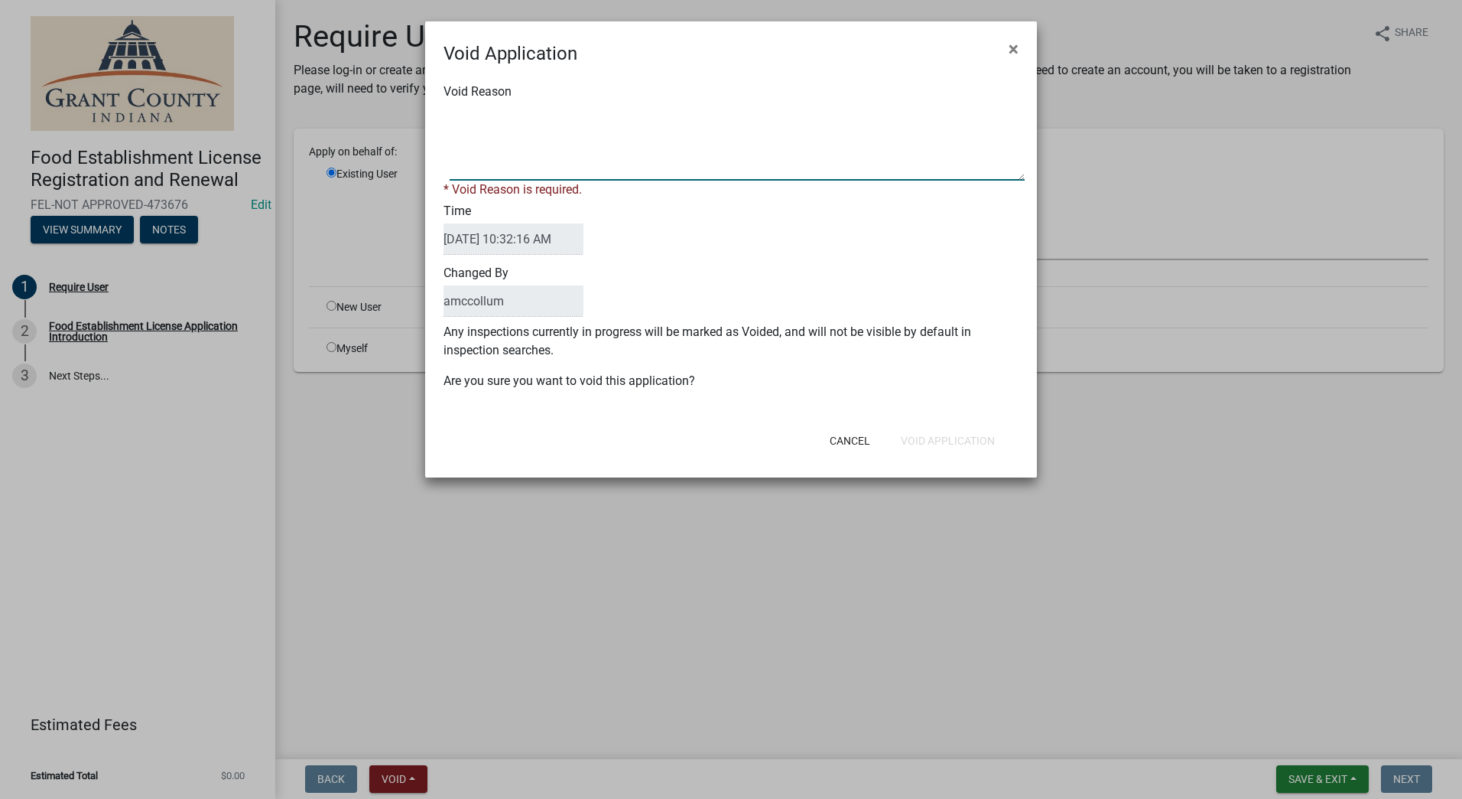
click at [578, 148] on textarea "Void Reason" at bounding box center [737, 142] width 575 height 76
type textarea "Unkown"
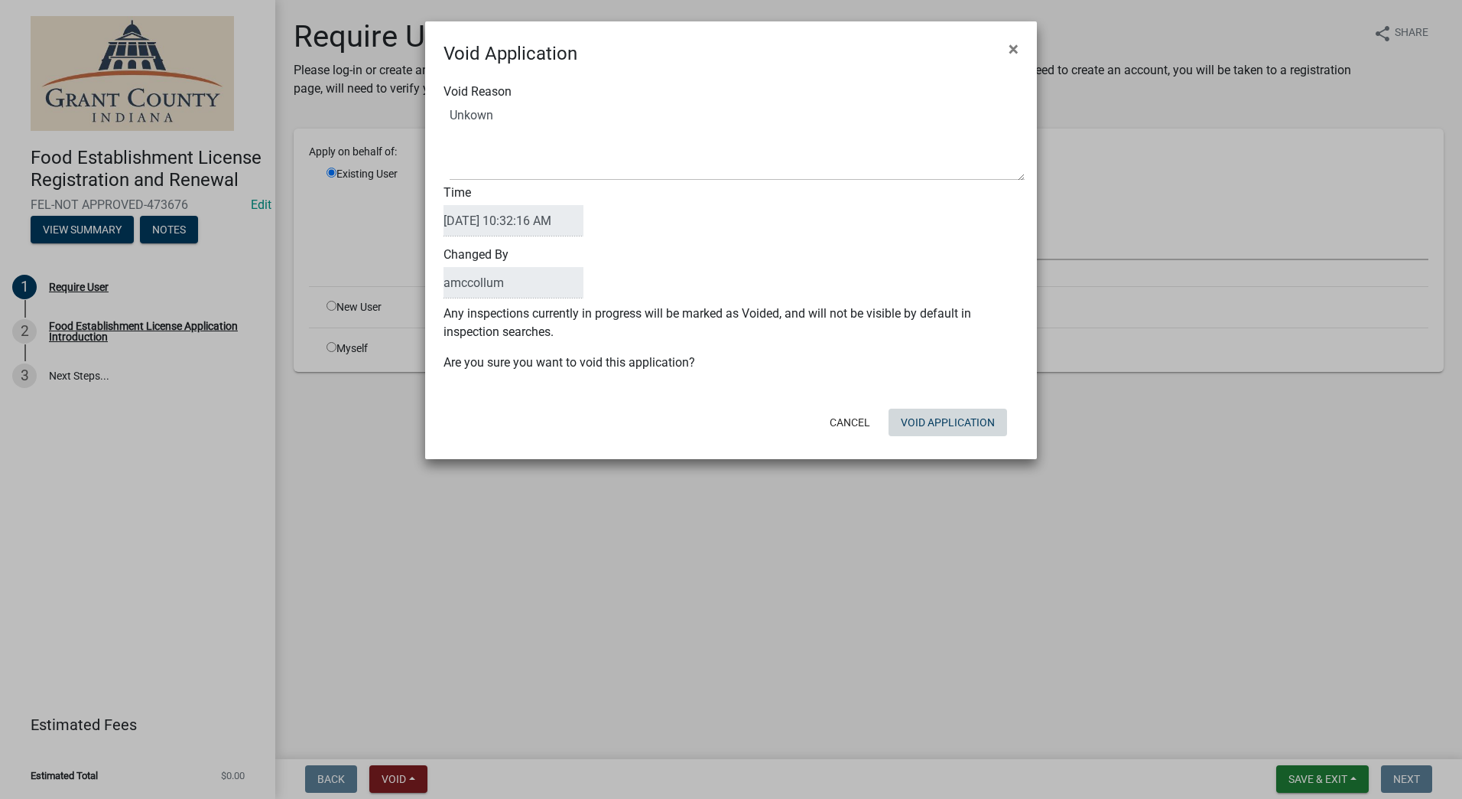
click at [921, 438] on div "Cancel Void Application" at bounding box center [830, 422] width 377 height 40
click at [917, 423] on button "Void Application" at bounding box center [948, 422] width 119 height 28
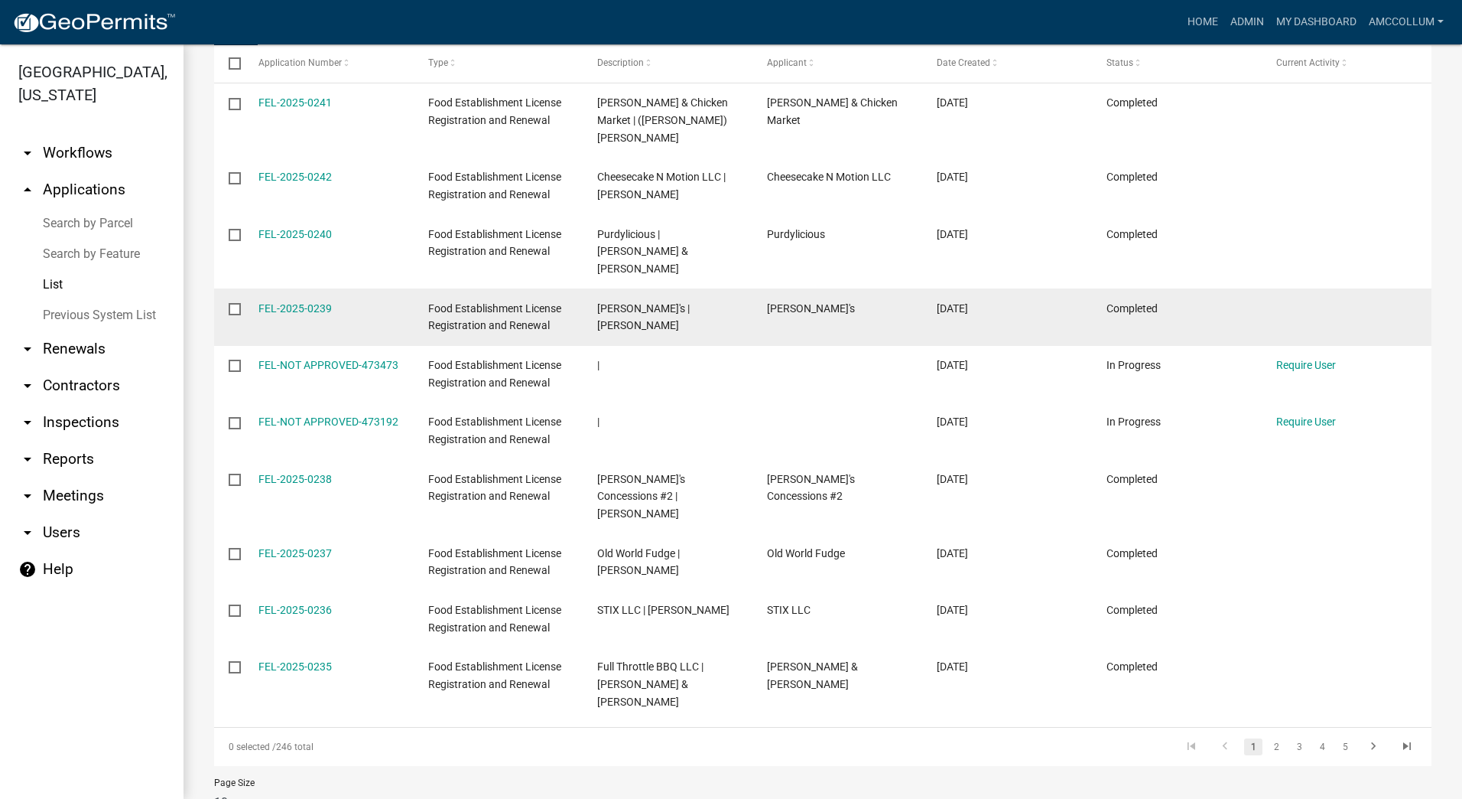
scroll to position [263, 0]
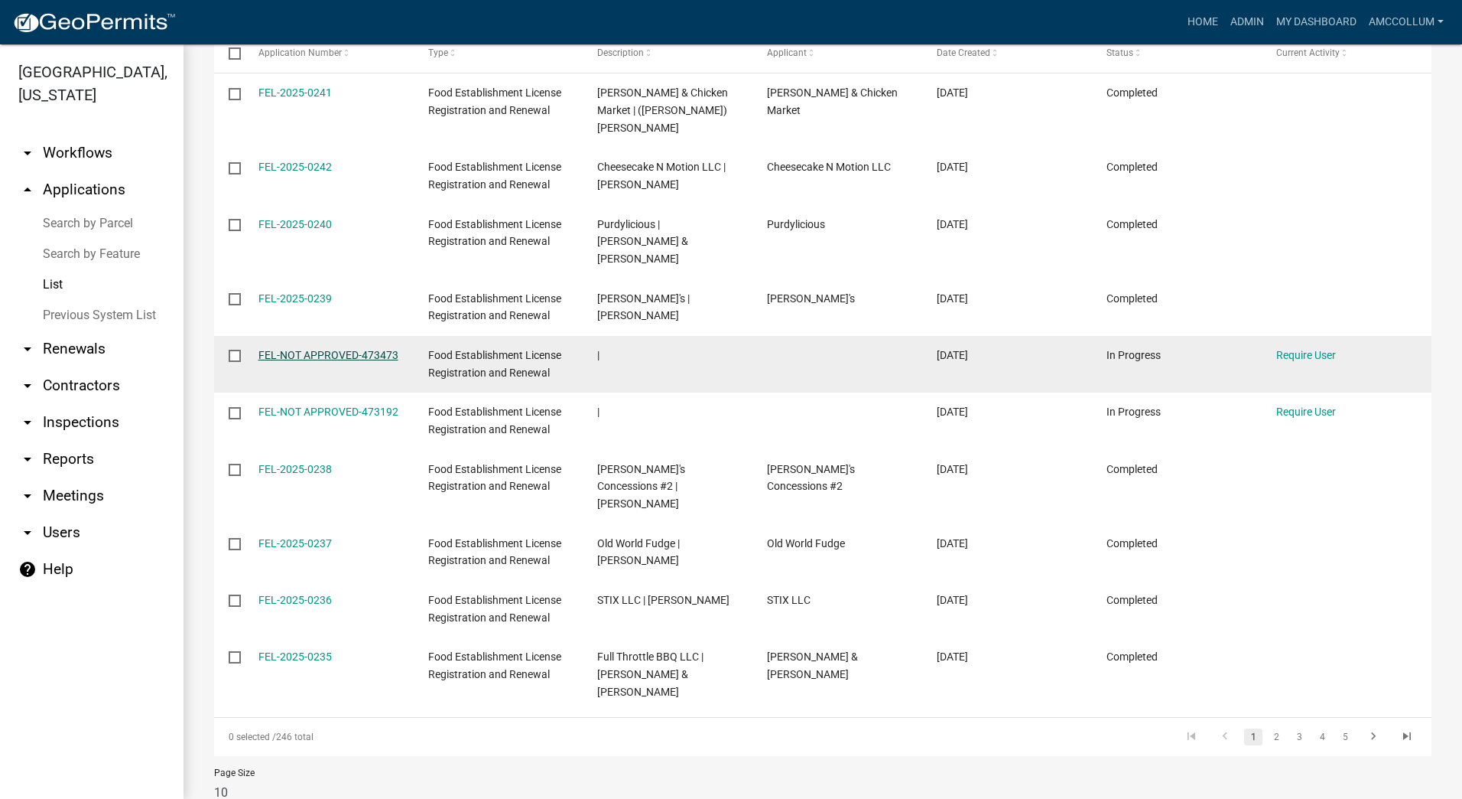
click at [298, 349] on link "FEL-NOT APPROVED-473473" at bounding box center [329, 355] width 140 height 12
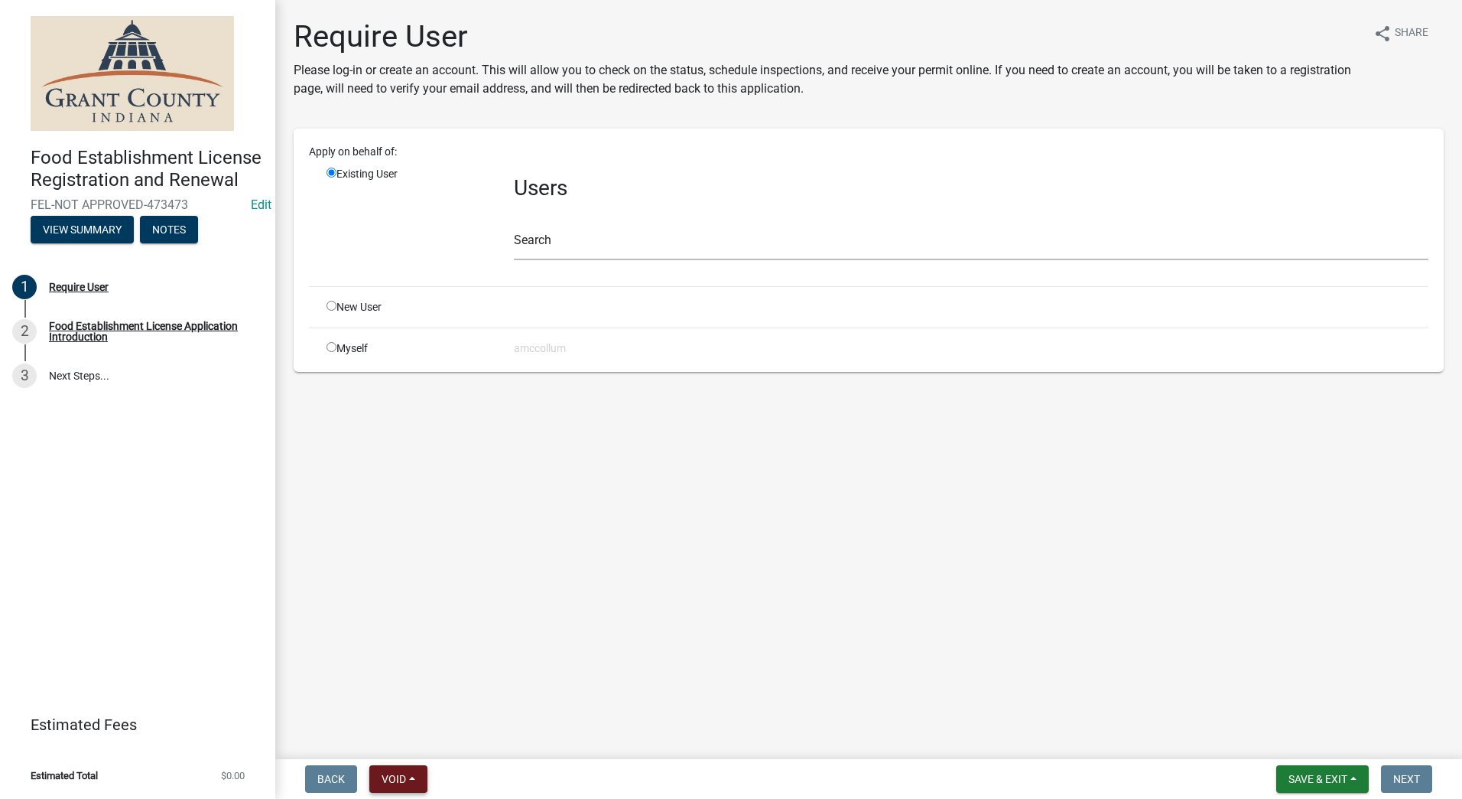
click at [385, 779] on span "Void" at bounding box center [394, 778] width 24 height 12
click at [428, 741] on button "Void" at bounding box center [430, 738] width 122 height 37
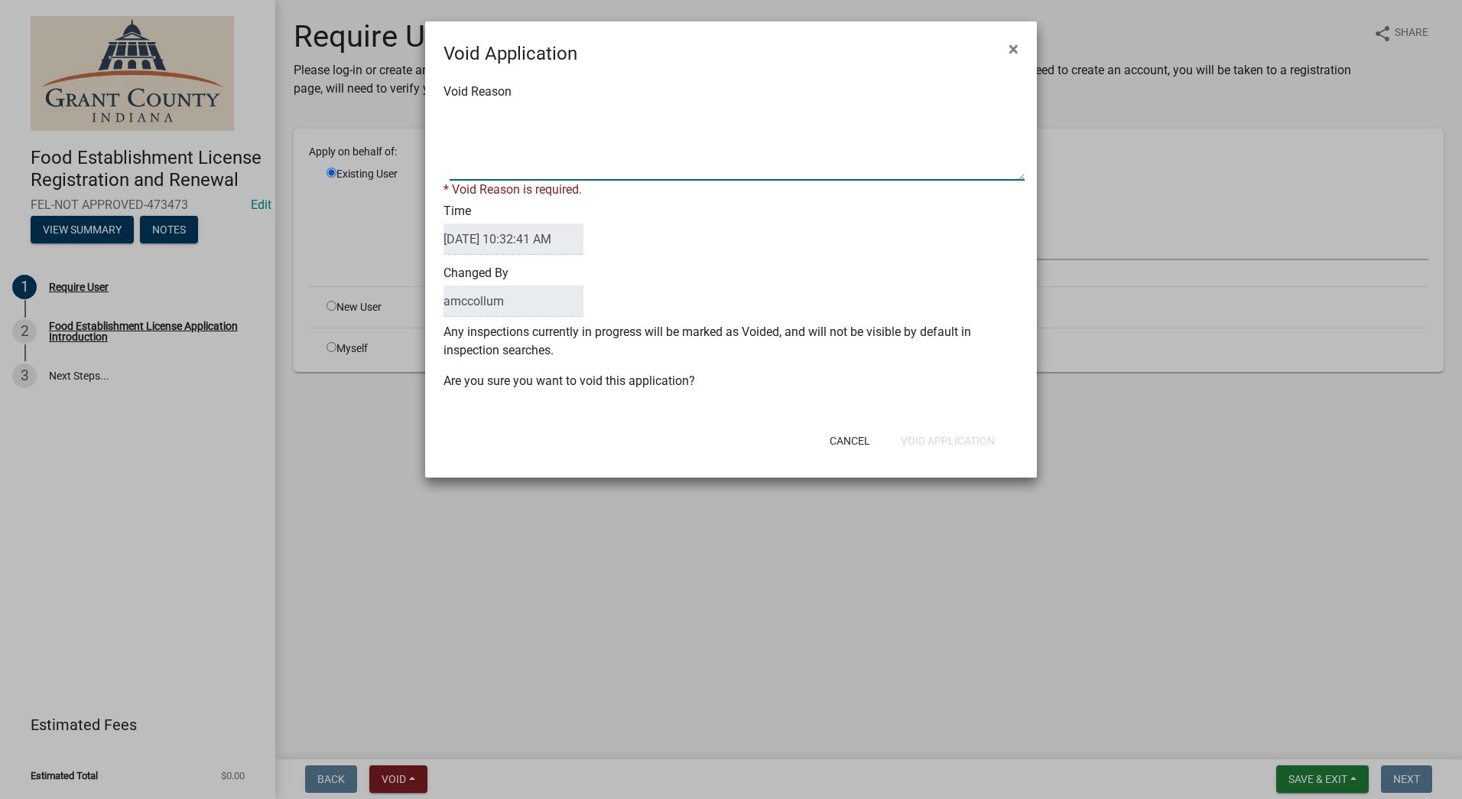
click at [476, 125] on textarea "Void Reason" at bounding box center [737, 142] width 575 height 76
type textarea "Unkown"
click at [937, 421] on div "Cancel Void Application" at bounding box center [830, 441] width 377 height 40
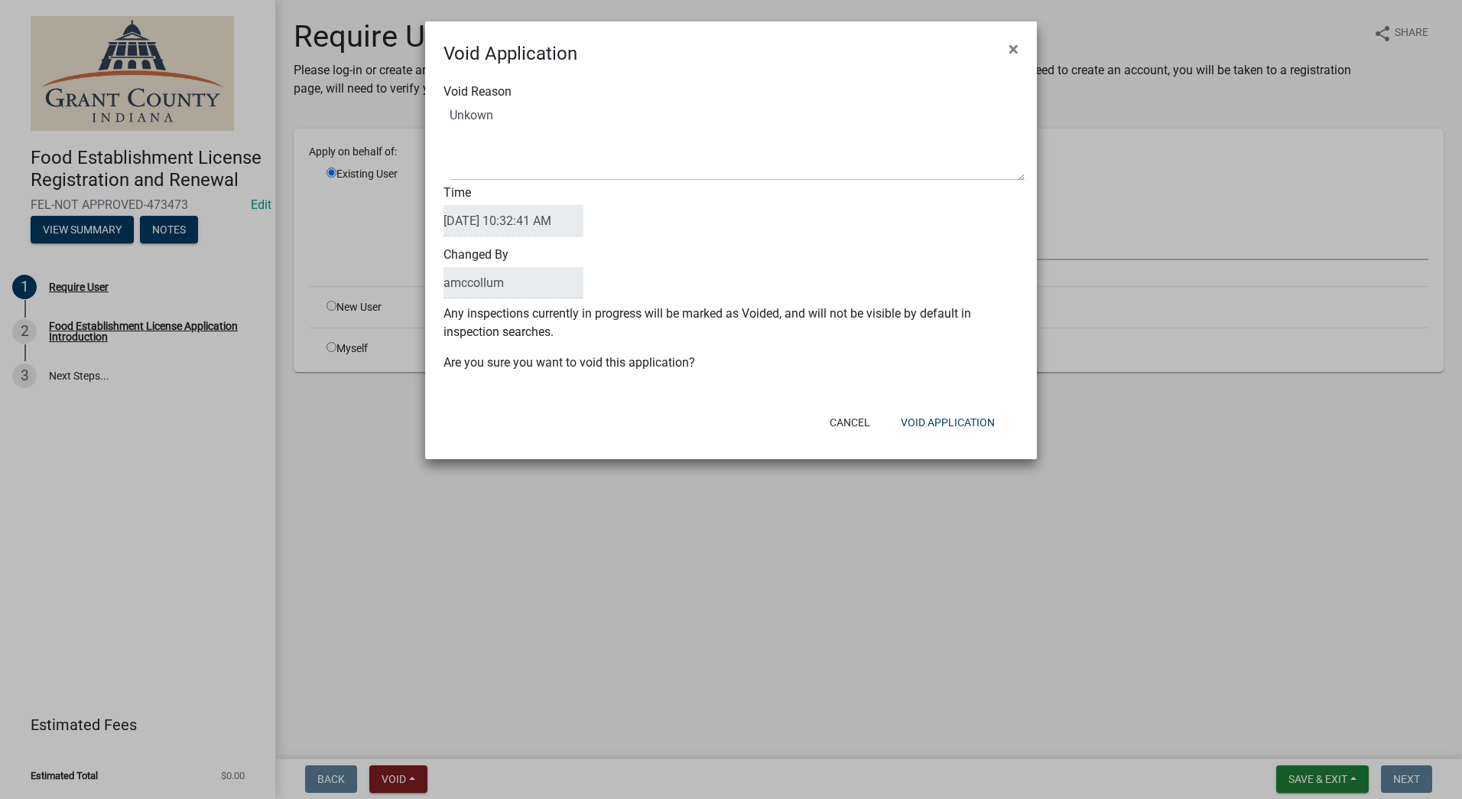
click at [942, 393] on div "Void Reason Time 09/05/2025 10:32:41 AM Changed By amccollum Any inspections cu…" at bounding box center [731, 234] width 612 height 335
click at [941, 428] on button "Void Application" at bounding box center [948, 422] width 119 height 28
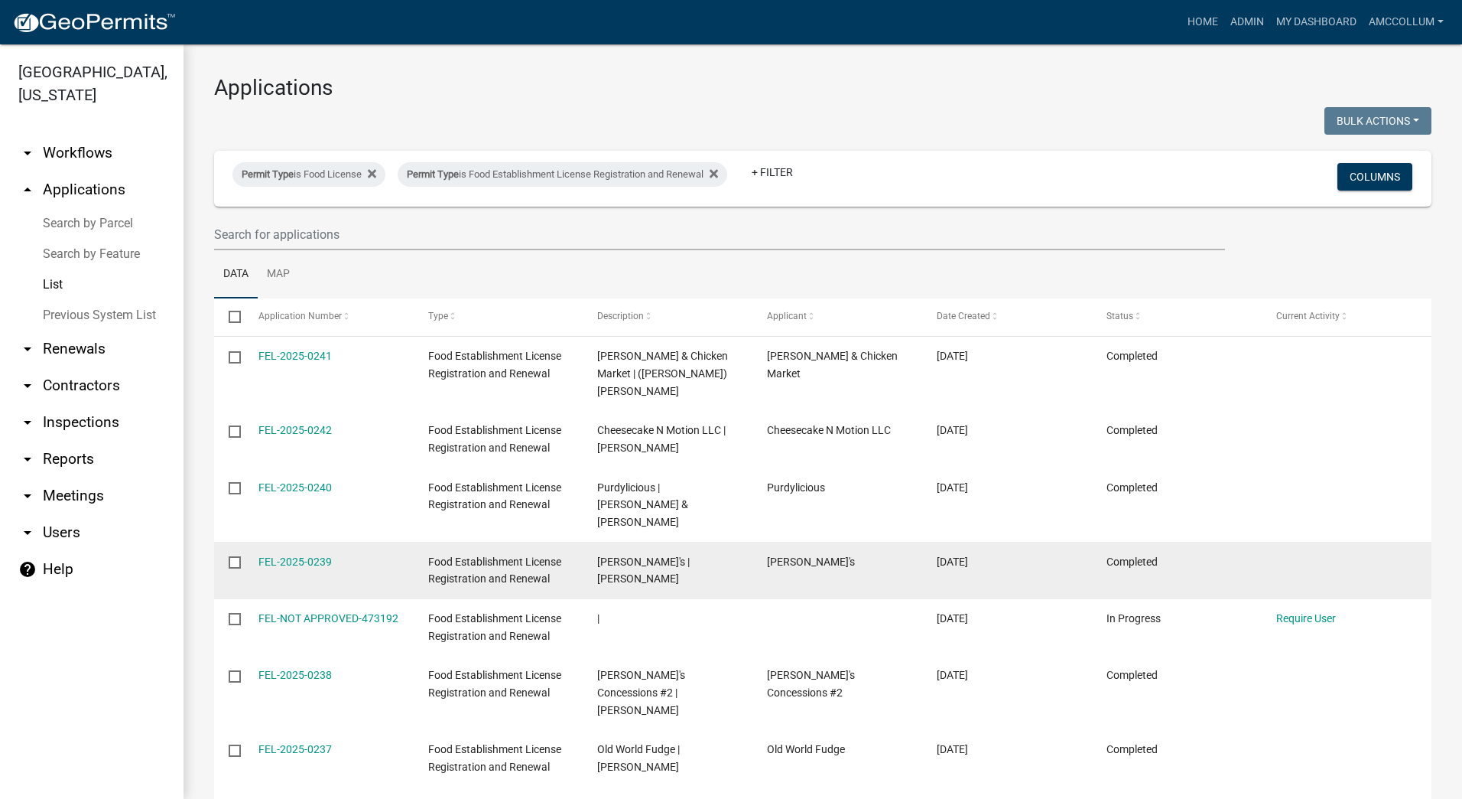
scroll to position [281, 0]
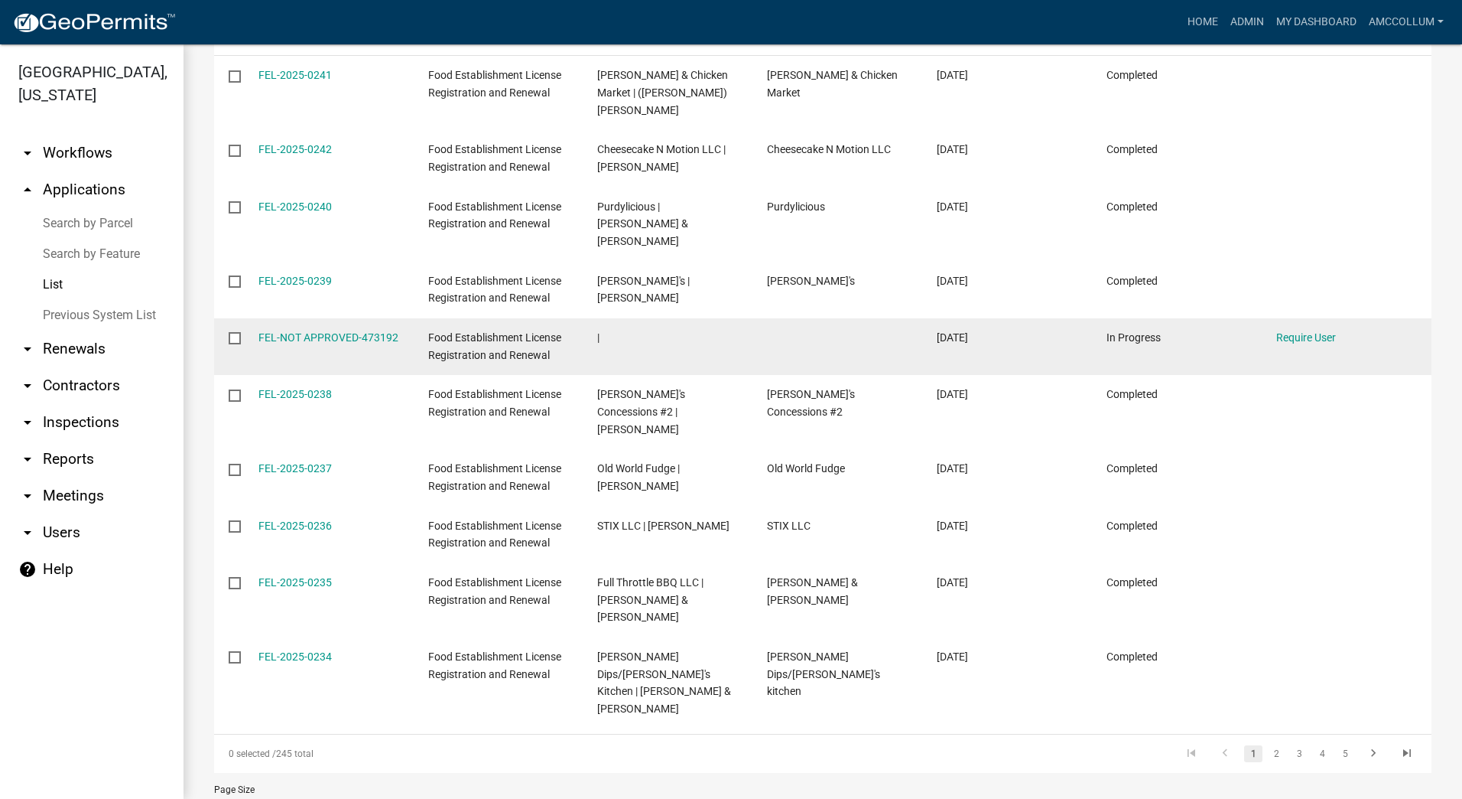
click at [275, 318] on datatable-body-cell "FEL-NOT APPROVED-473192" at bounding box center [328, 346] width 170 height 57
click at [285, 331] on link "FEL-NOT APPROVED-473192" at bounding box center [329, 337] width 140 height 12
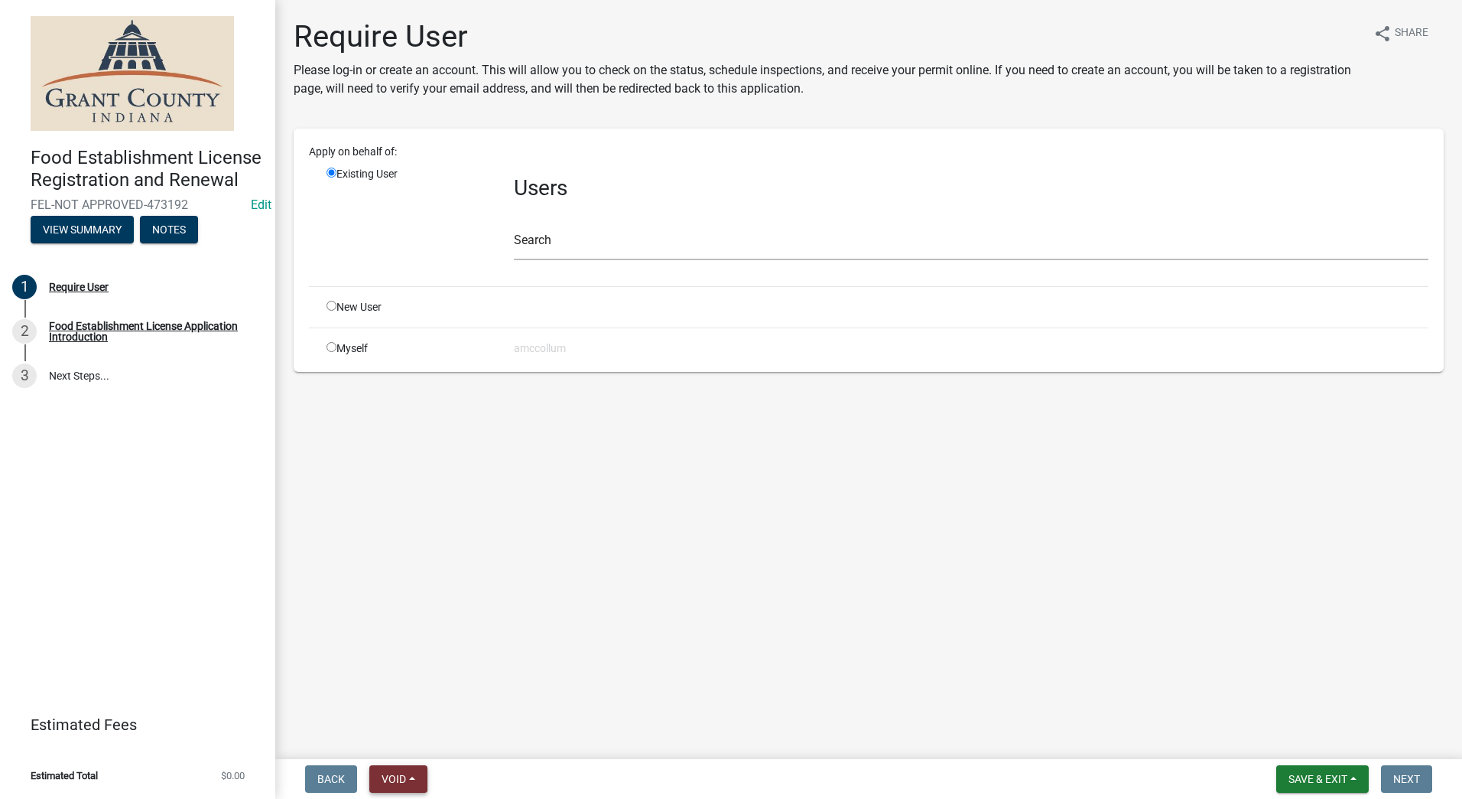
drag, startPoint x: 402, startPoint y: 784, endPoint x: 402, endPoint y: 776, distance: 8.4
click at [402, 777] on span "Void" at bounding box center [394, 778] width 24 height 12
click at [418, 734] on button "Void" at bounding box center [430, 738] width 122 height 37
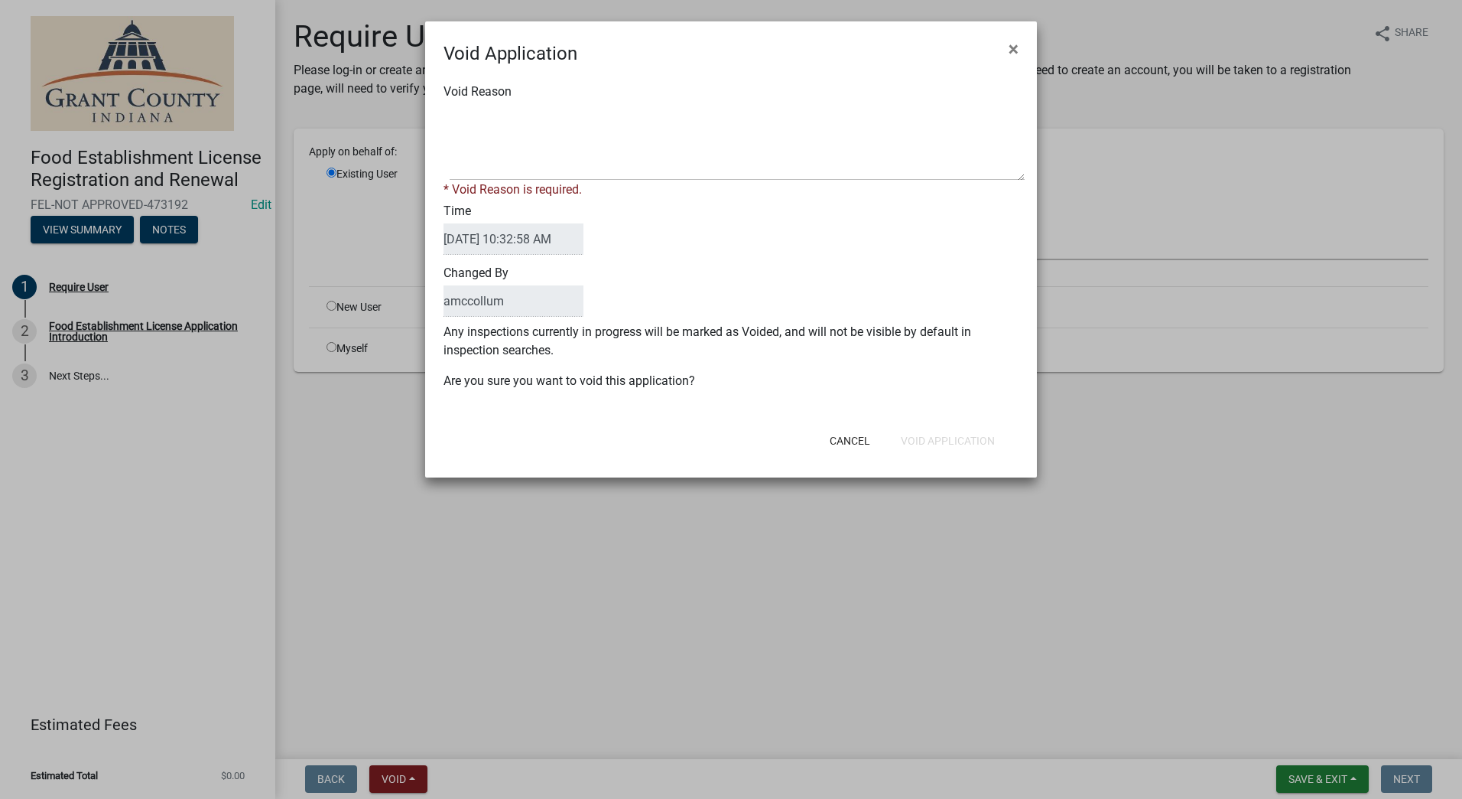
click at [501, 104] on div "Void Reason * Void Reason is required." at bounding box center [731, 141] width 598 height 116
click at [504, 115] on textarea "Void Reason" at bounding box center [737, 142] width 575 height 76
type textarea "Unkown"
click at [932, 427] on button "Void Application" at bounding box center [948, 441] width 119 height 28
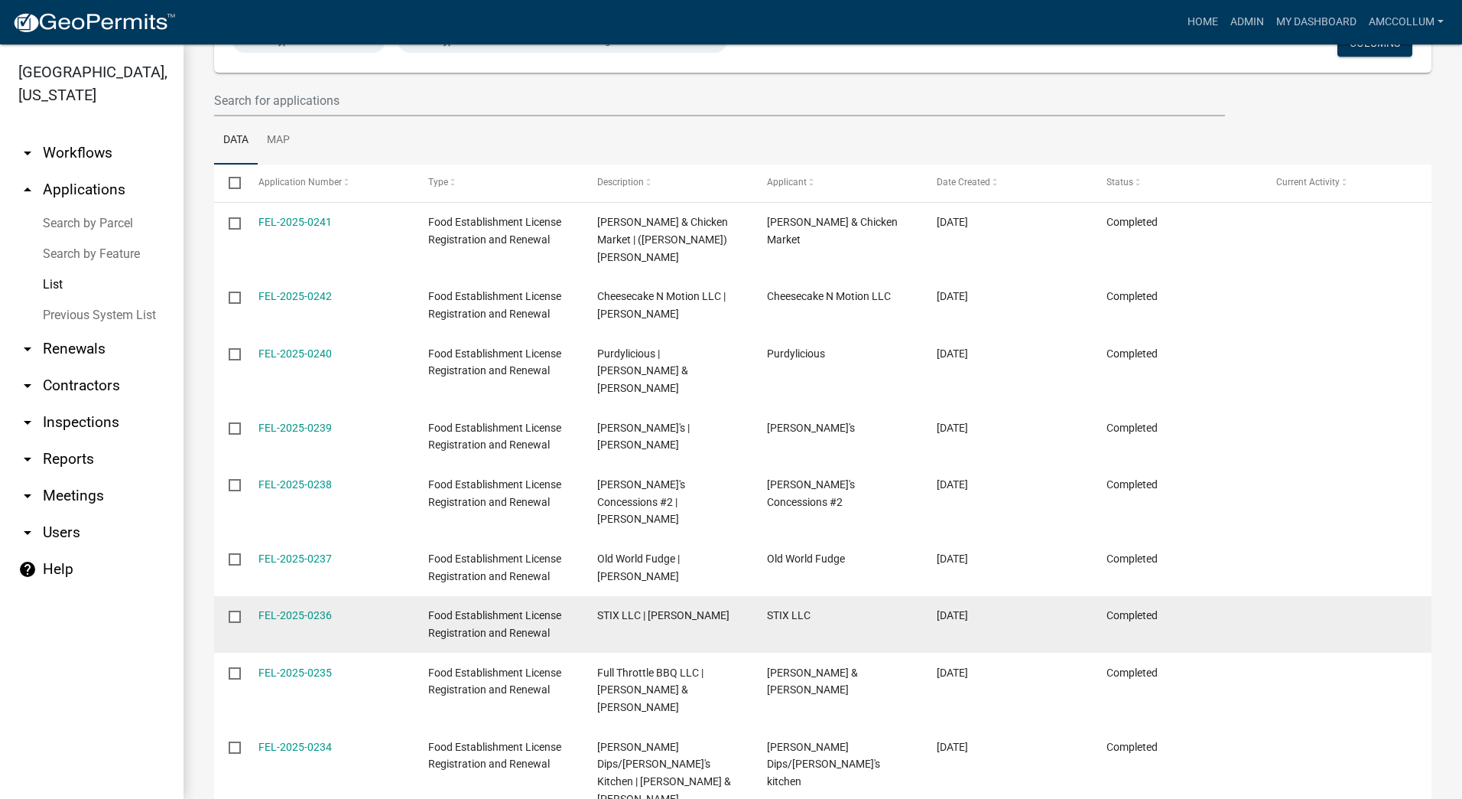
scroll to position [298, 0]
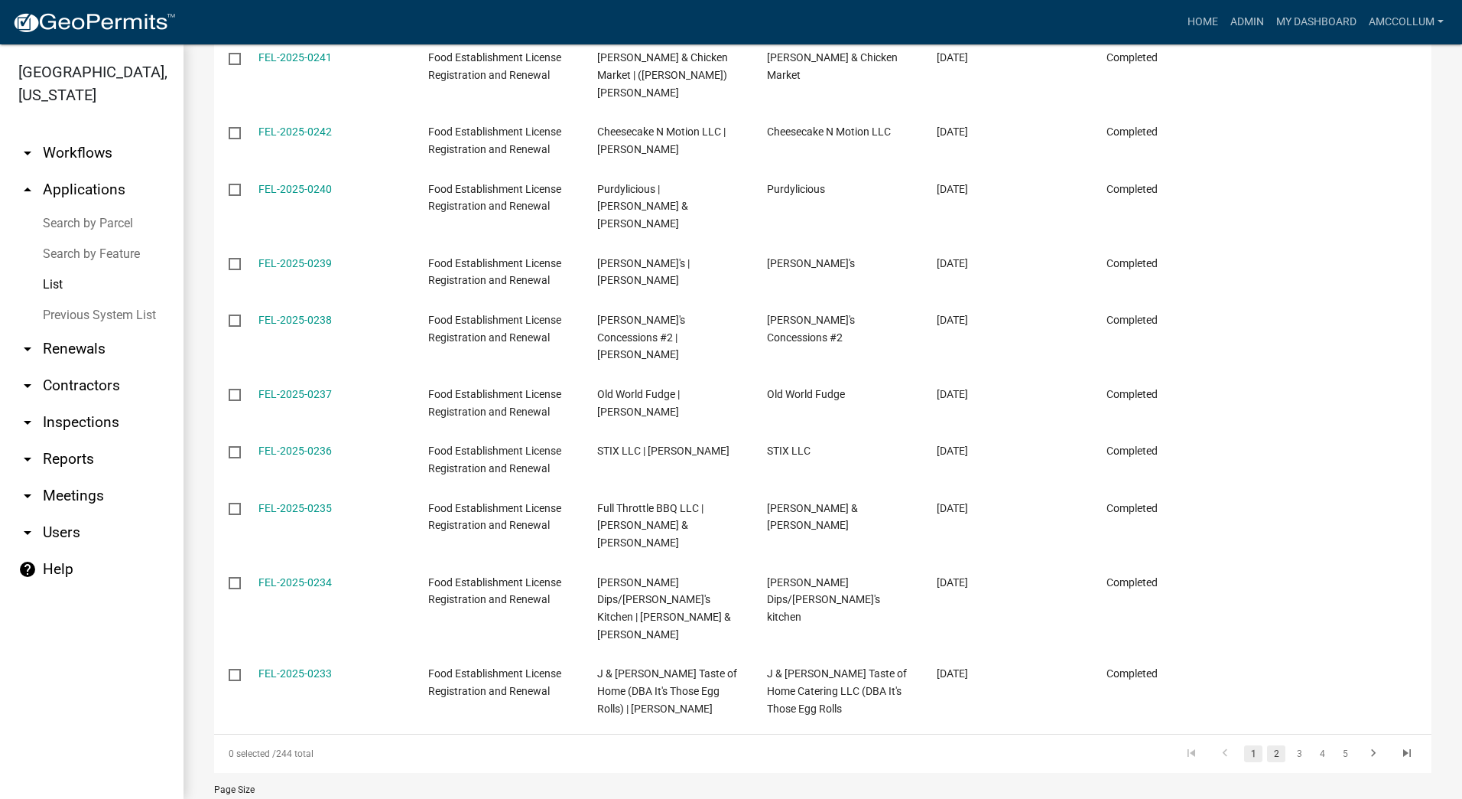
click at [1267, 745] on link "2" at bounding box center [1276, 753] width 18 height 17
